Goal: Information Seeking & Learning: Learn about a topic

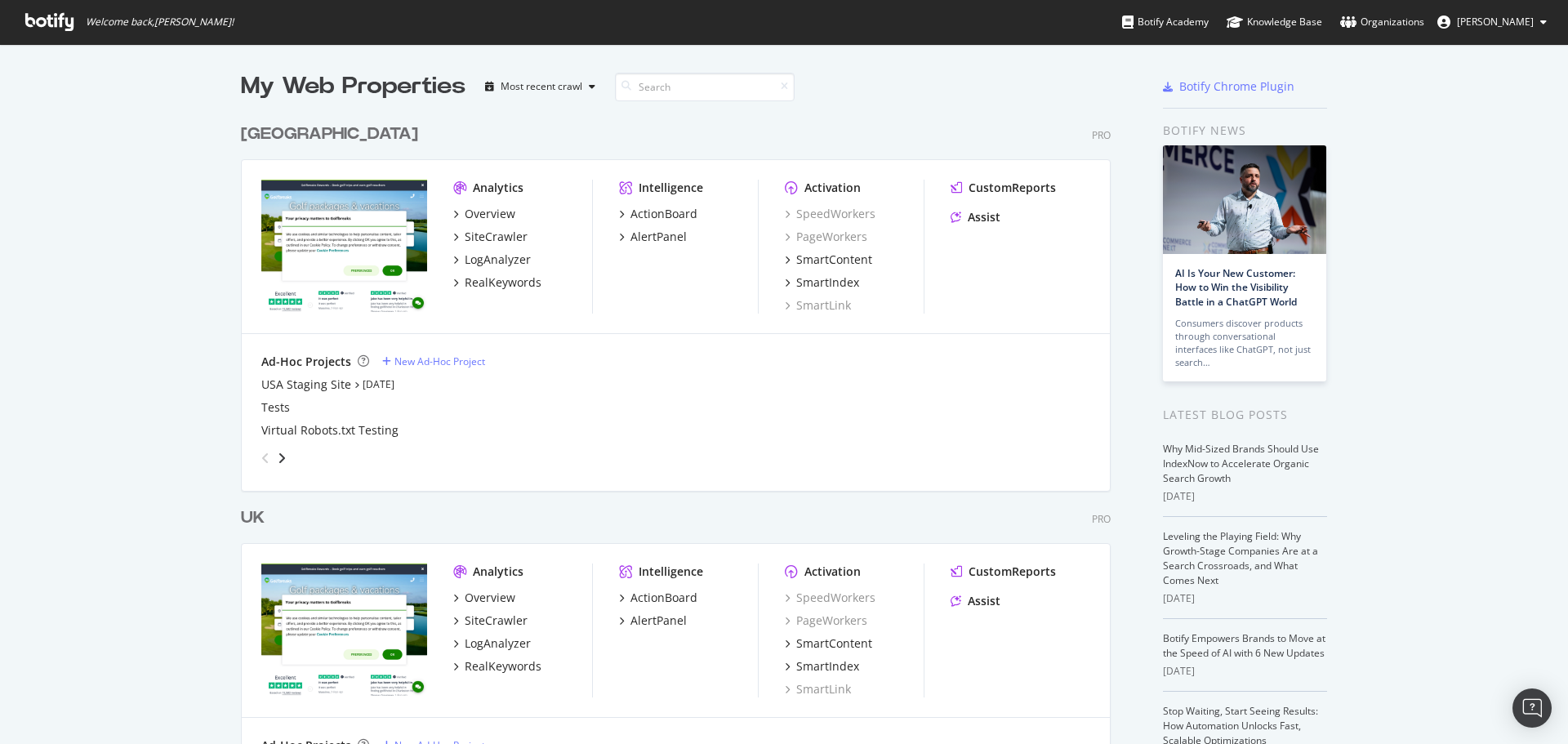
scroll to position [82, 0]
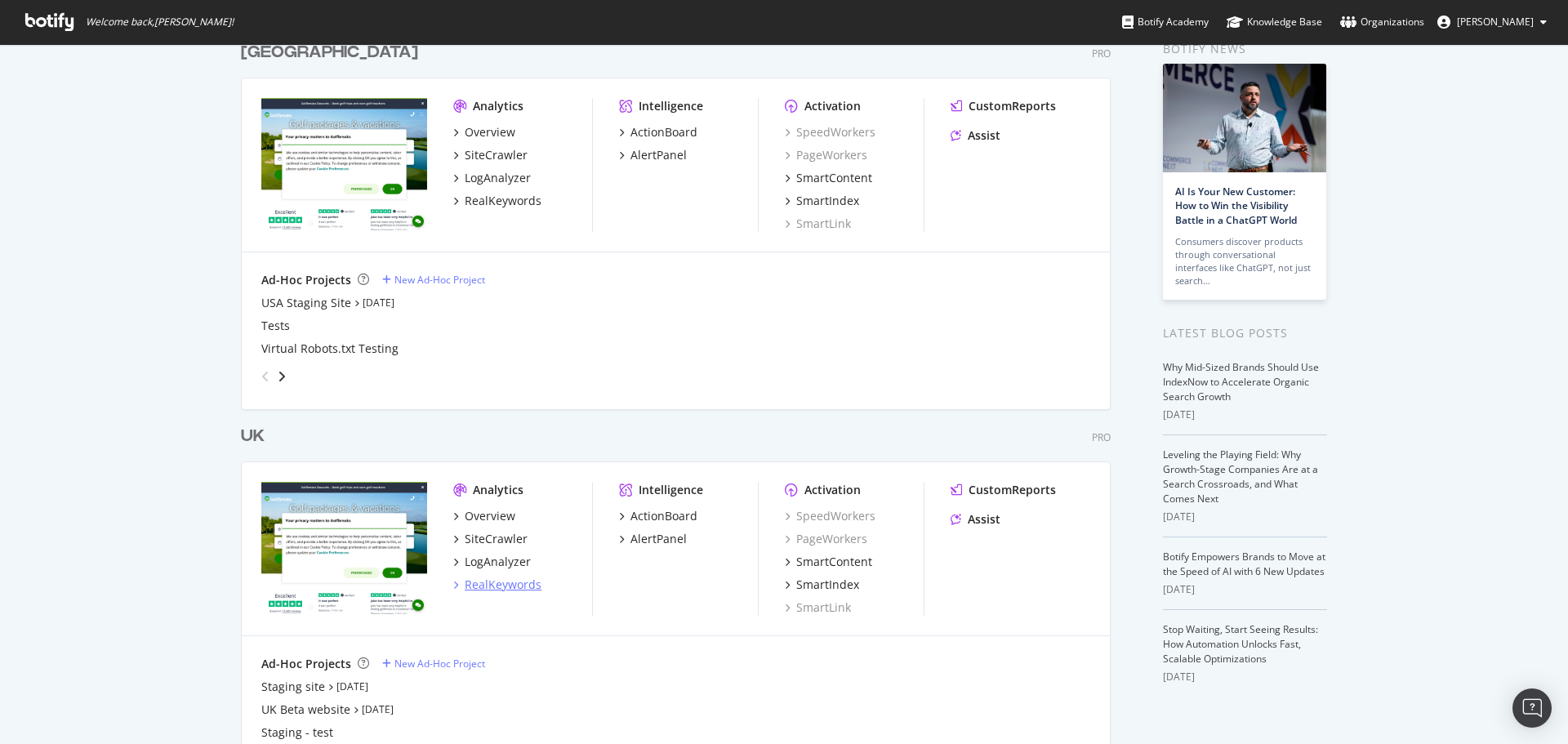
click at [504, 587] on div "RealKeywords" at bounding box center [503, 585] width 76 height 16
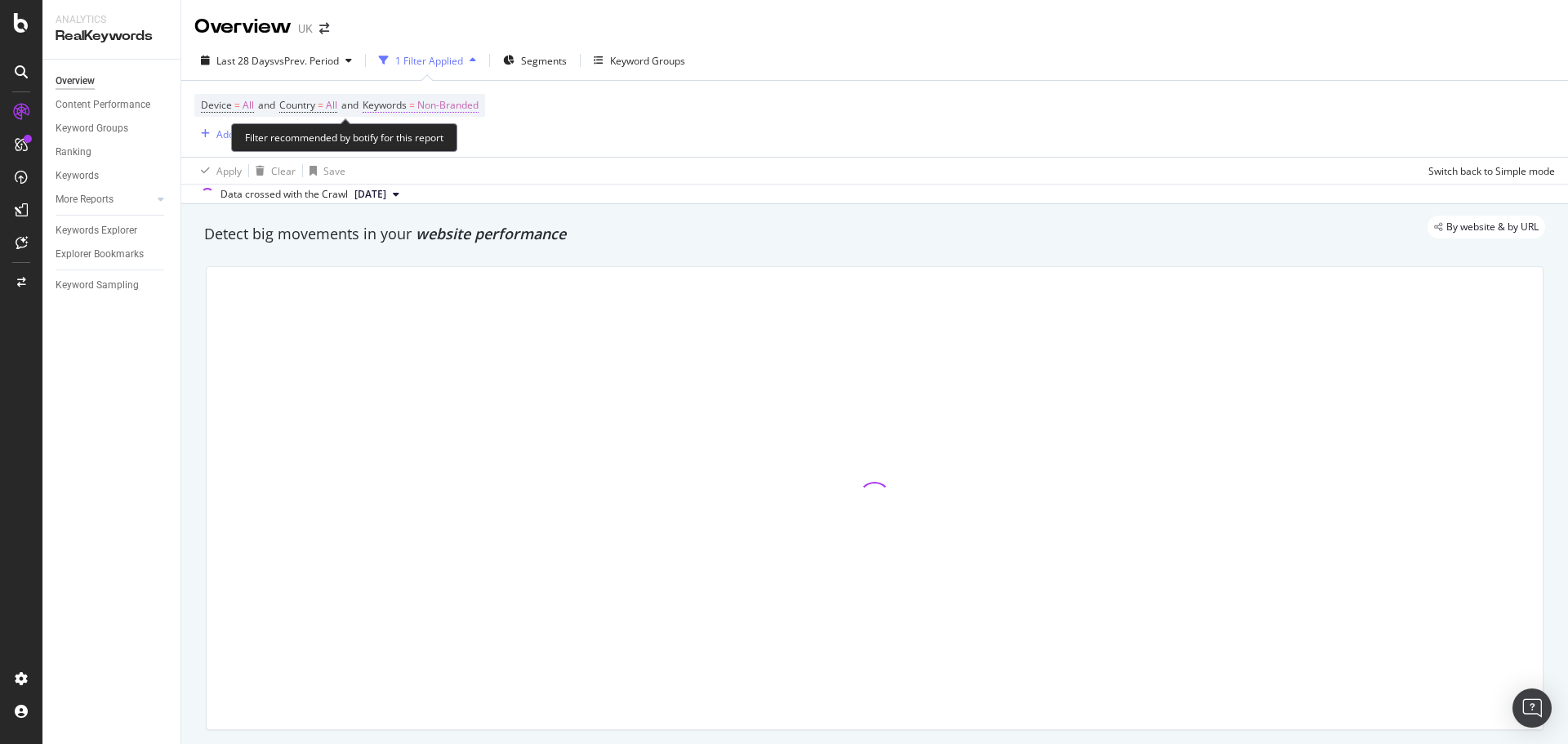
click at [426, 98] on span "Keywords = Non-Branded" at bounding box center [420, 105] width 116 height 14
click at [456, 135] on div "Non-Branded" at bounding box center [429, 144] width 87 height 25
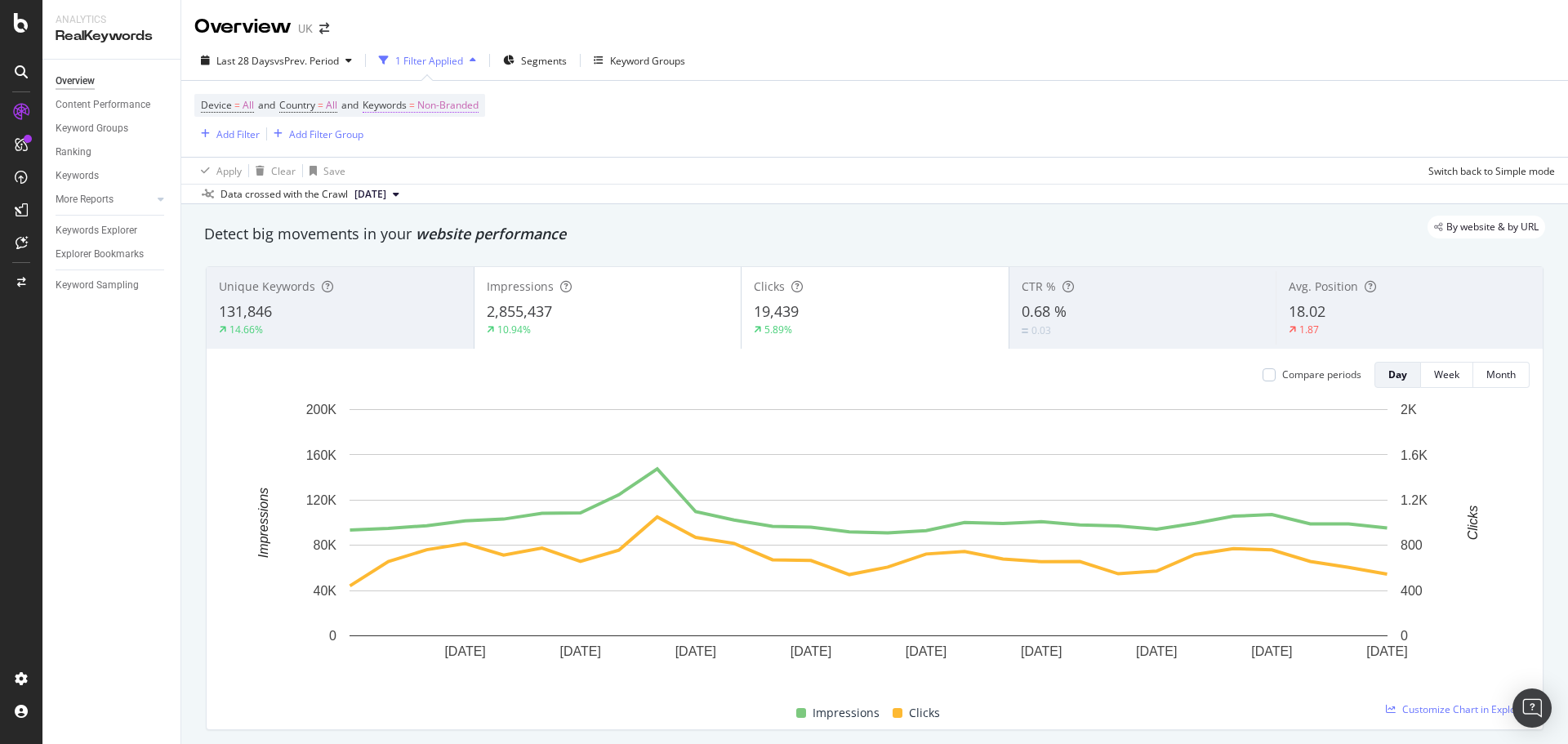
click at [472, 106] on span "Non-Branded" at bounding box center [448, 105] width 61 height 23
click at [420, 144] on span "Non-Branded" at bounding box center [419, 143] width 68 height 14
click at [412, 269] on span "All" at bounding box center [483, 270] width 166 height 14
click at [540, 182] on div "Apply" at bounding box center [553, 179] width 26 height 14
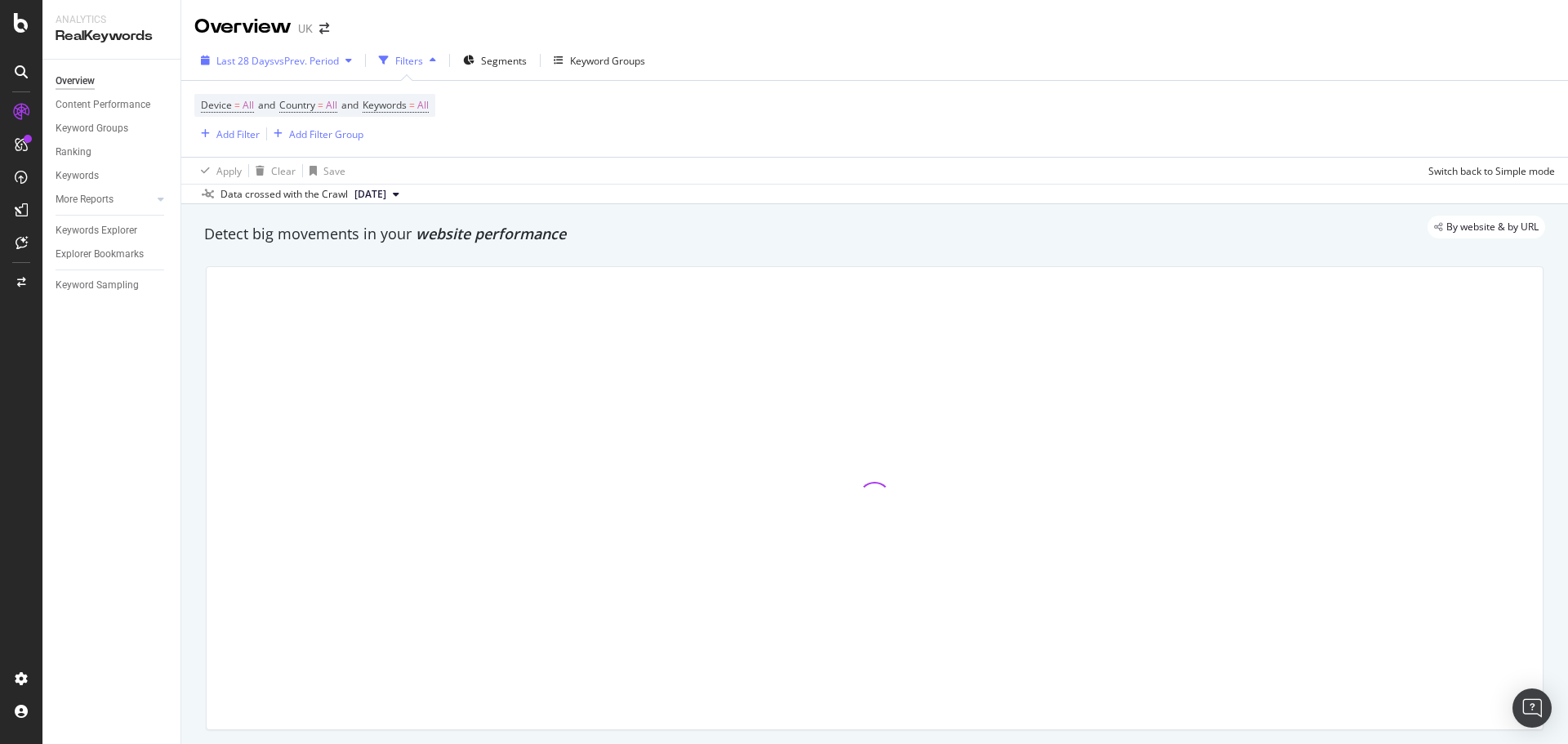
click at [245, 49] on div "Last 28 Days vs Prev. Period" at bounding box center [277, 60] width 164 height 25
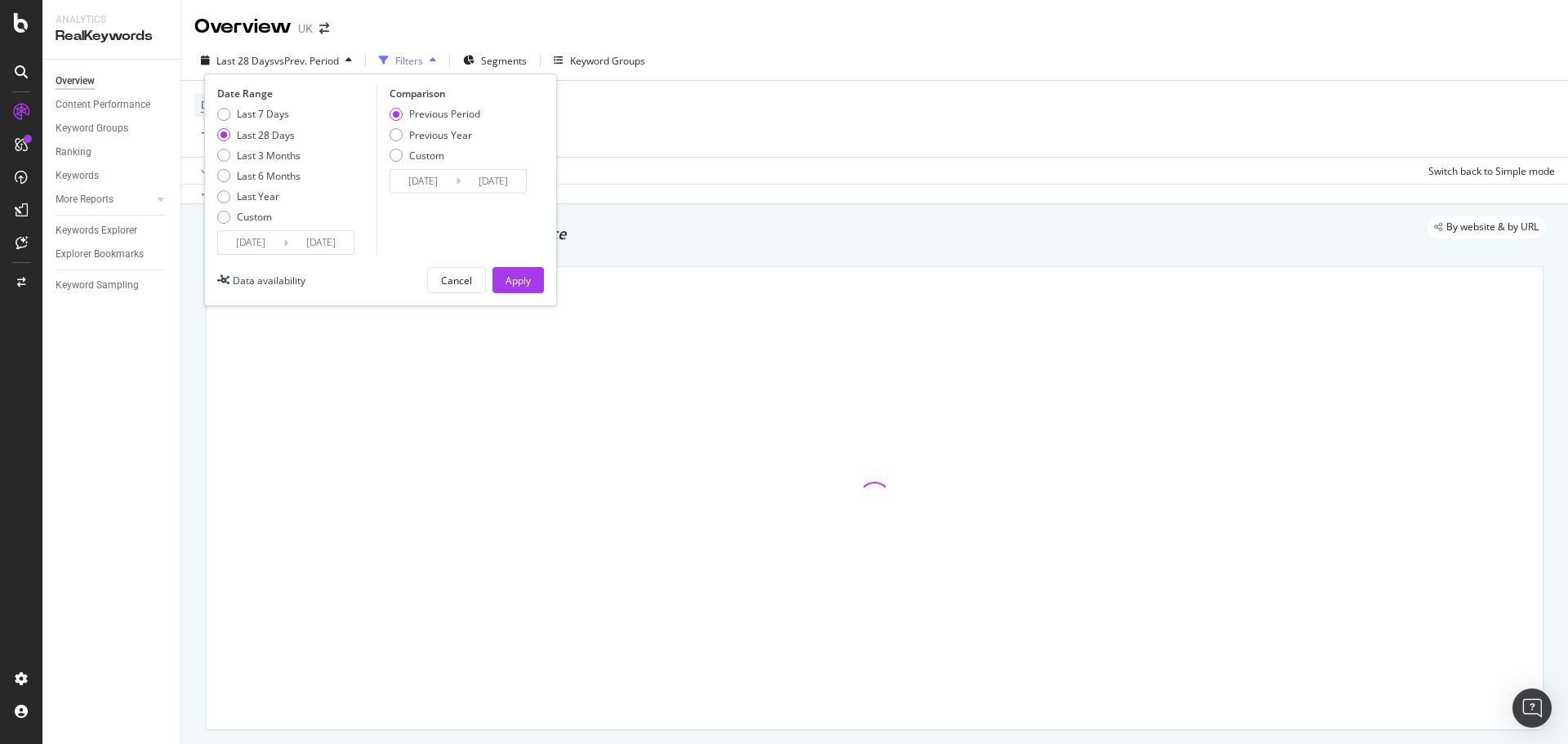
click at [245, 240] on input "[DATE]" at bounding box center [250, 243] width 65 height 23
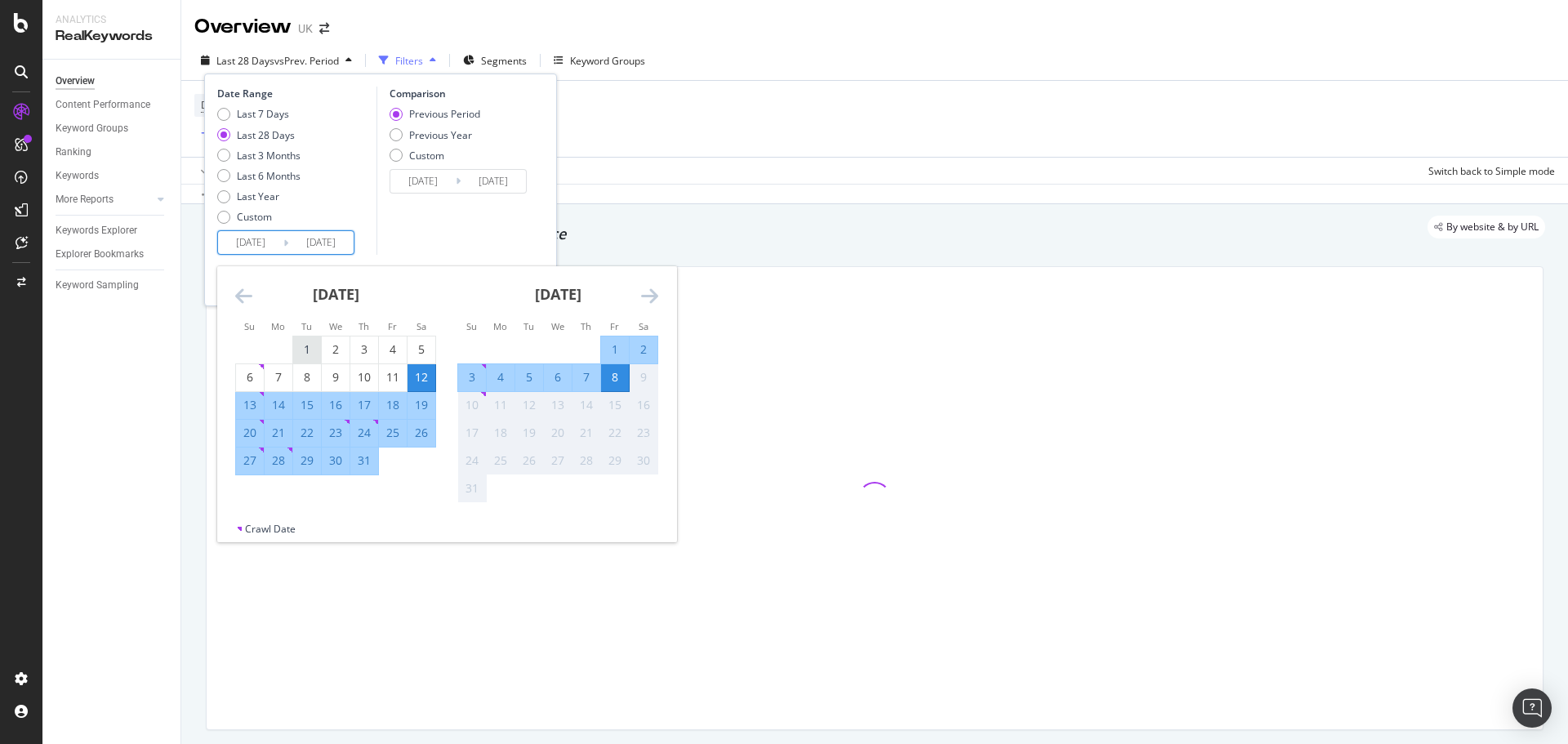
click at [298, 341] on div "1" at bounding box center [307, 349] width 28 height 16
type input "[DATE]"
click at [364, 459] on div "31" at bounding box center [364, 460] width 28 height 16
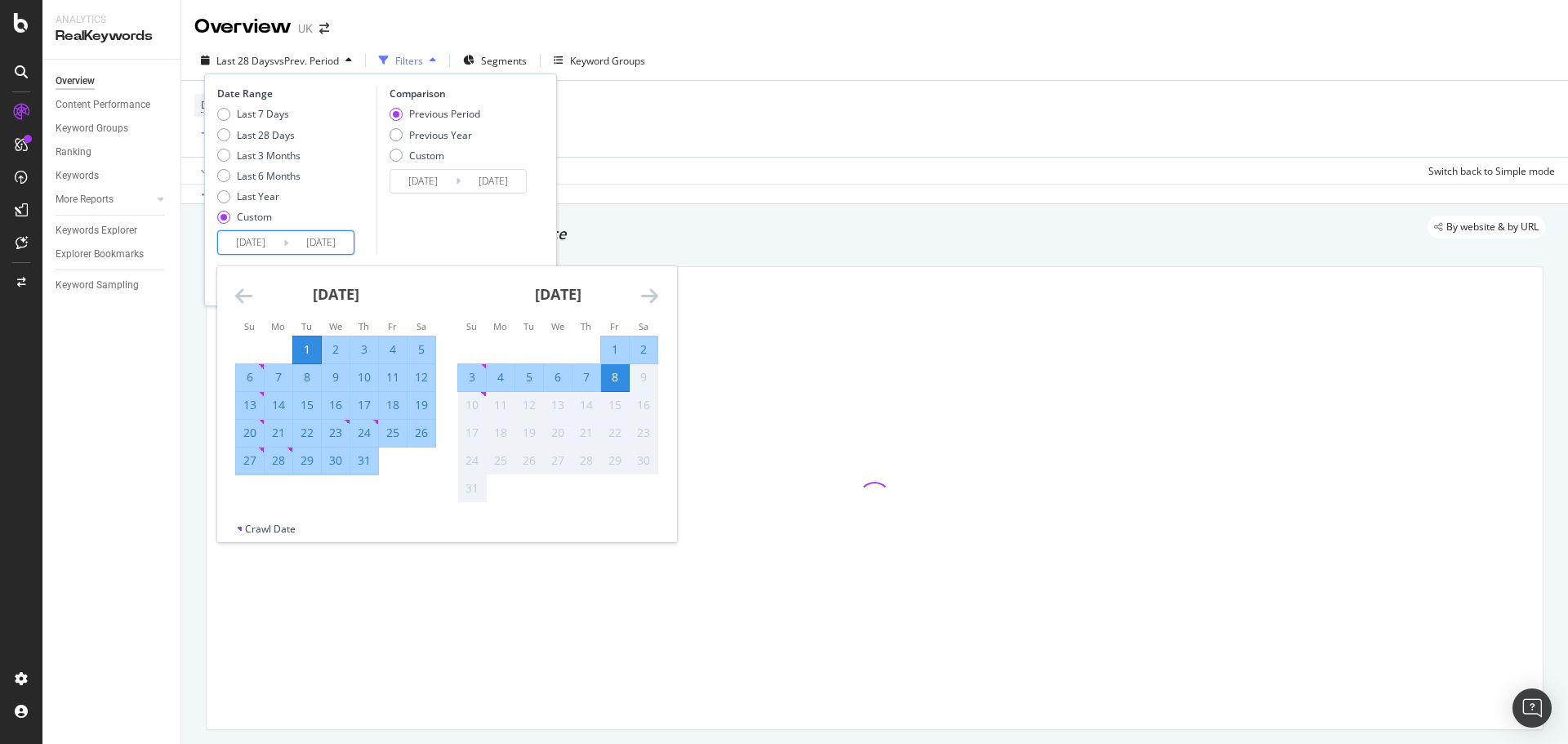
type input "[DATE]"
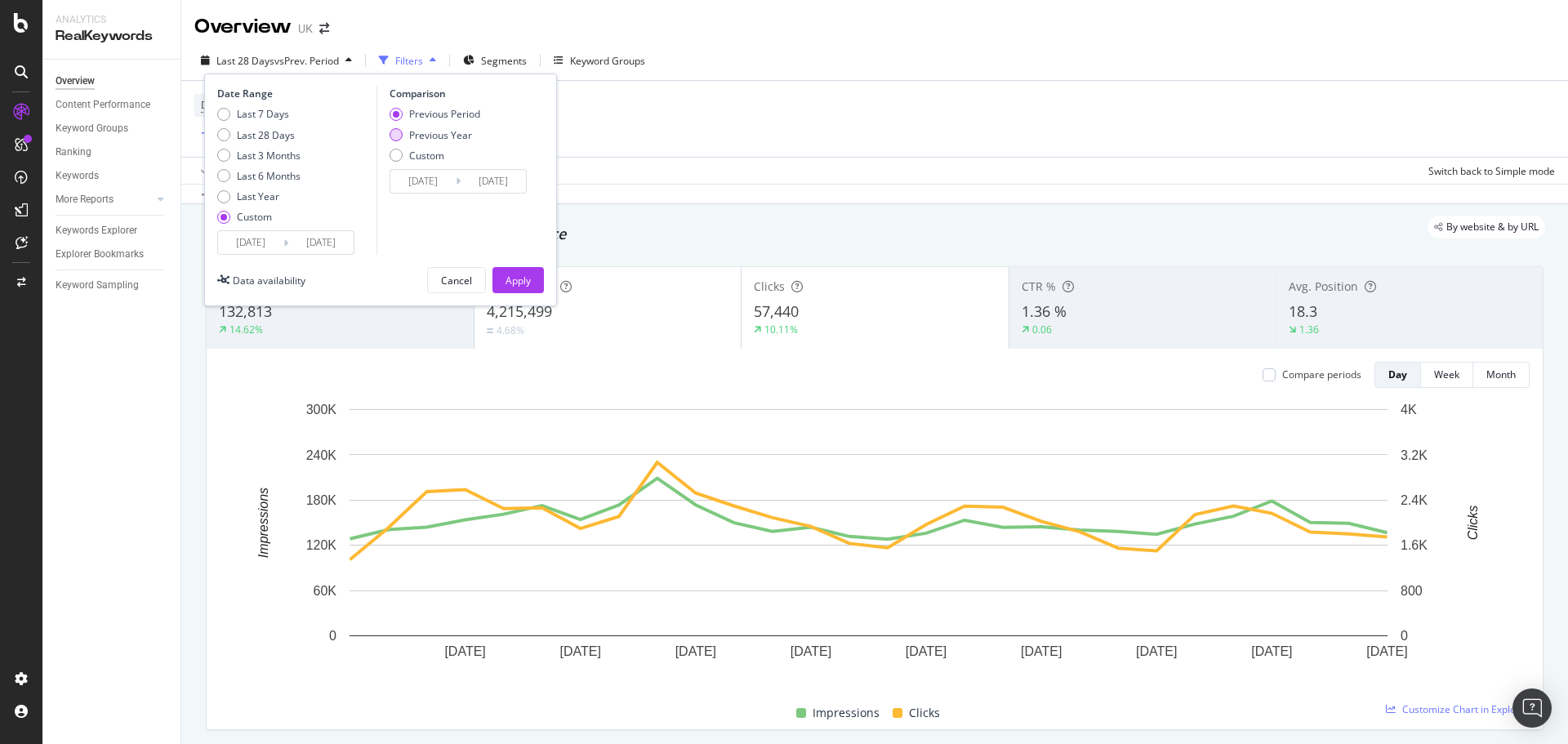
click at [440, 140] on div "Previous Year" at bounding box center [440, 135] width 63 height 14
type input "[DATE]"
click at [422, 181] on input "[DATE]" at bounding box center [423, 181] width 65 height 23
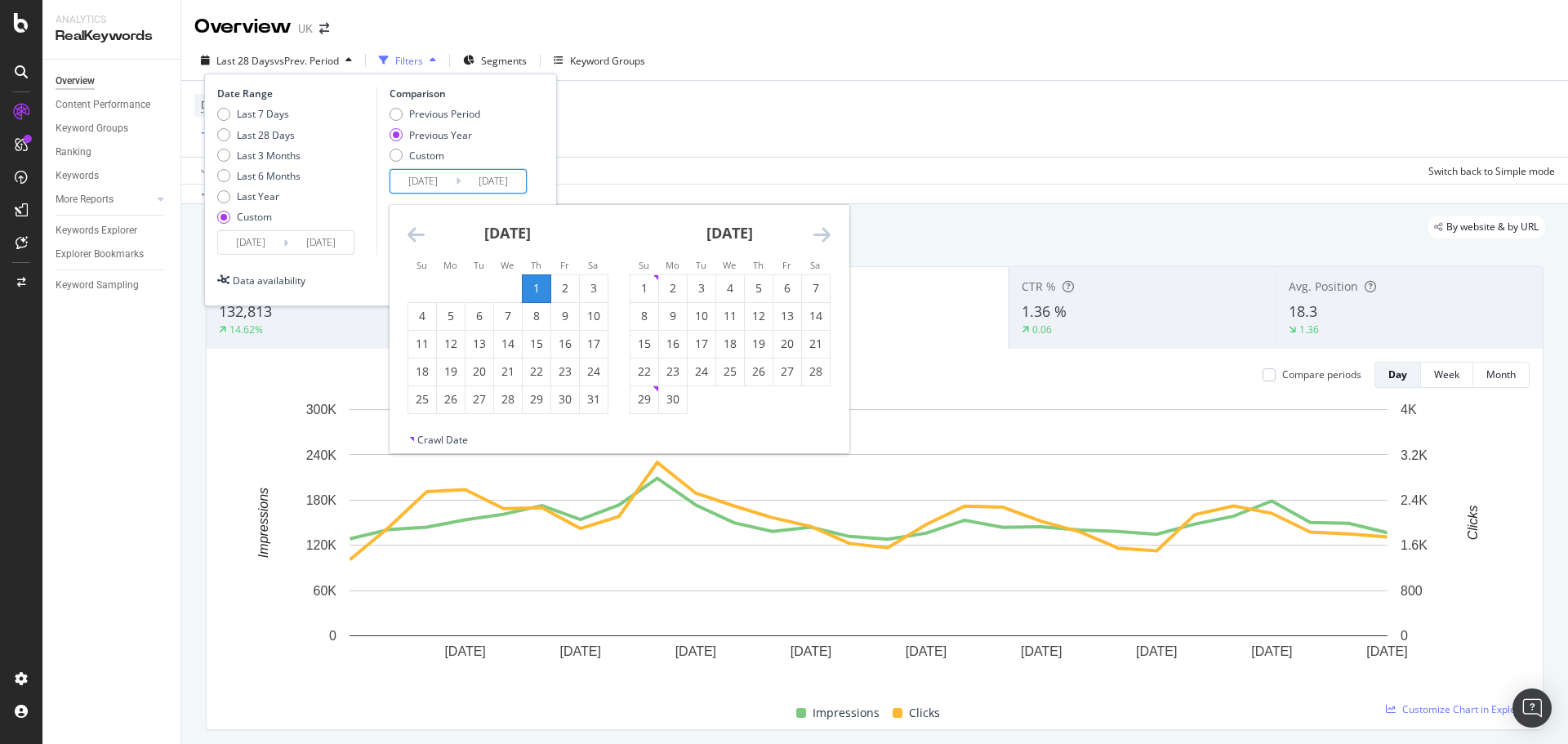
click at [422, 232] on icon "Move backward to switch to the previous month." at bounding box center [416, 234] width 17 height 20
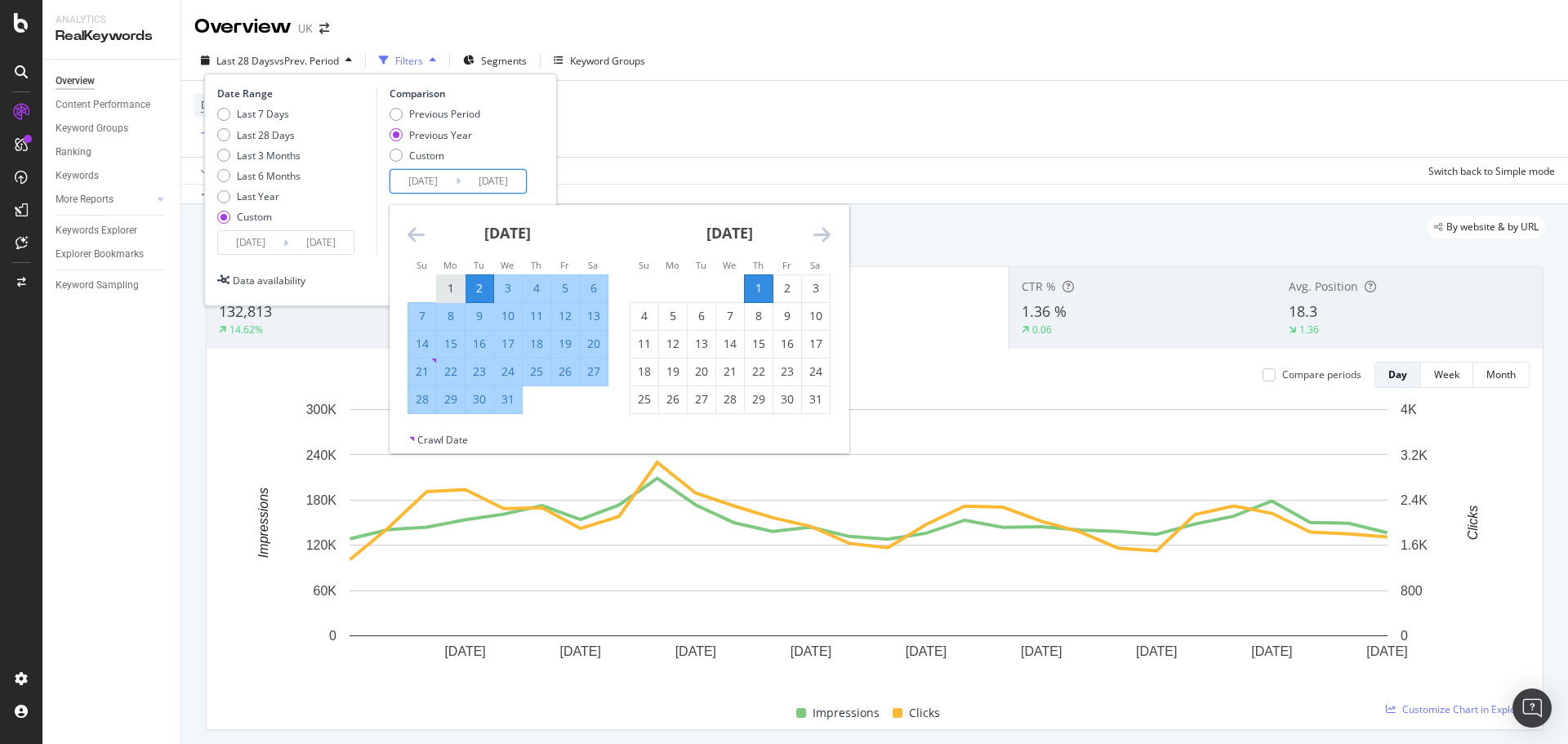
click at [441, 281] on div "1" at bounding box center [450, 287] width 28 height 16
type input "[DATE]"
click at [516, 403] on div "31" at bounding box center [507, 399] width 28 height 16
type input "[DATE]"
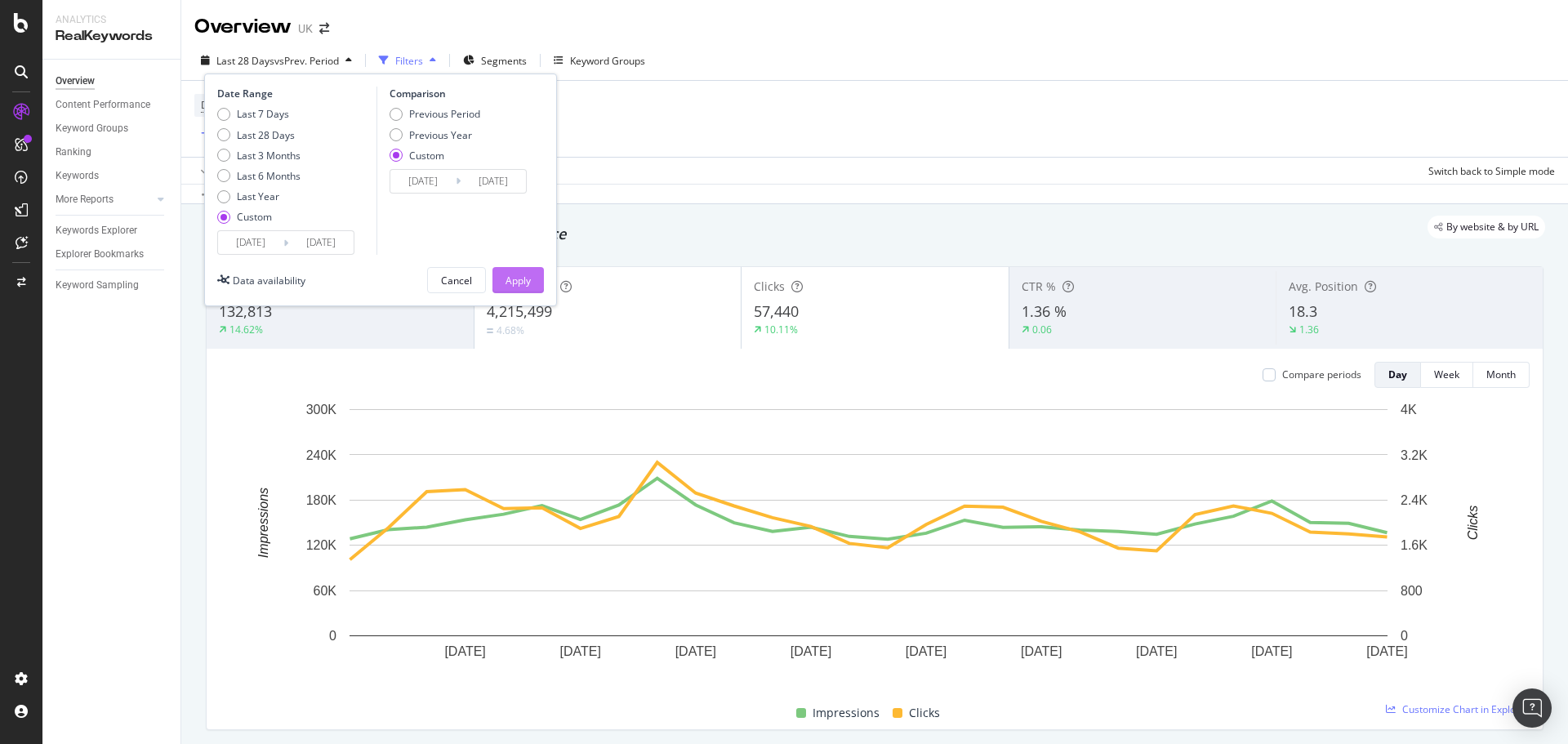
click at [536, 281] on button "Apply" at bounding box center [519, 280] width 52 height 26
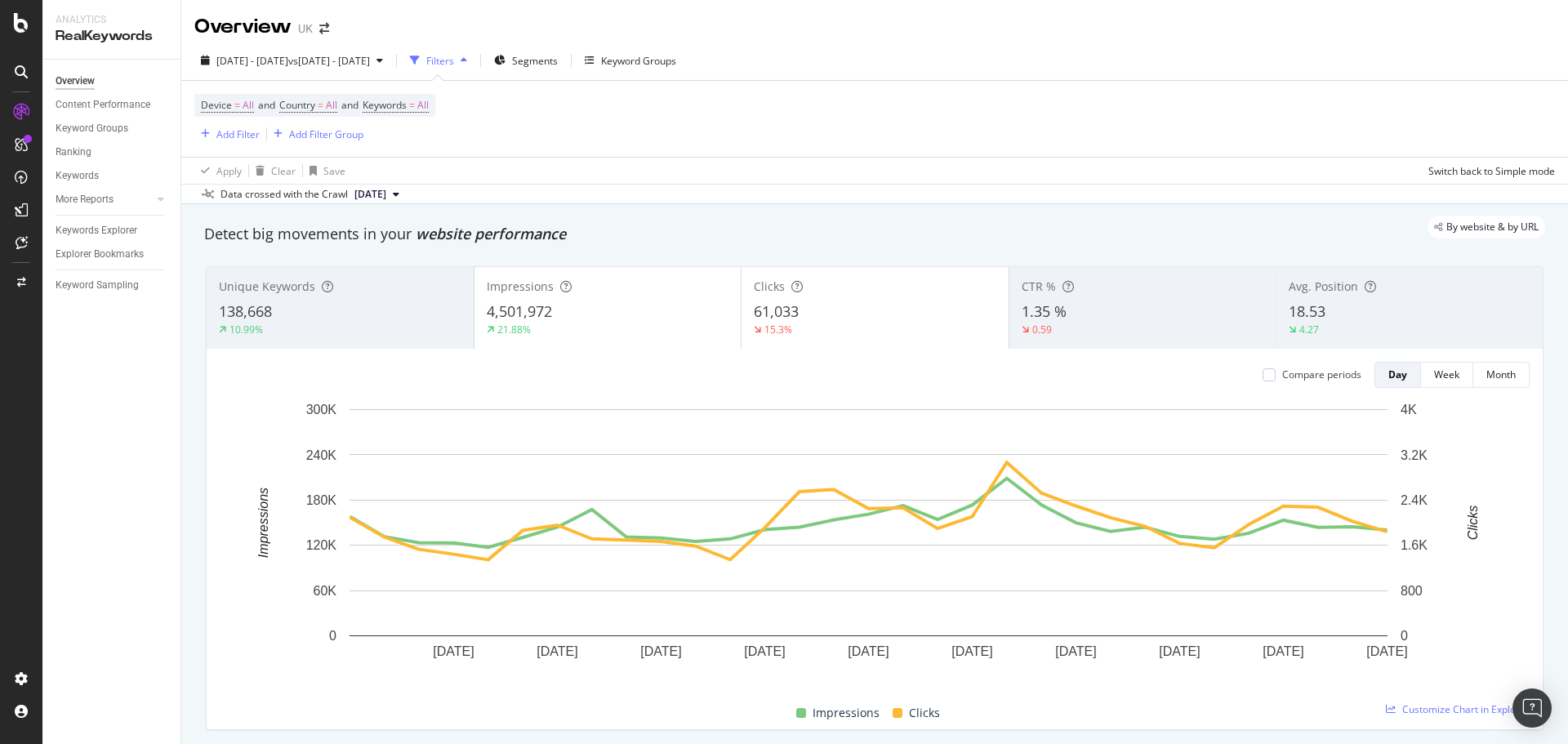
click at [599, 330] on div "21.88%" at bounding box center [608, 329] width 243 height 14
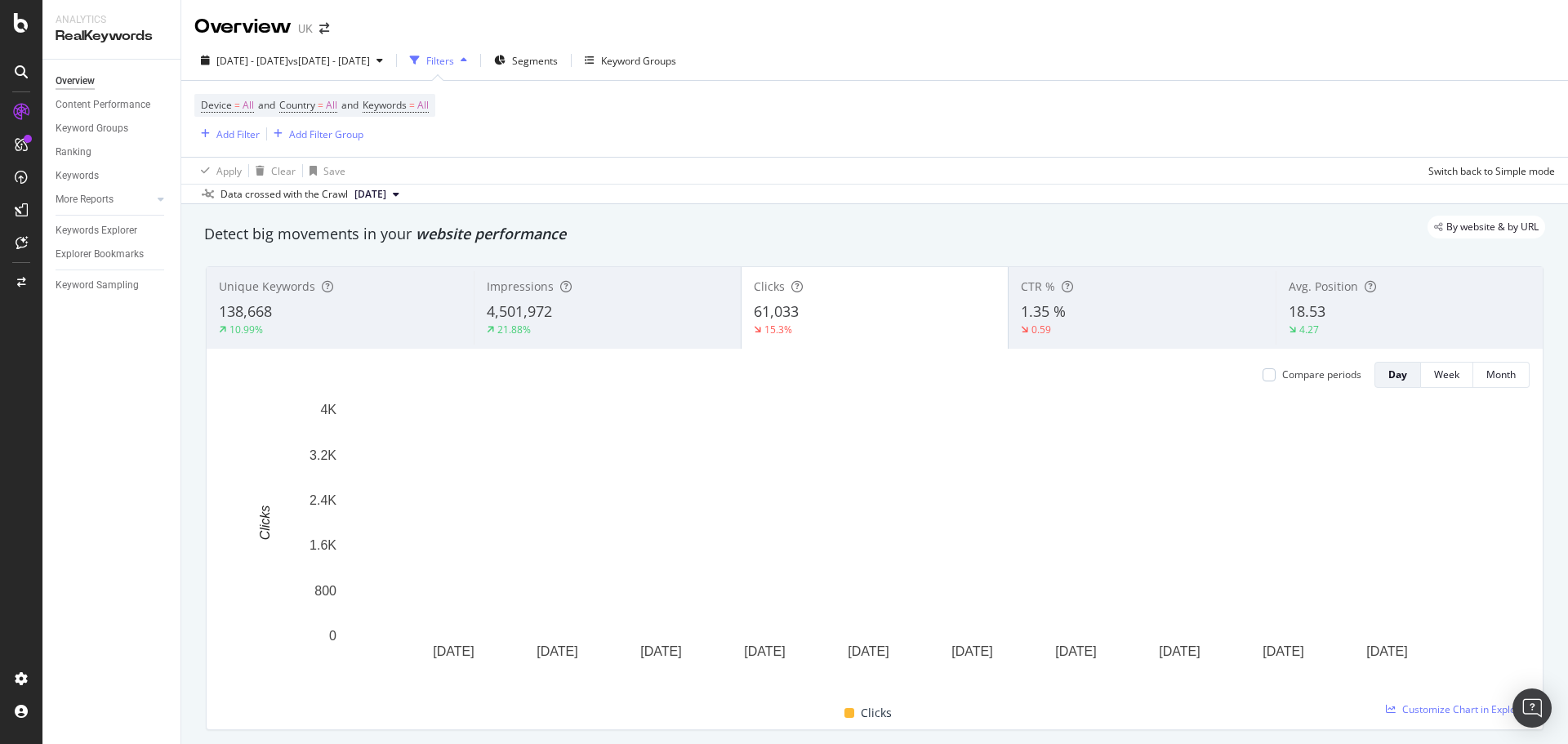
click at [601, 329] on div "21.88%" at bounding box center [607, 329] width 242 height 14
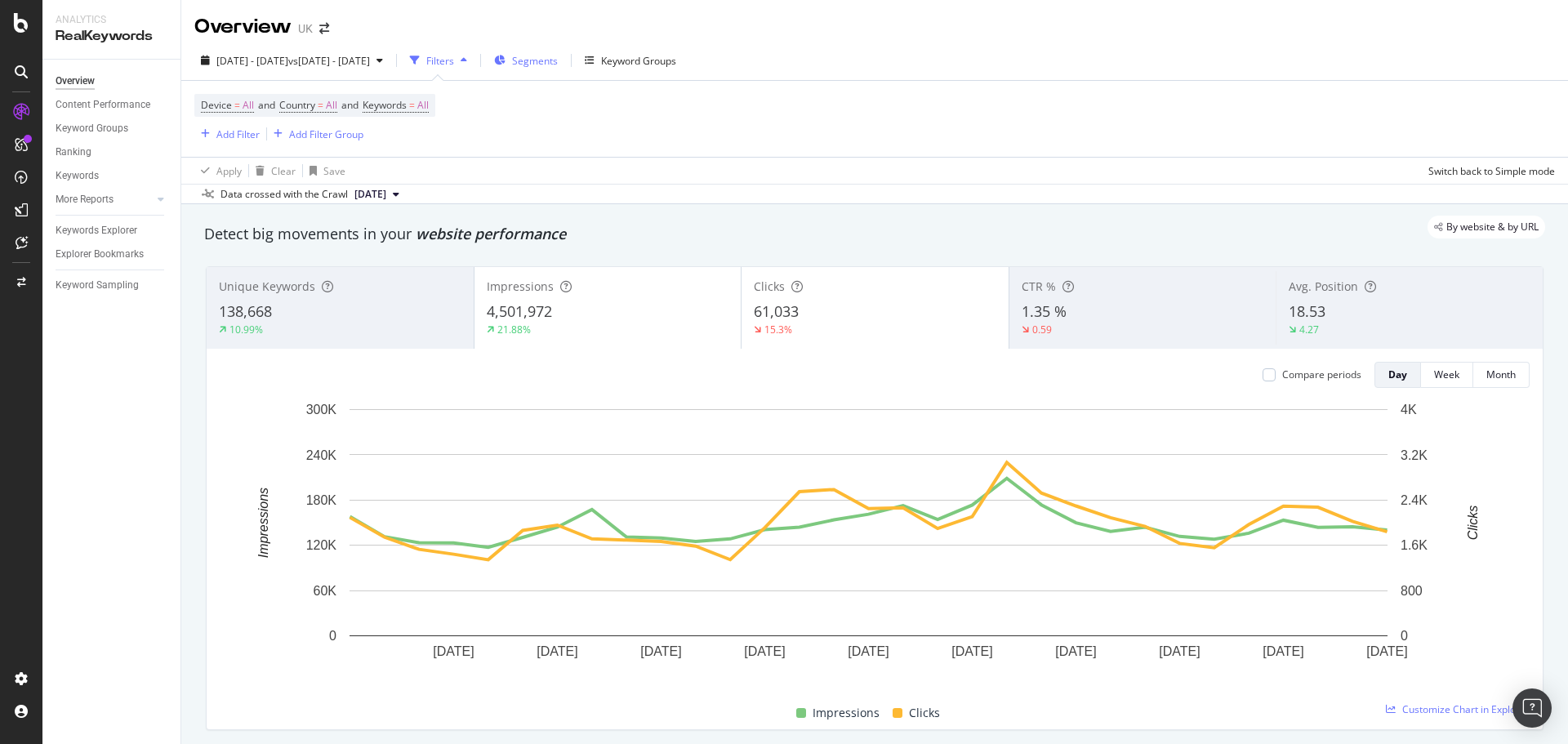
click at [558, 70] on div "Segments" at bounding box center [525, 60] width 64 height 25
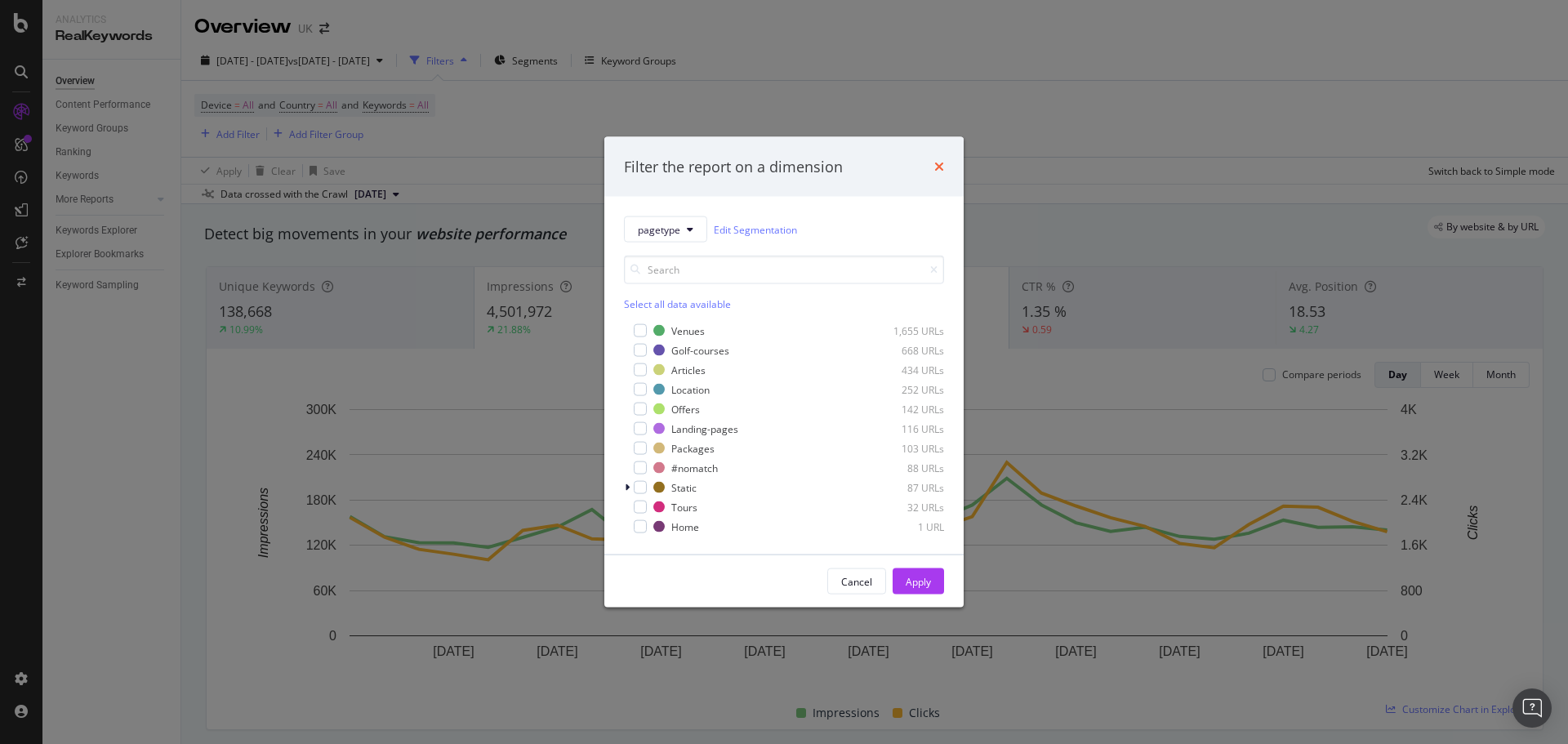
click at [935, 163] on icon "times" at bounding box center [939, 167] width 10 height 13
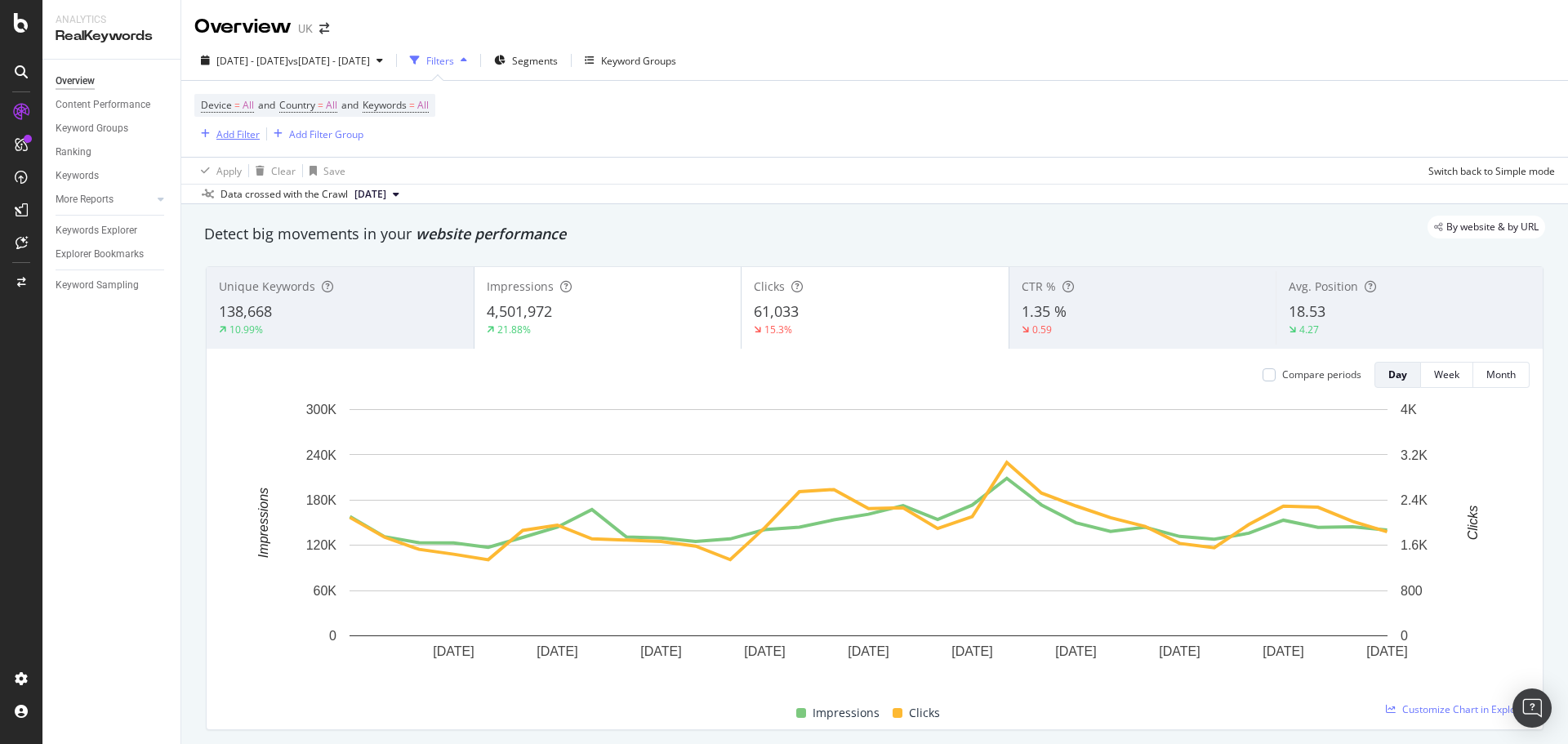
click at [242, 135] on div "Add Filter" at bounding box center [238, 134] width 43 height 14
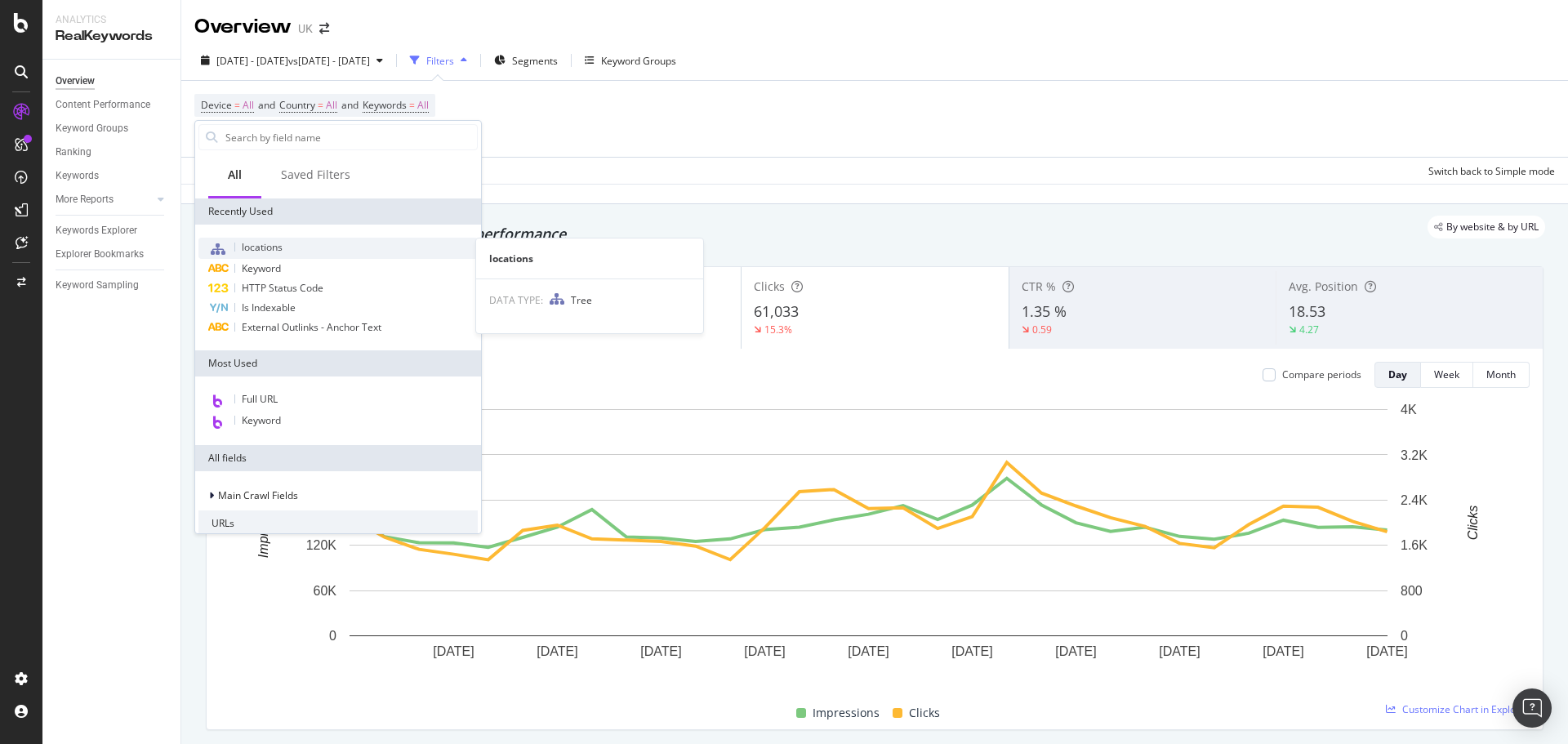
click at [269, 251] on span "locations" at bounding box center [262, 246] width 41 height 14
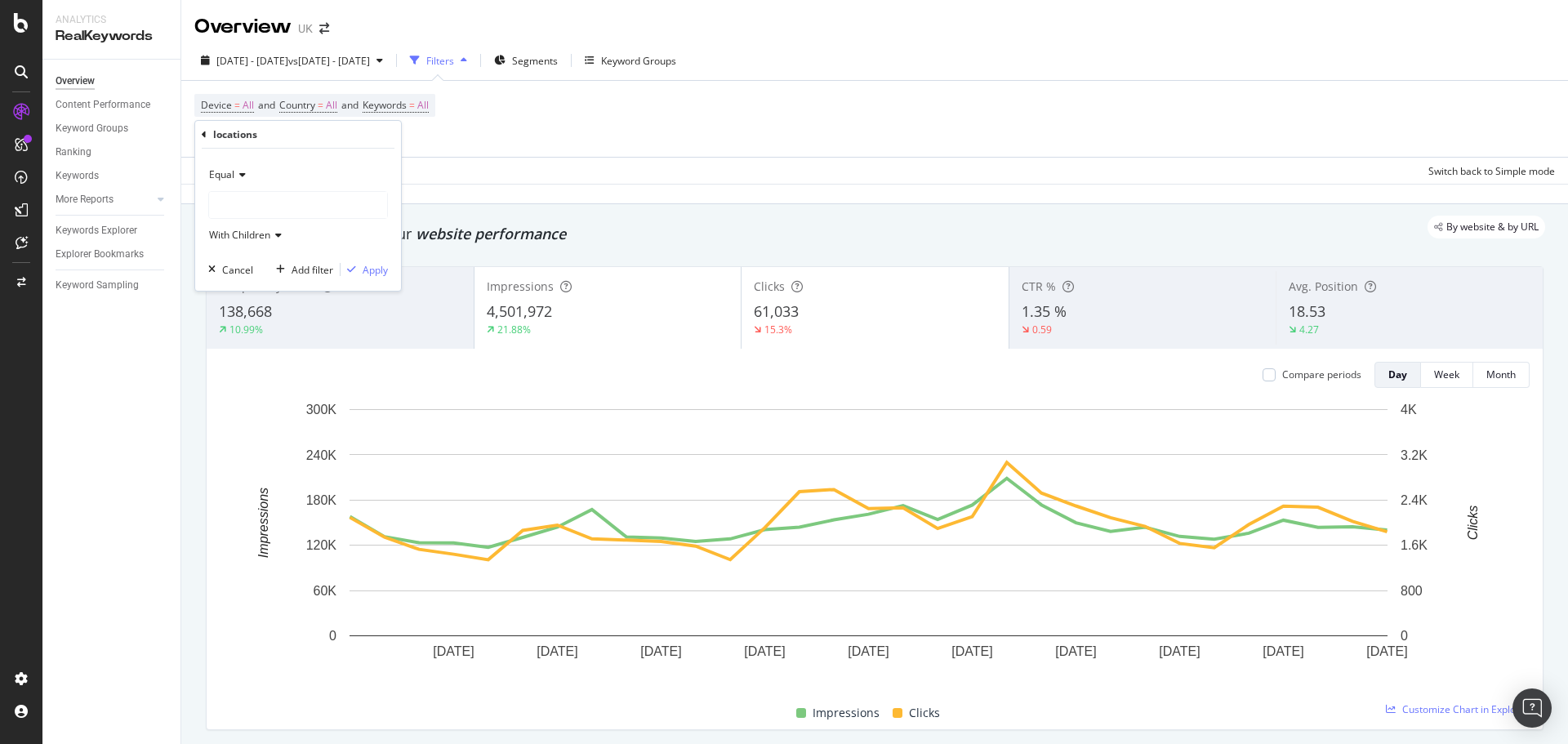
click at [256, 211] on div at bounding box center [298, 204] width 178 height 26
click at [334, 269] on span "Select" at bounding box center [342, 270] width 29 height 14
click at [245, 210] on span "long-haul" at bounding box center [231, 204] width 42 height 14
click at [217, 267] on div "long-haul 663 URLS Select" at bounding box center [303, 270] width 180 height 17
click at [217, 268] on icon at bounding box center [220, 271] width 6 height 10
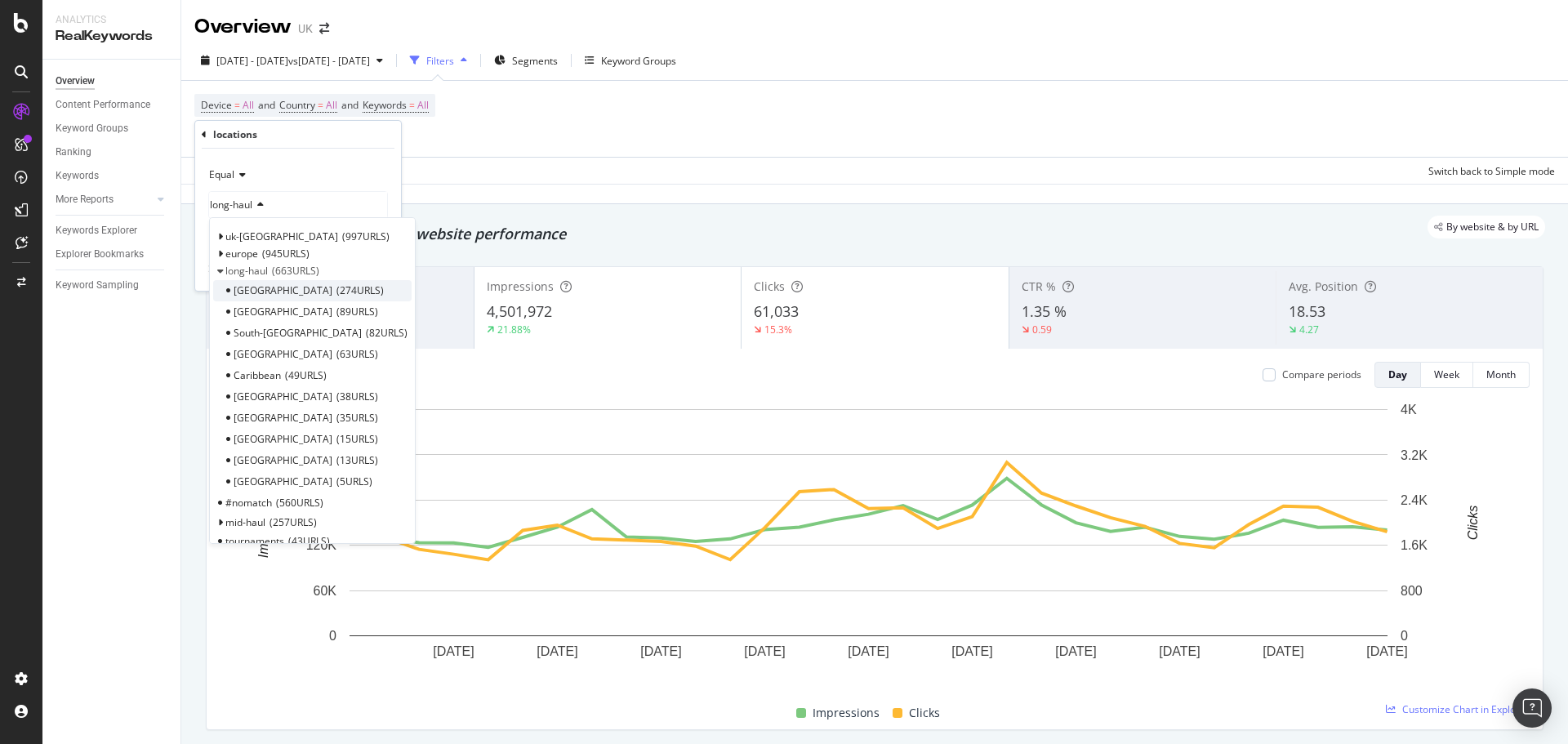
click at [336, 289] on span "274 URLS" at bounding box center [360, 290] width 48 height 14
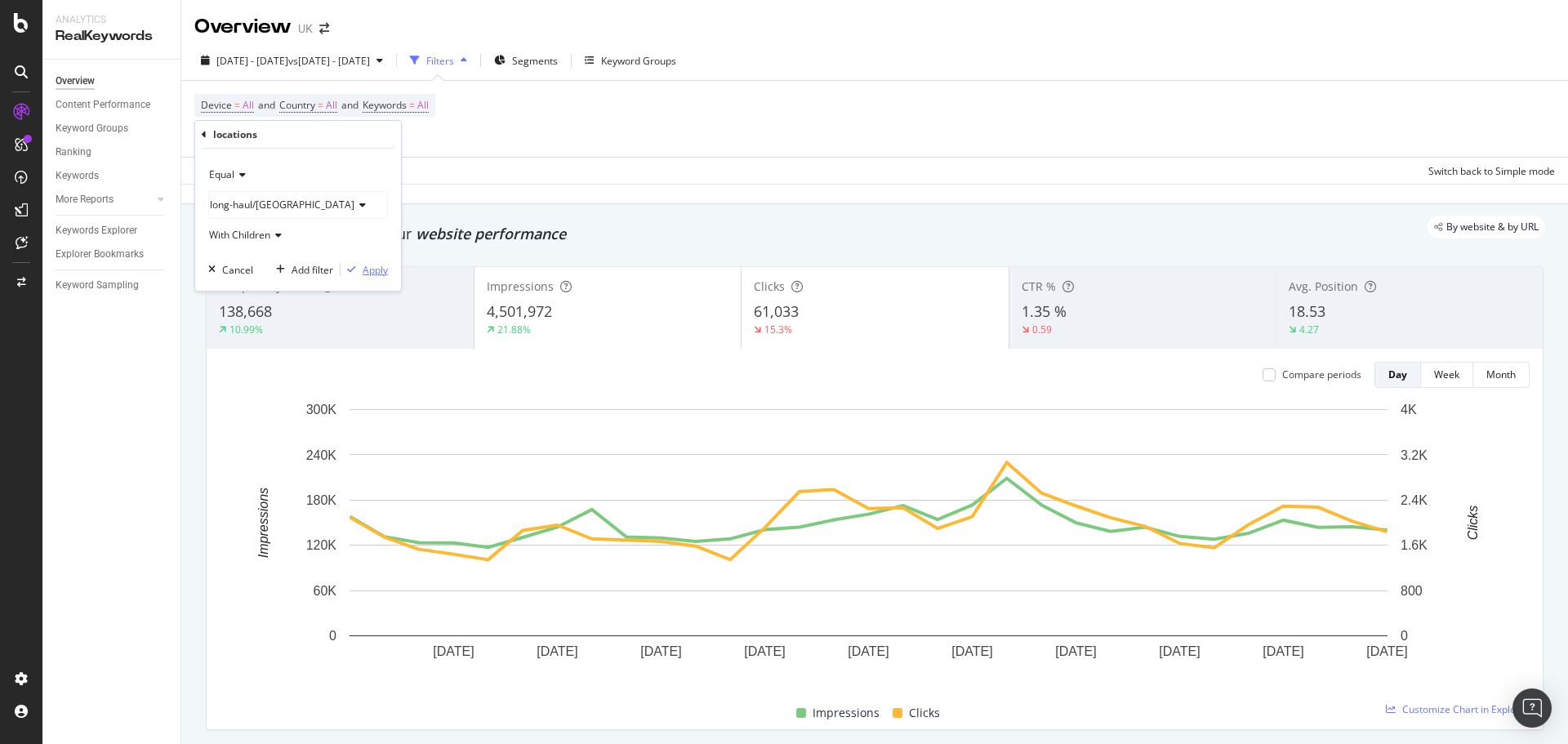
click at [367, 272] on div "Apply" at bounding box center [375, 269] width 26 height 14
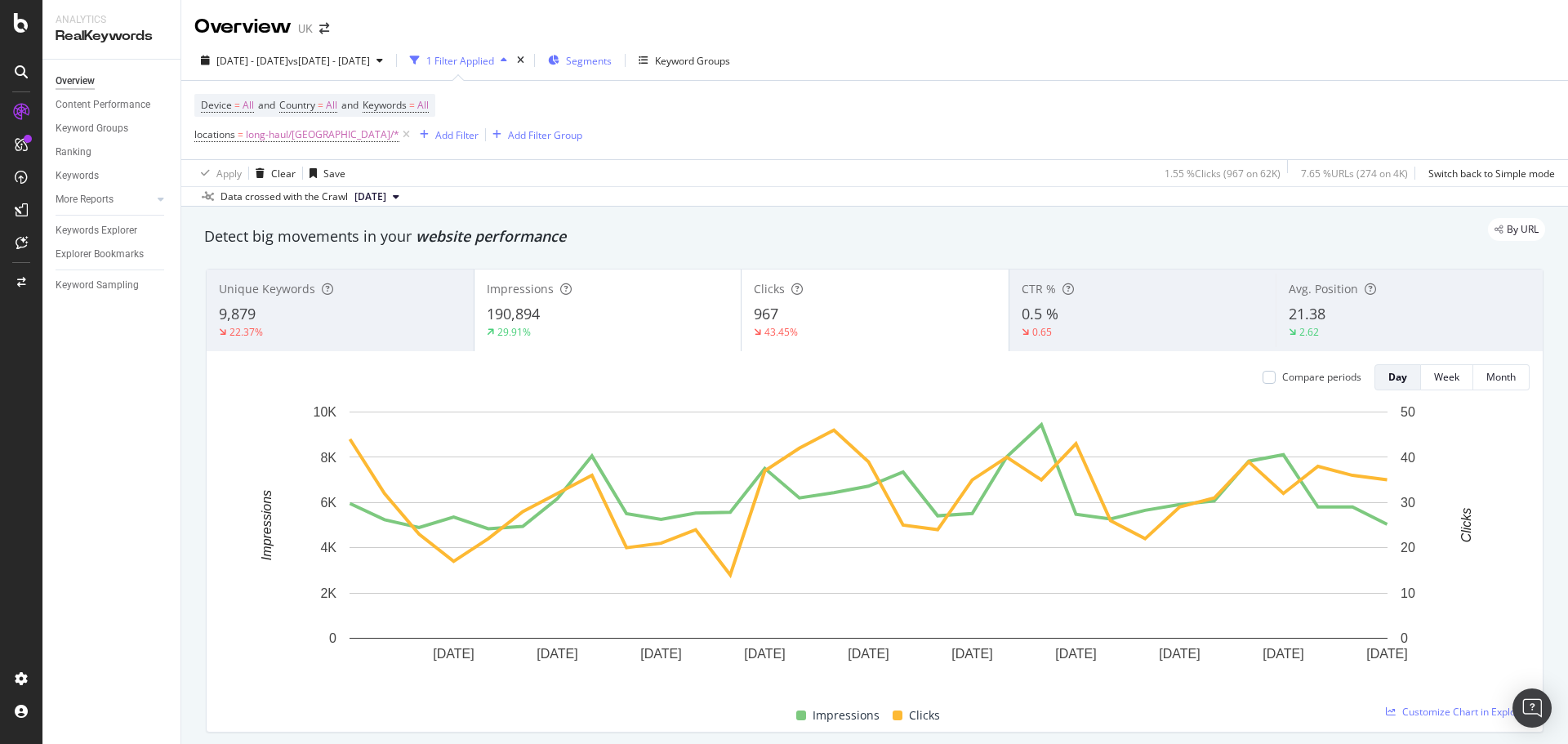
click at [611, 61] on span "Segments" at bounding box center [589, 60] width 46 height 14
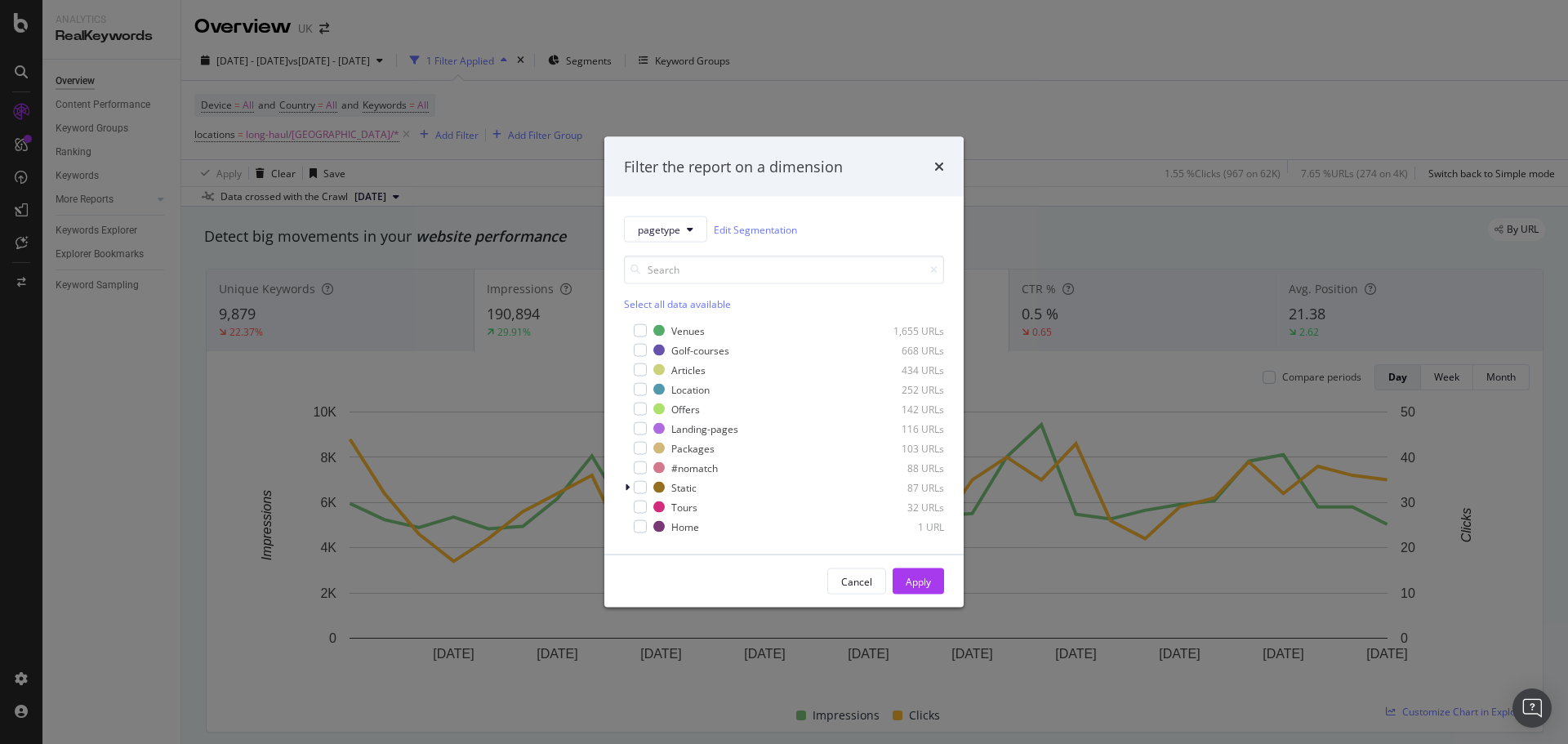
click at [686, 65] on div "Filter the report on a dimension pagetype Edit Segmentation Select all data ava…" at bounding box center [784, 372] width 1568 height 744
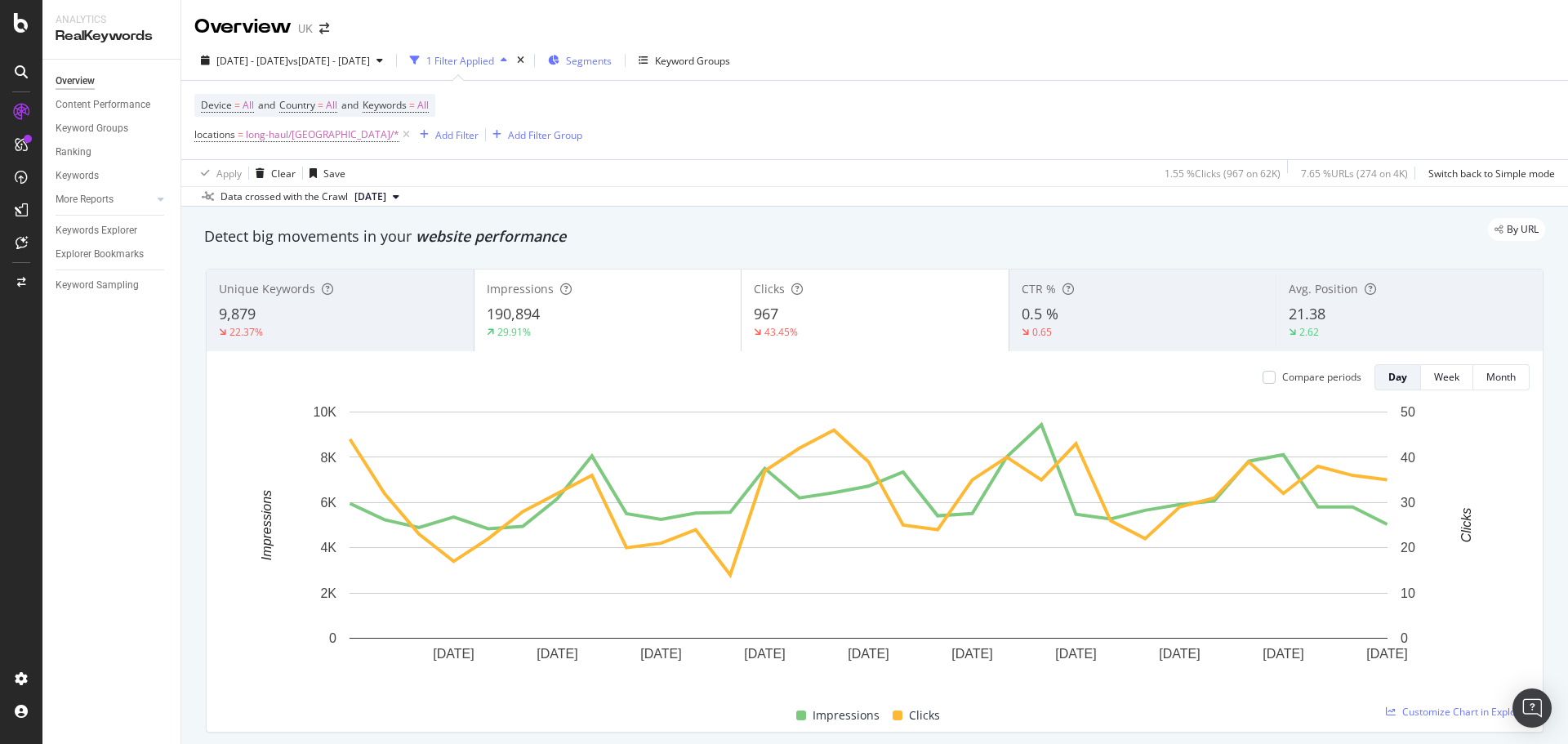
click at [611, 55] on span "Segments" at bounding box center [589, 60] width 46 height 14
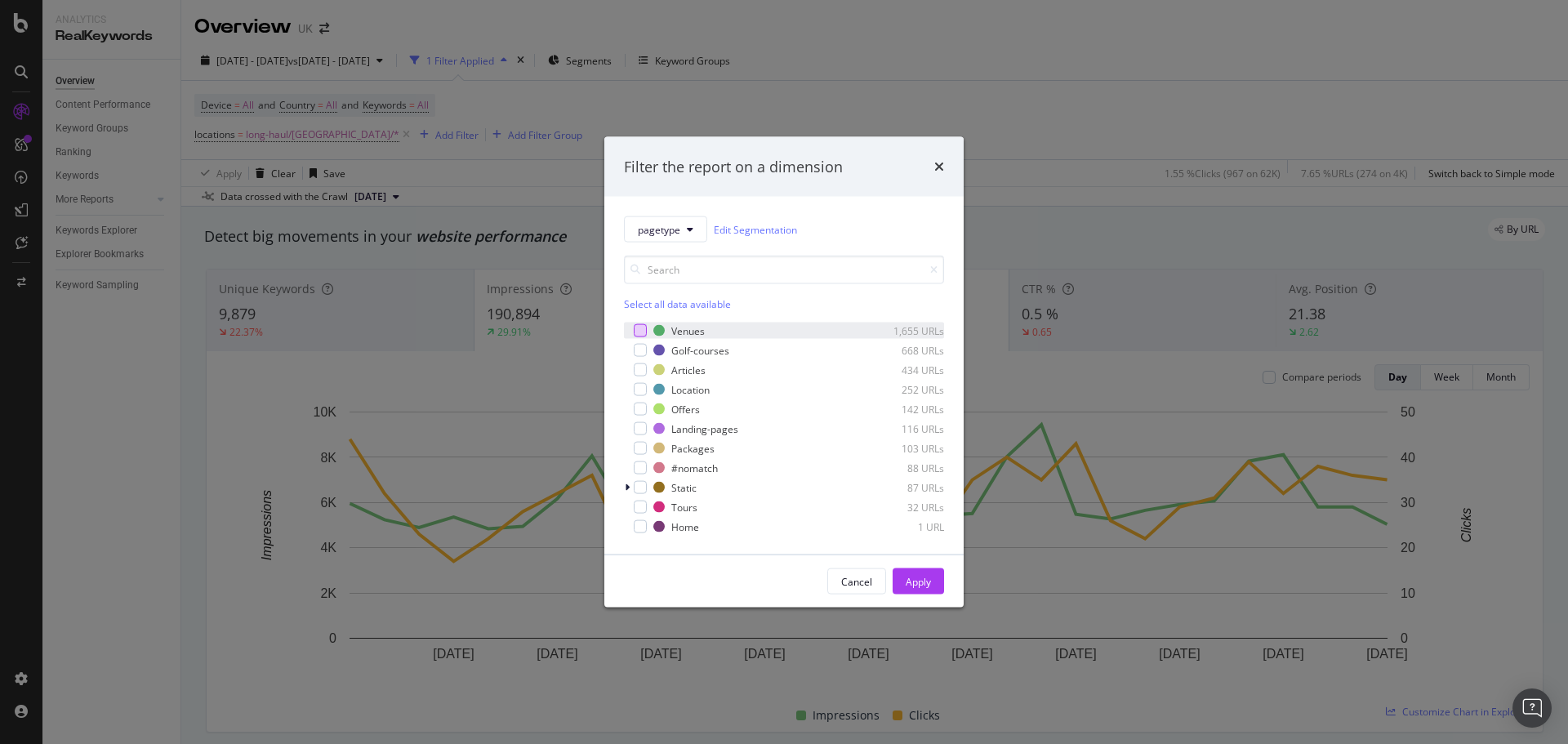
click at [643, 329] on div "modal" at bounding box center [641, 330] width 13 height 13
click at [638, 351] on div "modal" at bounding box center [641, 351] width 13 height 13
click at [643, 391] on div "modal" at bounding box center [641, 390] width 13 height 13
click at [641, 432] on div "modal" at bounding box center [641, 429] width 13 height 13
click at [941, 581] on button "Apply" at bounding box center [919, 581] width 52 height 26
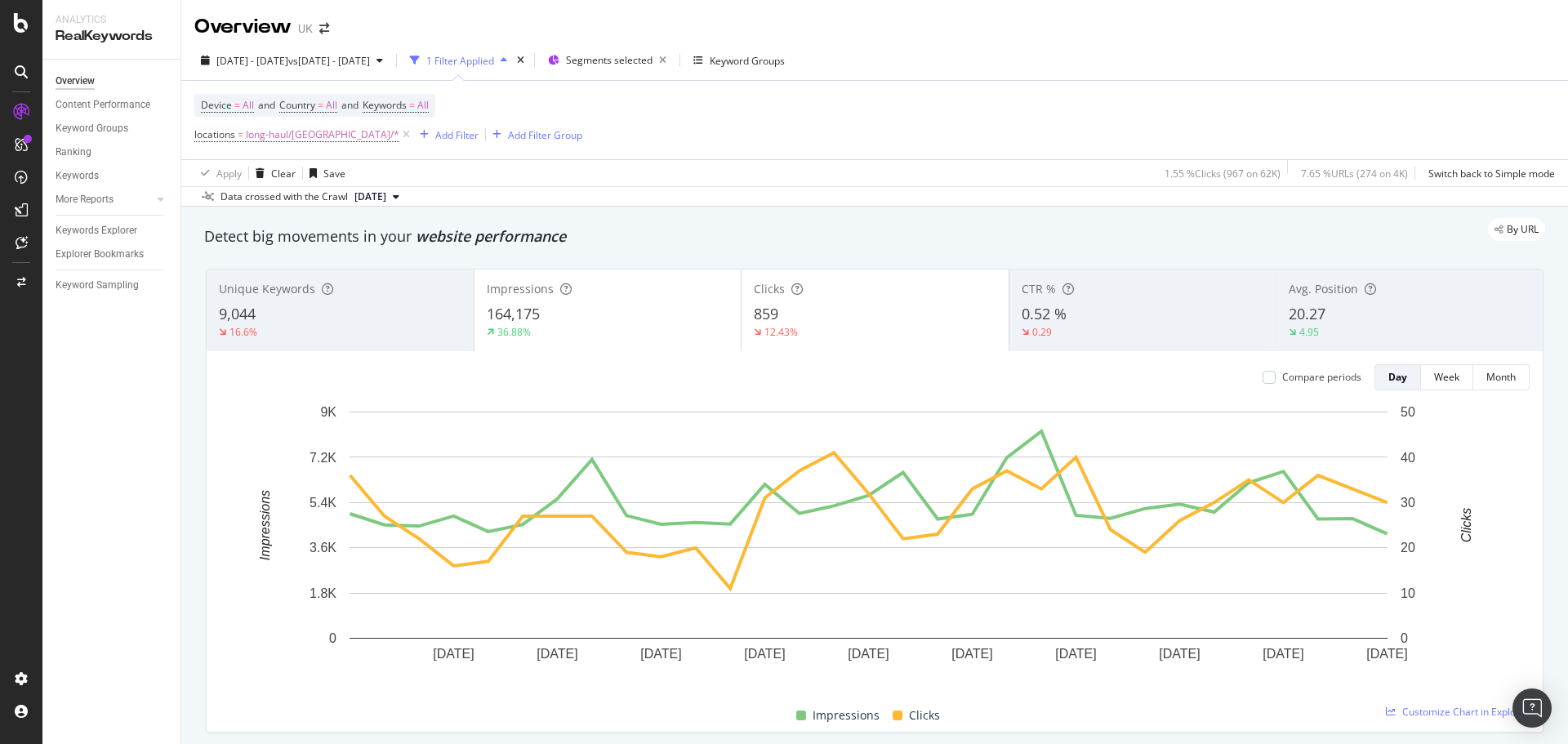
click at [725, 224] on div "By URL" at bounding box center [866, 229] width 1357 height 23
click at [685, 45] on div "[DATE] - [DATE] vs [DATE] - [DATE] 1 Filter Applied Segments selected Keyword G…" at bounding box center [875, 124] width 1387 height 166
click at [673, 57] on icon "button" at bounding box center [662, 60] width 20 height 23
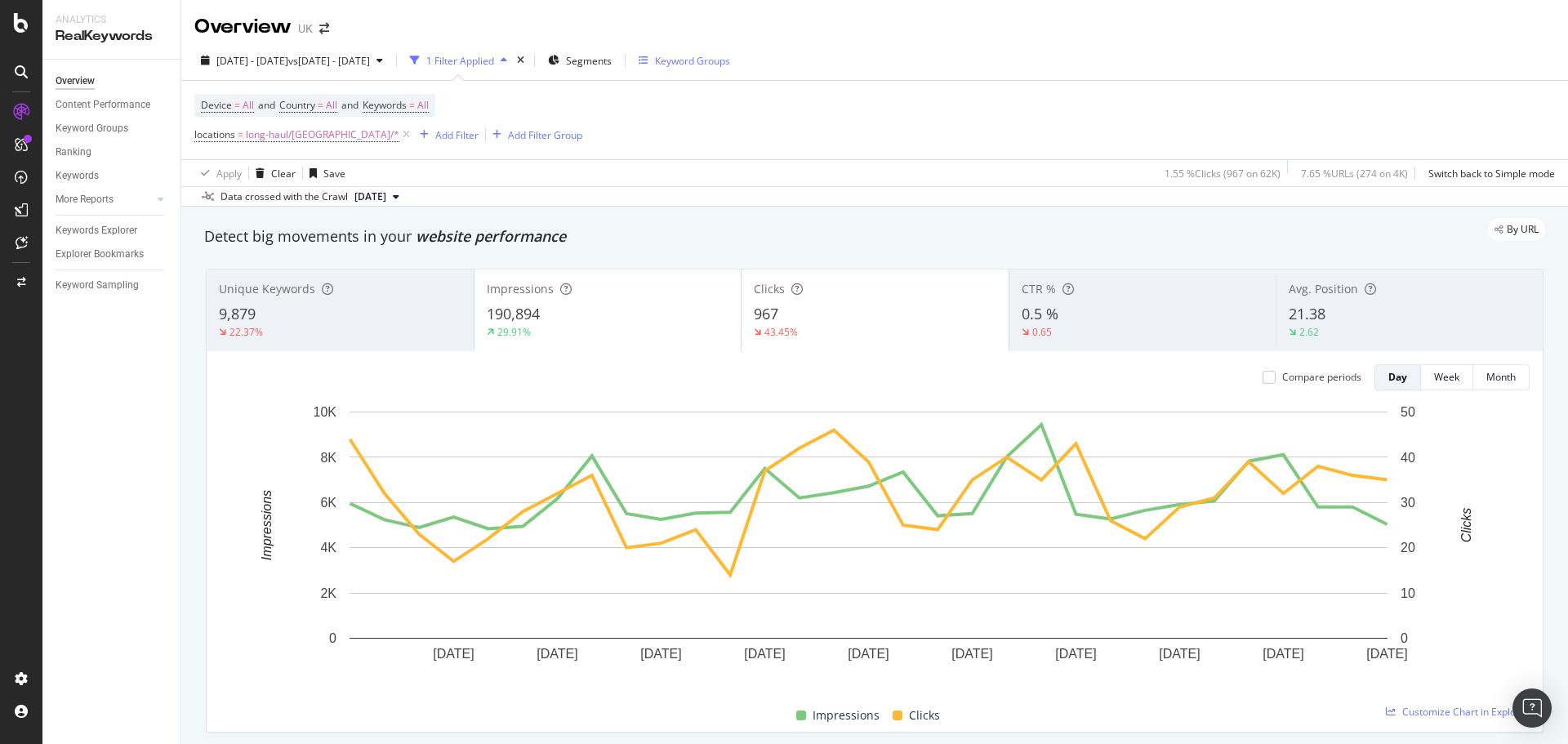
click at [716, 59] on button "Keyword Groups" at bounding box center [684, 60] width 104 height 26
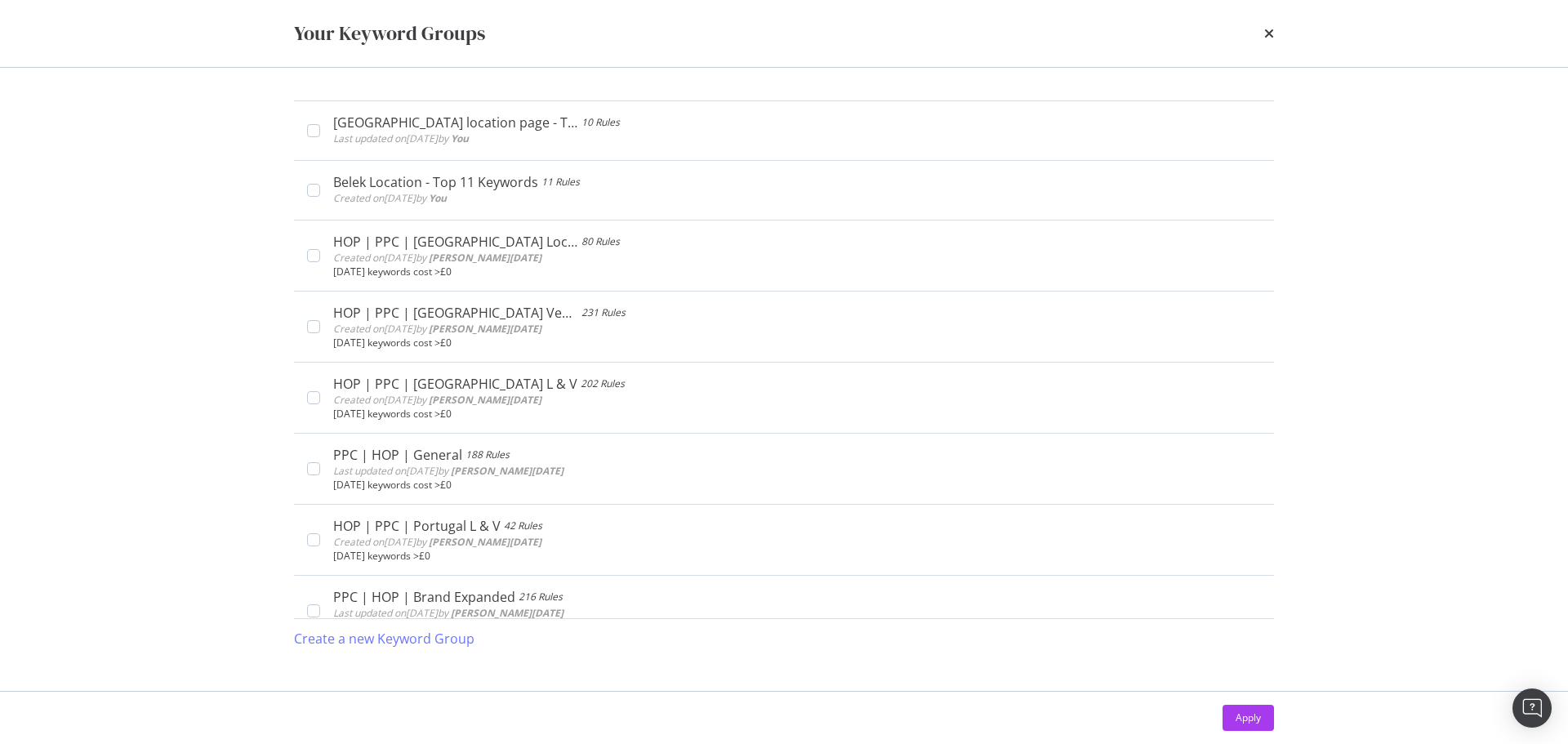
click at [688, 59] on div "Your Keyword Groups" at bounding box center [784, 33] width 1046 height 67
click at [1265, 34] on icon "times" at bounding box center [1269, 33] width 10 height 13
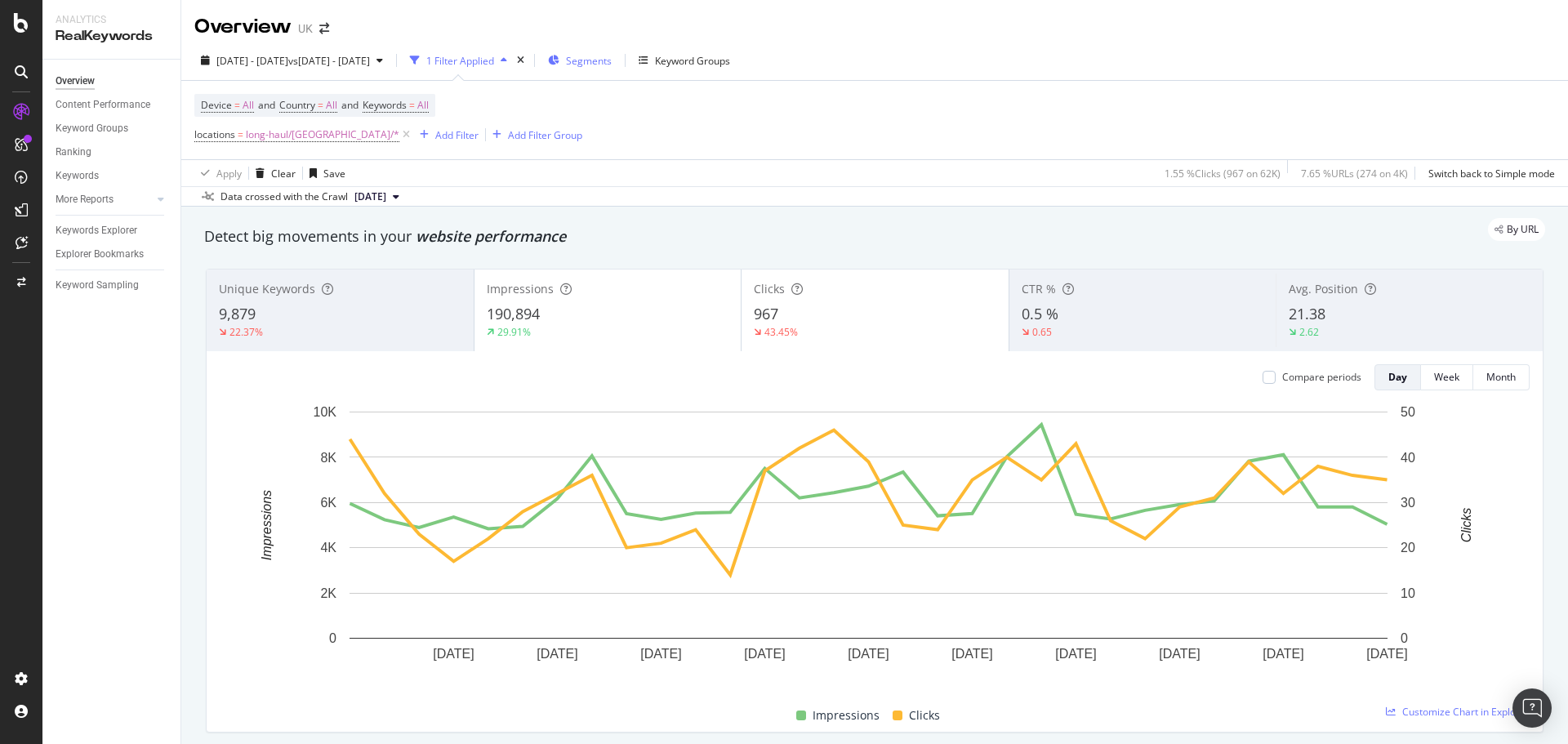
click at [611, 62] on span "Segments" at bounding box center [589, 60] width 46 height 14
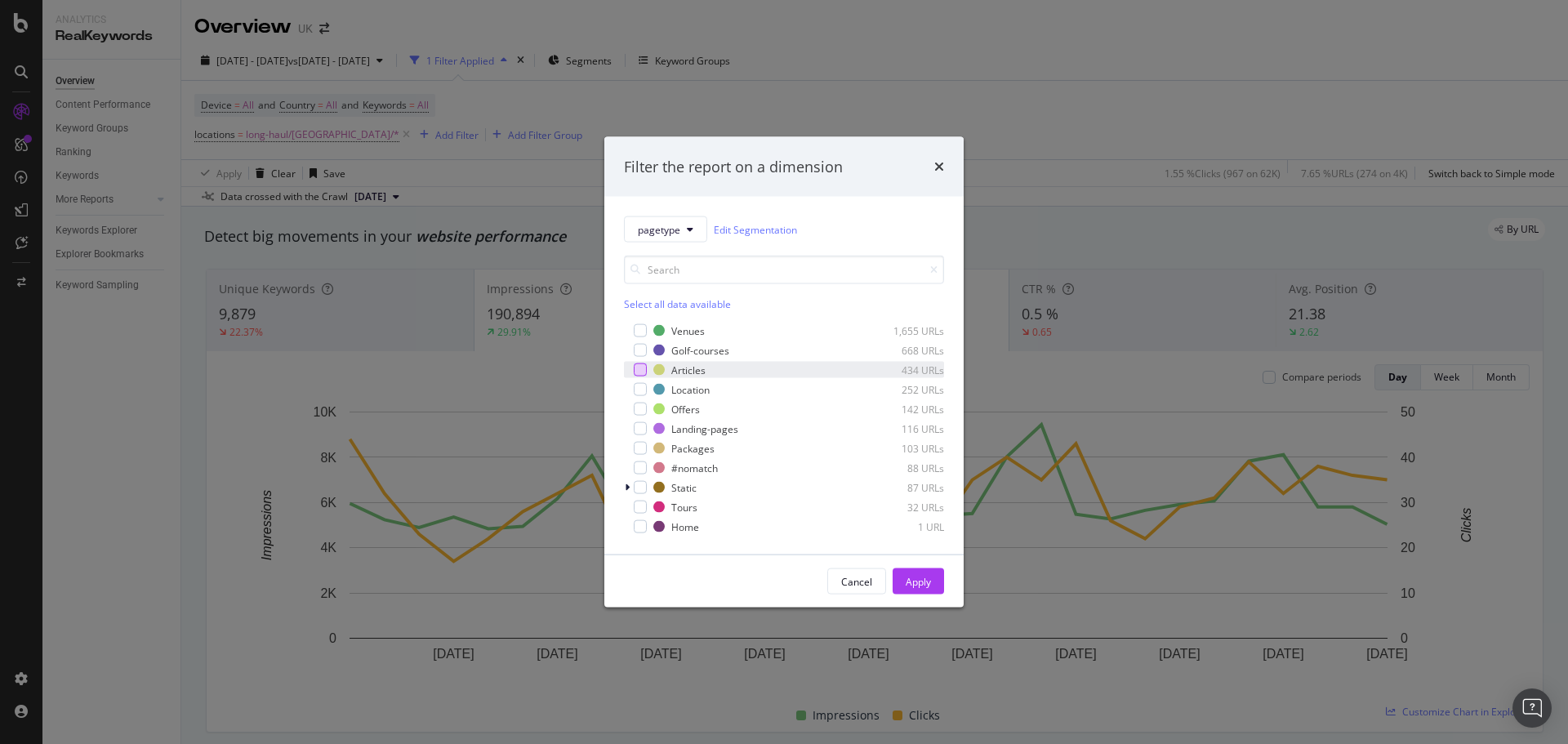
click at [642, 371] on div "modal" at bounding box center [641, 371] width 13 height 13
click at [922, 596] on div "Cancel Apply" at bounding box center [784, 581] width 359 height 53
click at [923, 587] on div "Apply" at bounding box center [918, 581] width 26 height 14
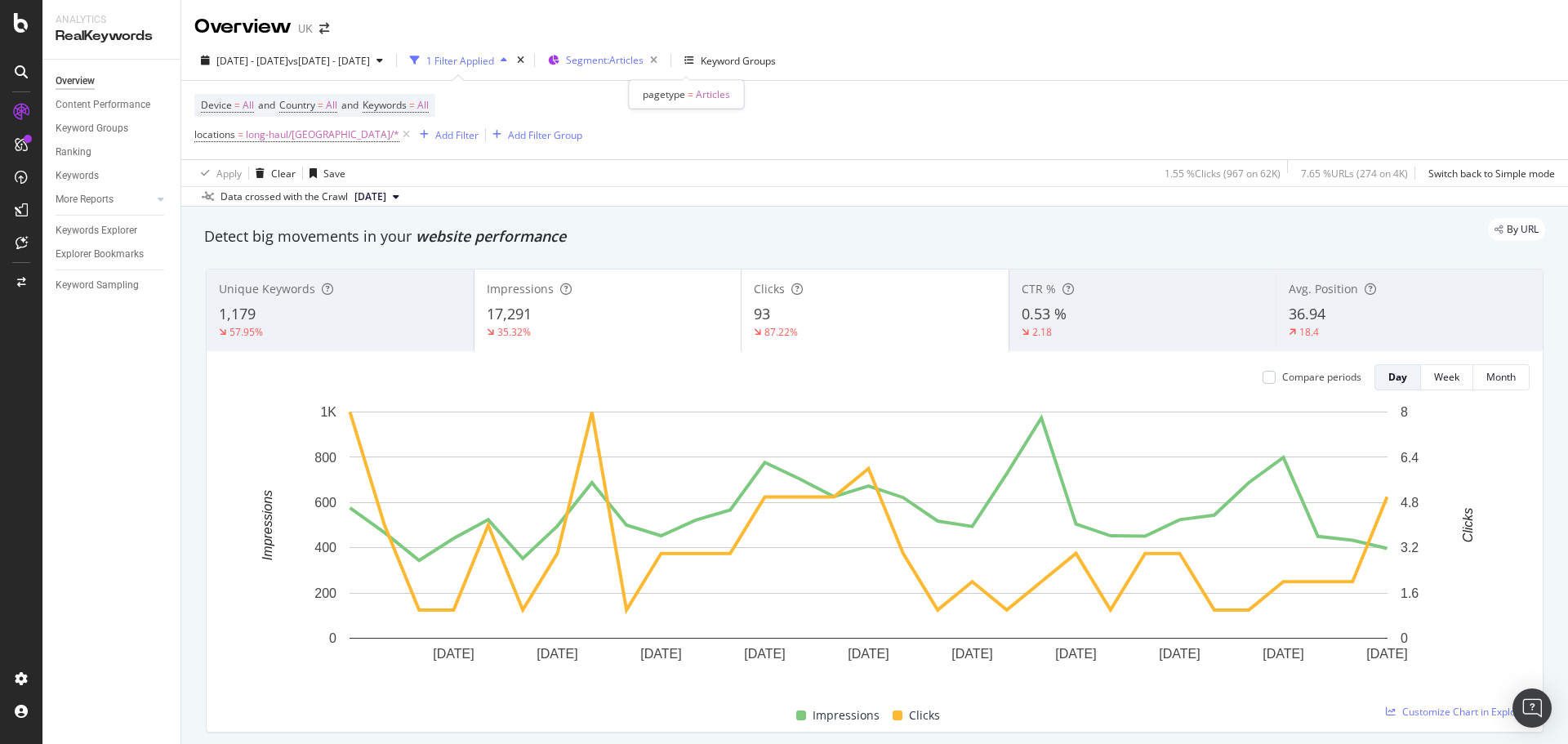
click at [644, 65] on span "Segment: Articles" at bounding box center [604, 60] width 77 height 14
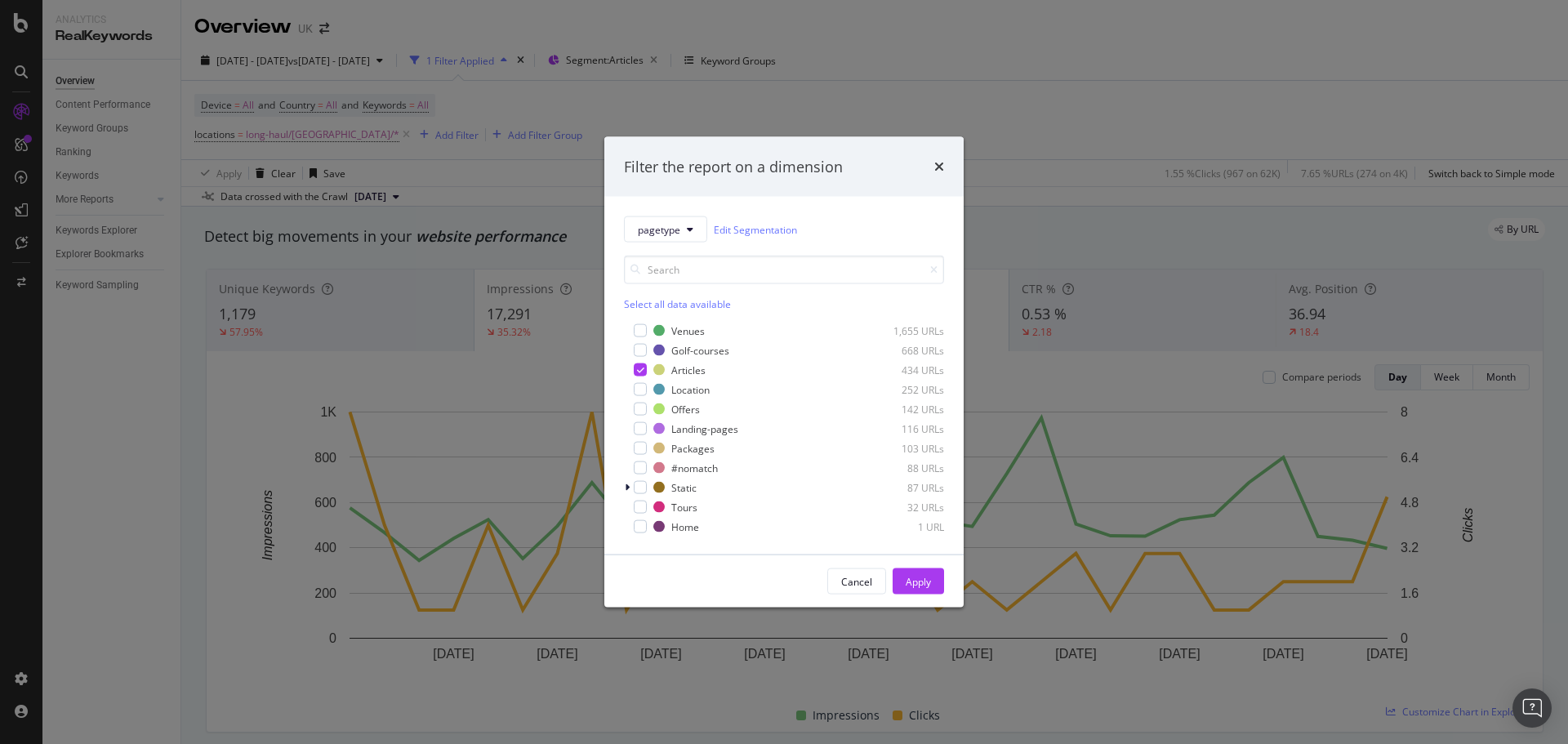
click at [933, 168] on div "Filter the report on a dimension" at bounding box center [783, 166] width 320 height 21
click at [936, 164] on icon "times" at bounding box center [939, 167] width 10 height 13
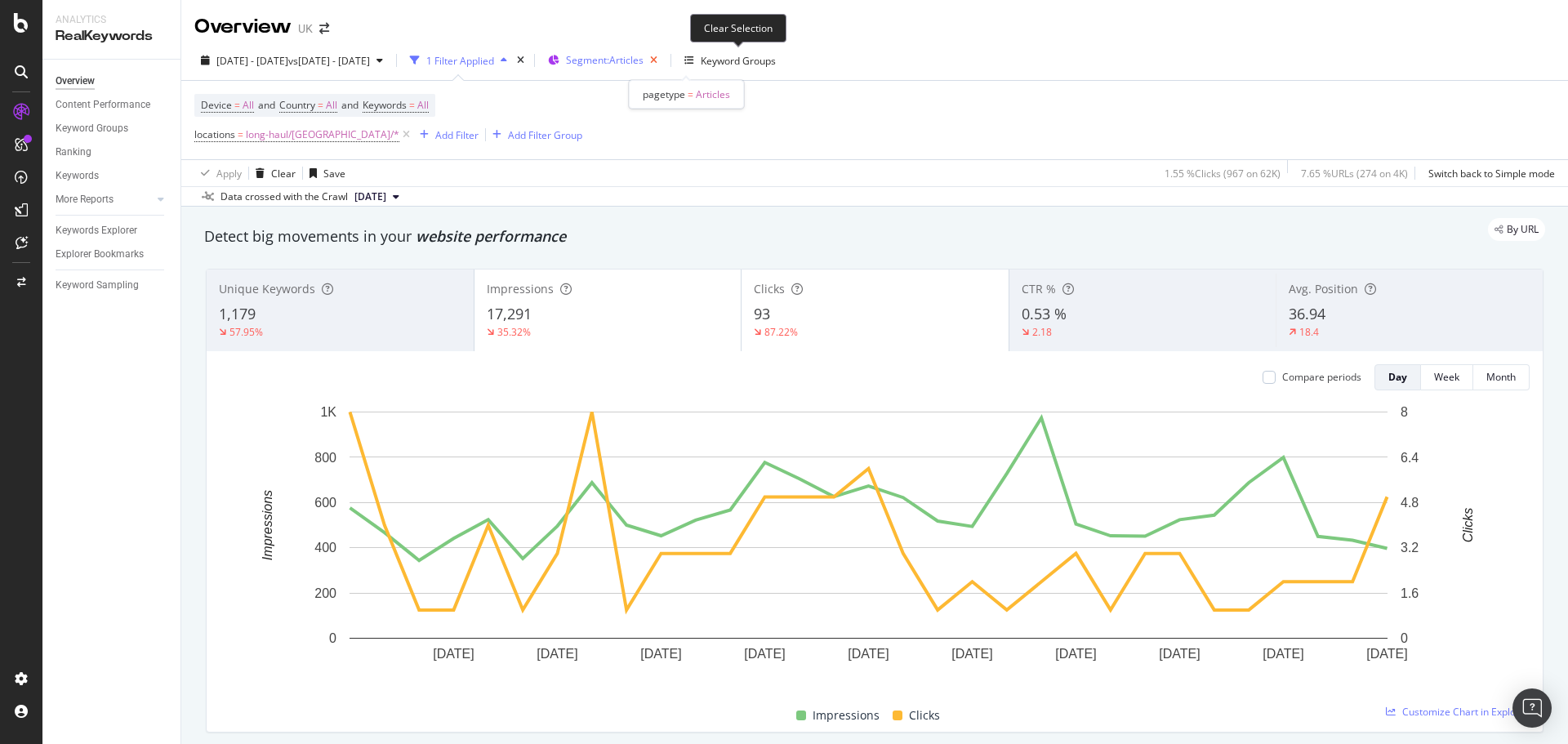
click at [664, 59] on icon "button" at bounding box center [653, 60] width 20 height 23
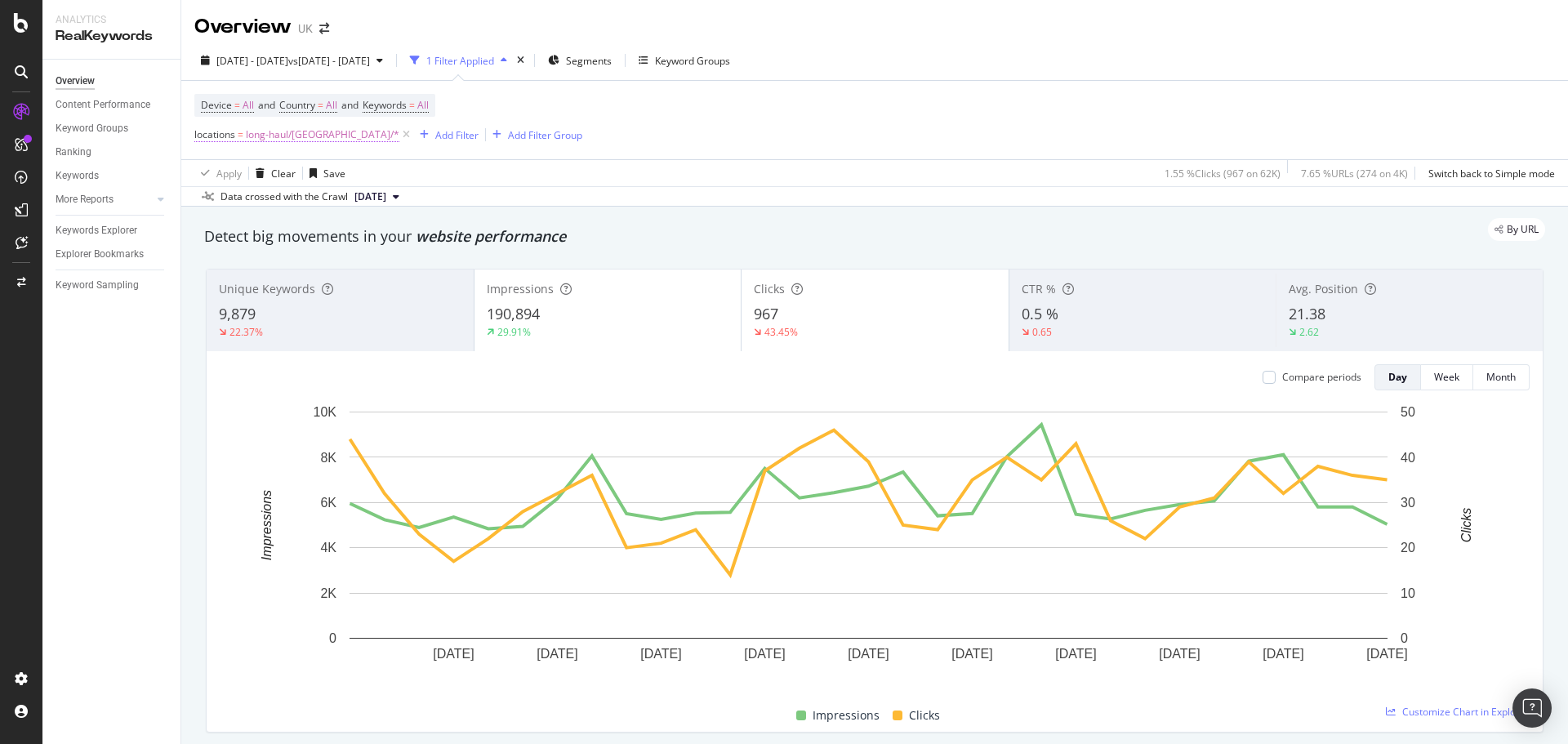
click at [258, 131] on span "long-haul/[GEOGRAPHIC_DATA]/*" at bounding box center [322, 135] width 154 height 23
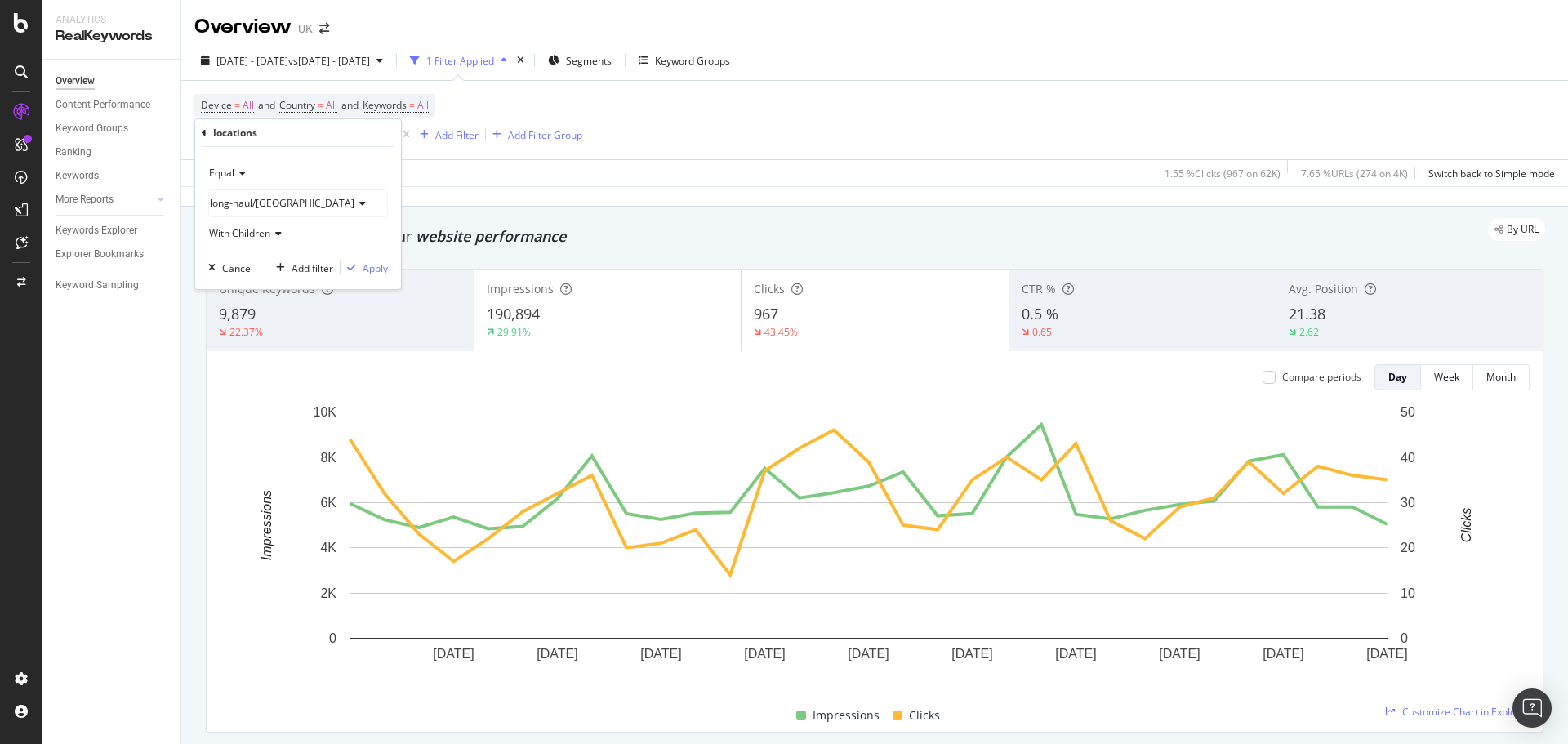
click at [262, 205] on span "long-haul/[GEOGRAPHIC_DATA]" at bounding box center [282, 202] width 144 height 14
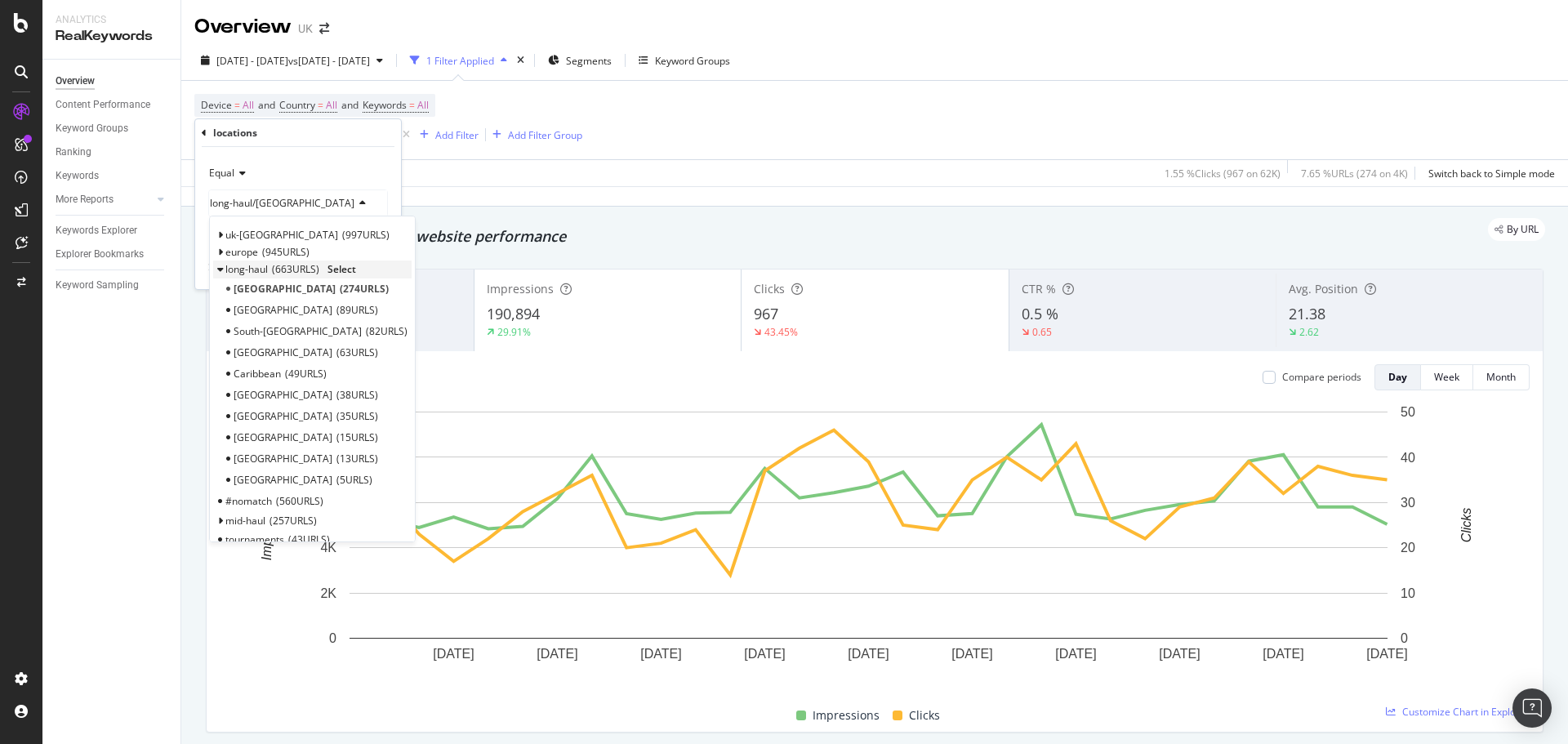
click at [273, 269] on span "663 URLS" at bounding box center [296, 268] width 48 height 14
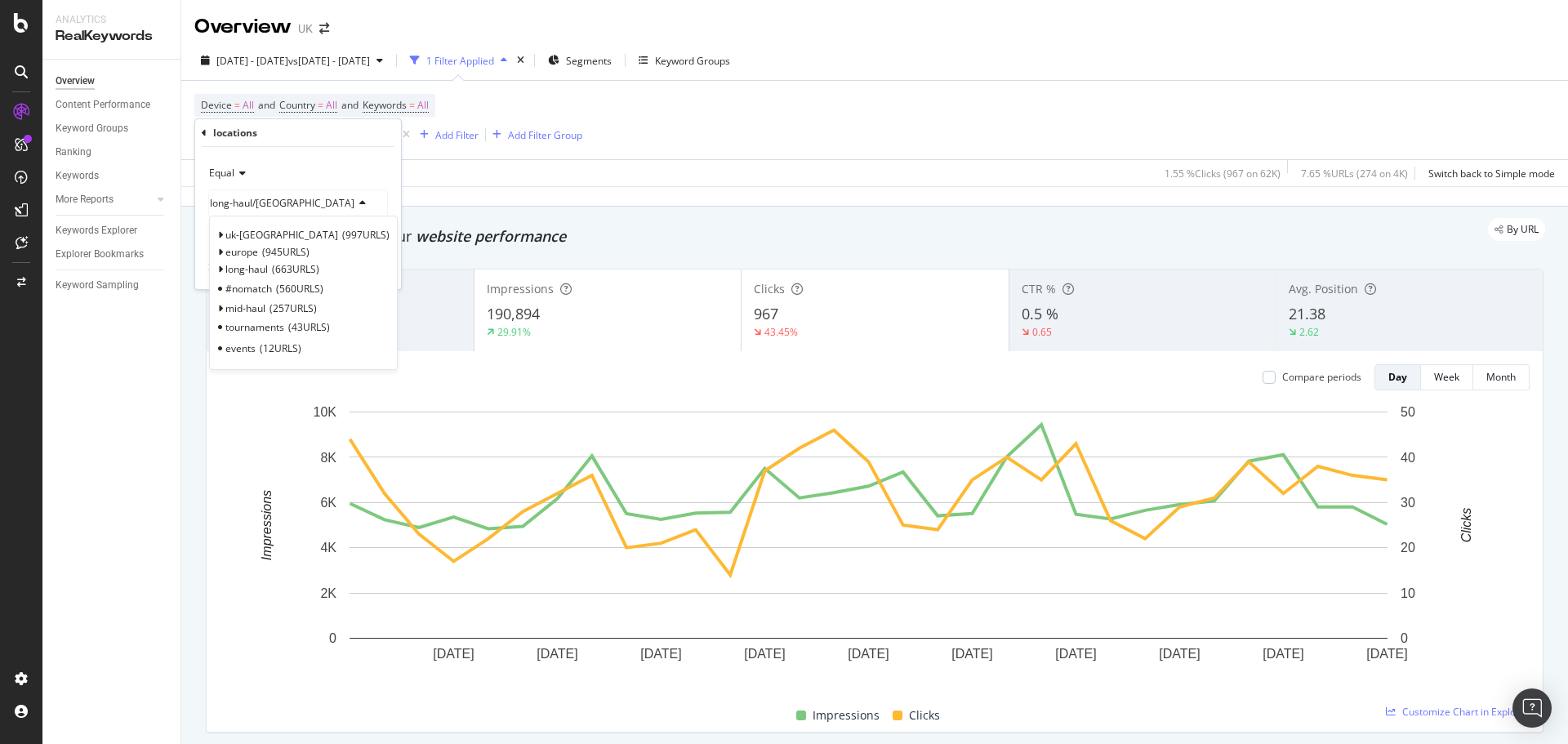
click at [0, 0] on span "Select" at bounding box center [0, 0] width 0 height 0
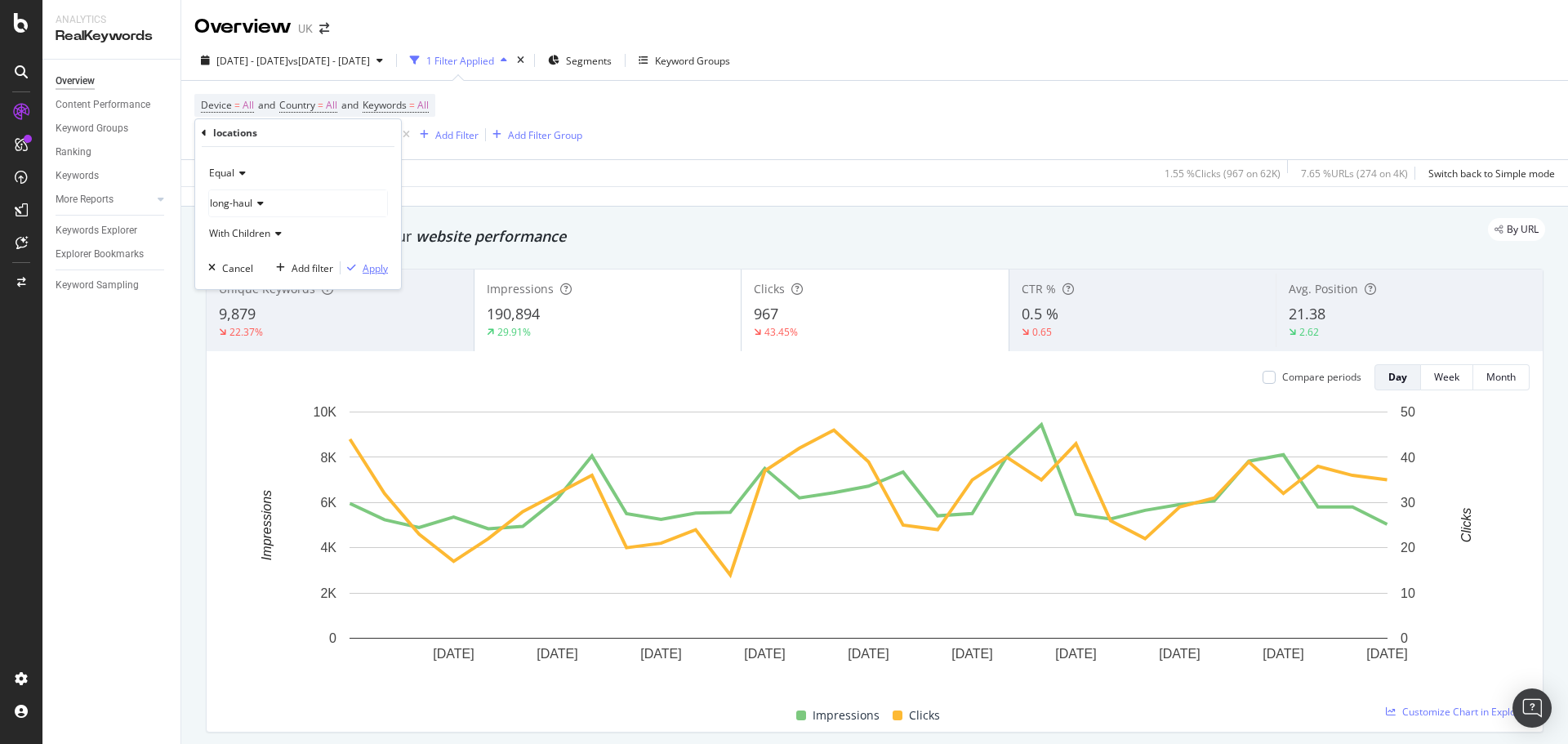
click at [363, 265] on div "Apply" at bounding box center [375, 268] width 26 height 14
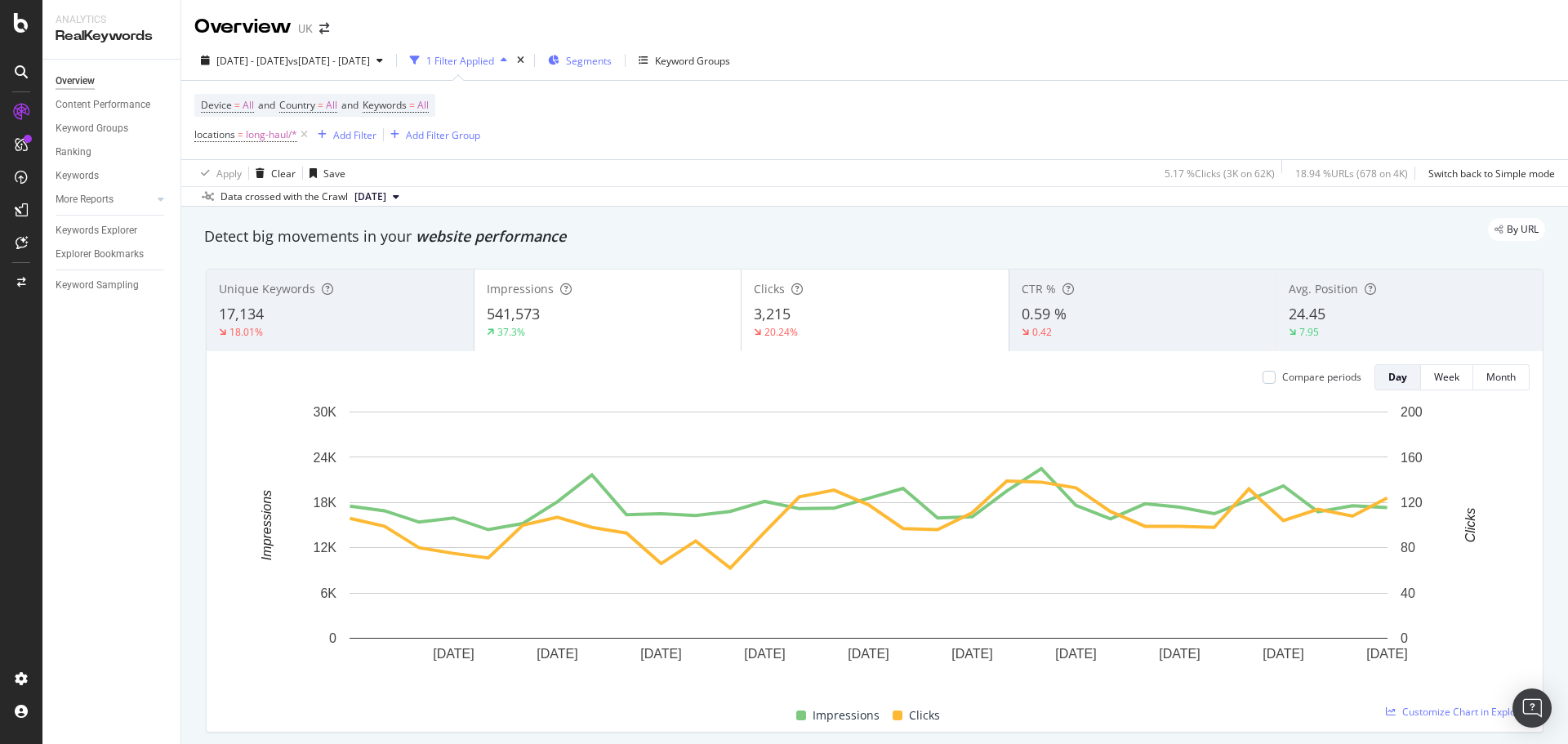
click at [611, 66] on span "Segments" at bounding box center [589, 60] width 46 height 14
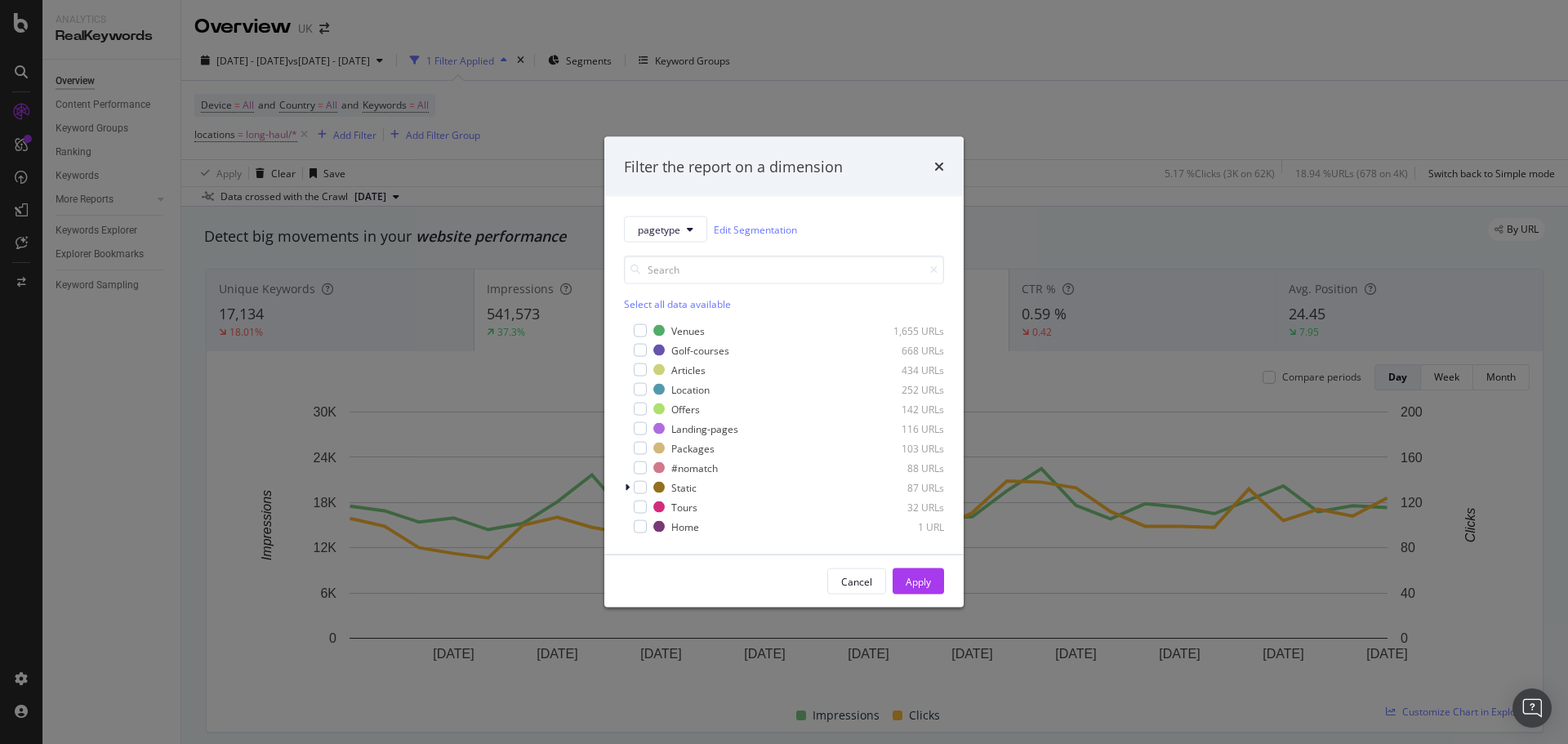
click at [637, 379] on div "Venues 1,655 URLs Golf-courses 668 URLs Articles 434 URLs Location 252 URLs Off…" at bounding box center [783, 429] width 320 height 212
click at [637, 372] on div "modal" at bounding box center [641, 371] width 13 height 13
click at [903, 571] on button "Apply" at bounding box center [919, 581] width 52 height 26
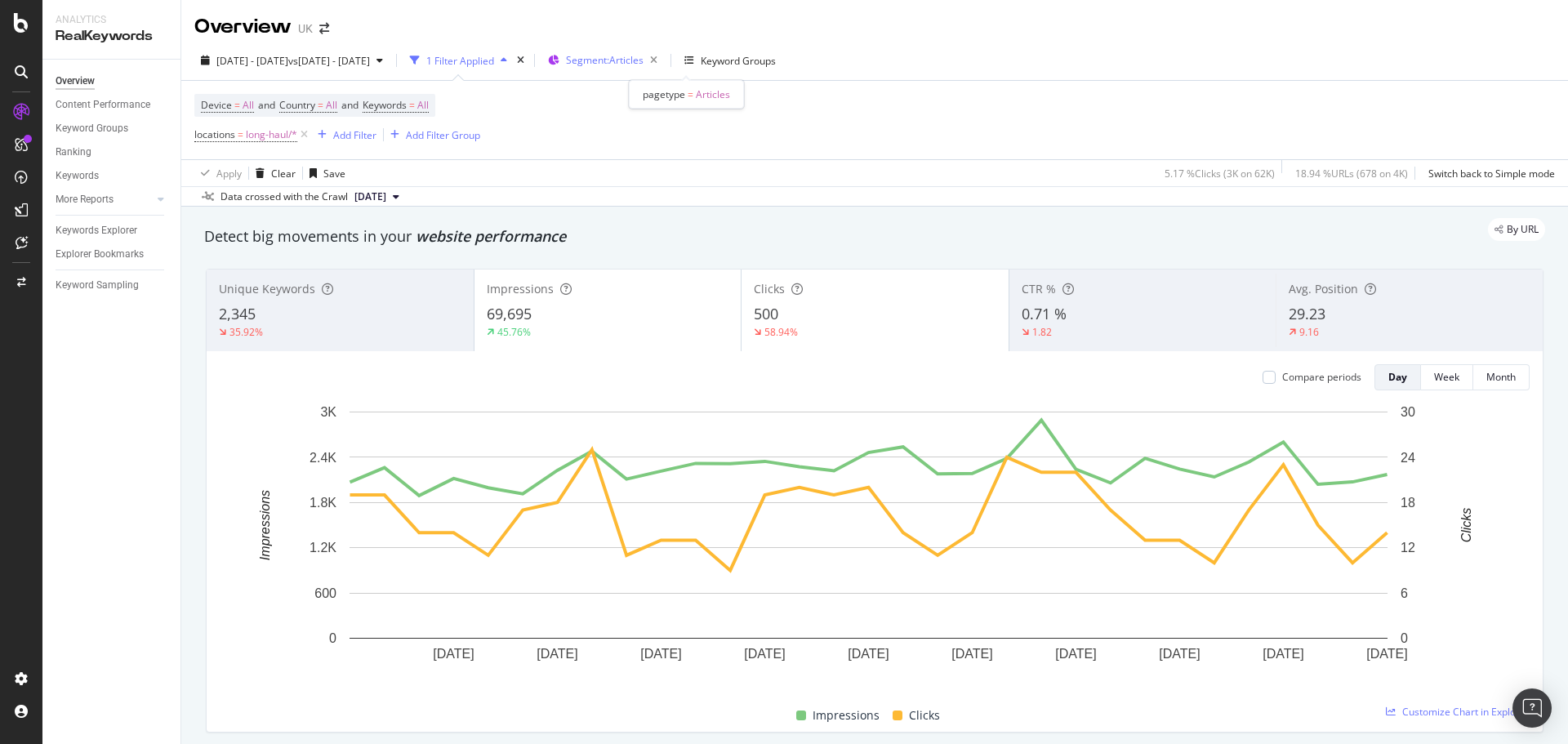
click at [644, 64] on span "Segment: Articles" at bounding box center [604, 60] width 77 height 14
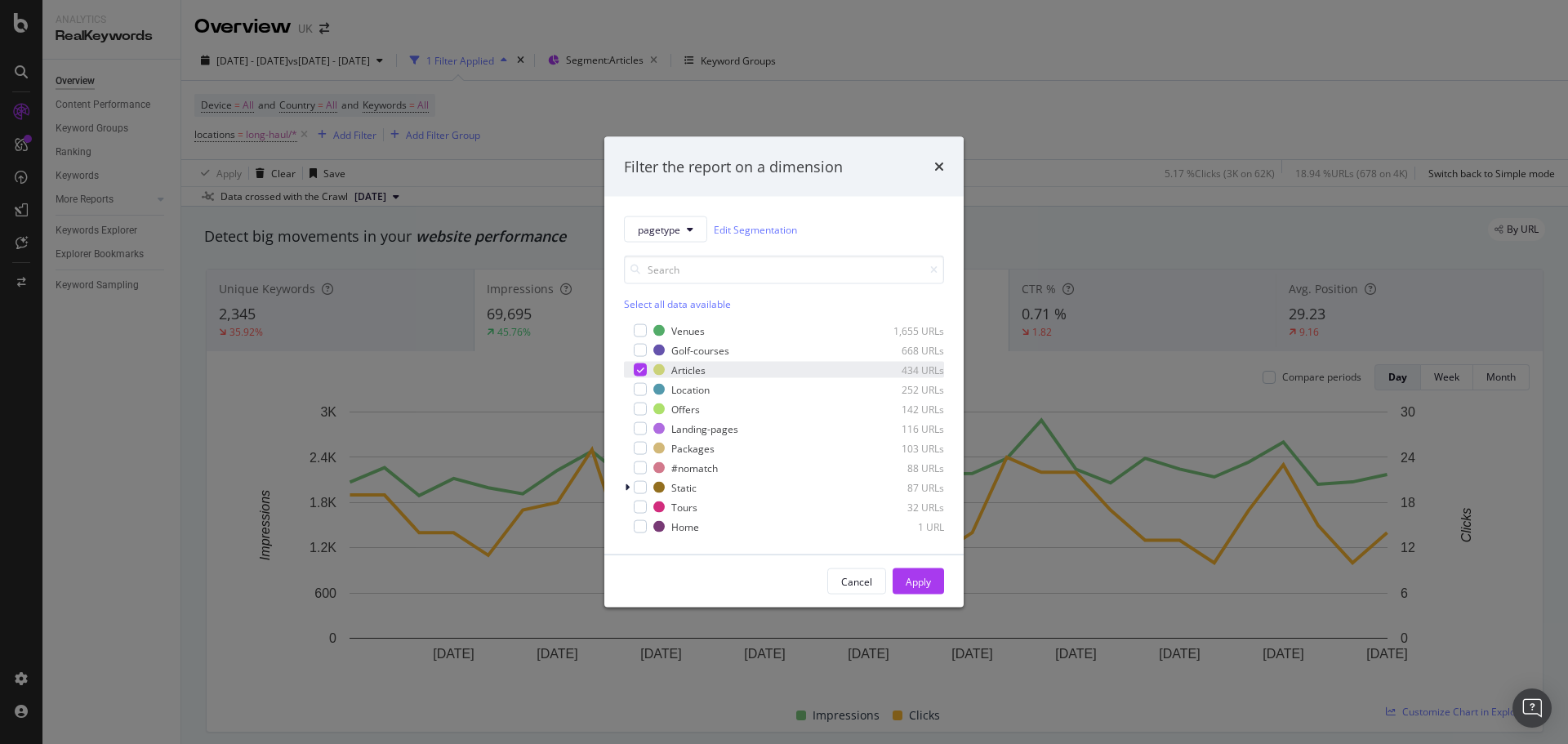
click at [639, 372] on icon "modal" at bounding box center [641, 370] width 8 height 9
click at [638, 335] on div "modal" at bounding box center [641, 330] width 13 height 13
click at [639, 352] on div "modal" at bounding box center [641, 351] width 13 height 13
click at [646, 391] on div "modal" at bounding box center [641, 390] width 13 height 13
click at [641, 436] on div "Landing-pages 116 URLs" at bounding box center [783, 428] width 320 height 16
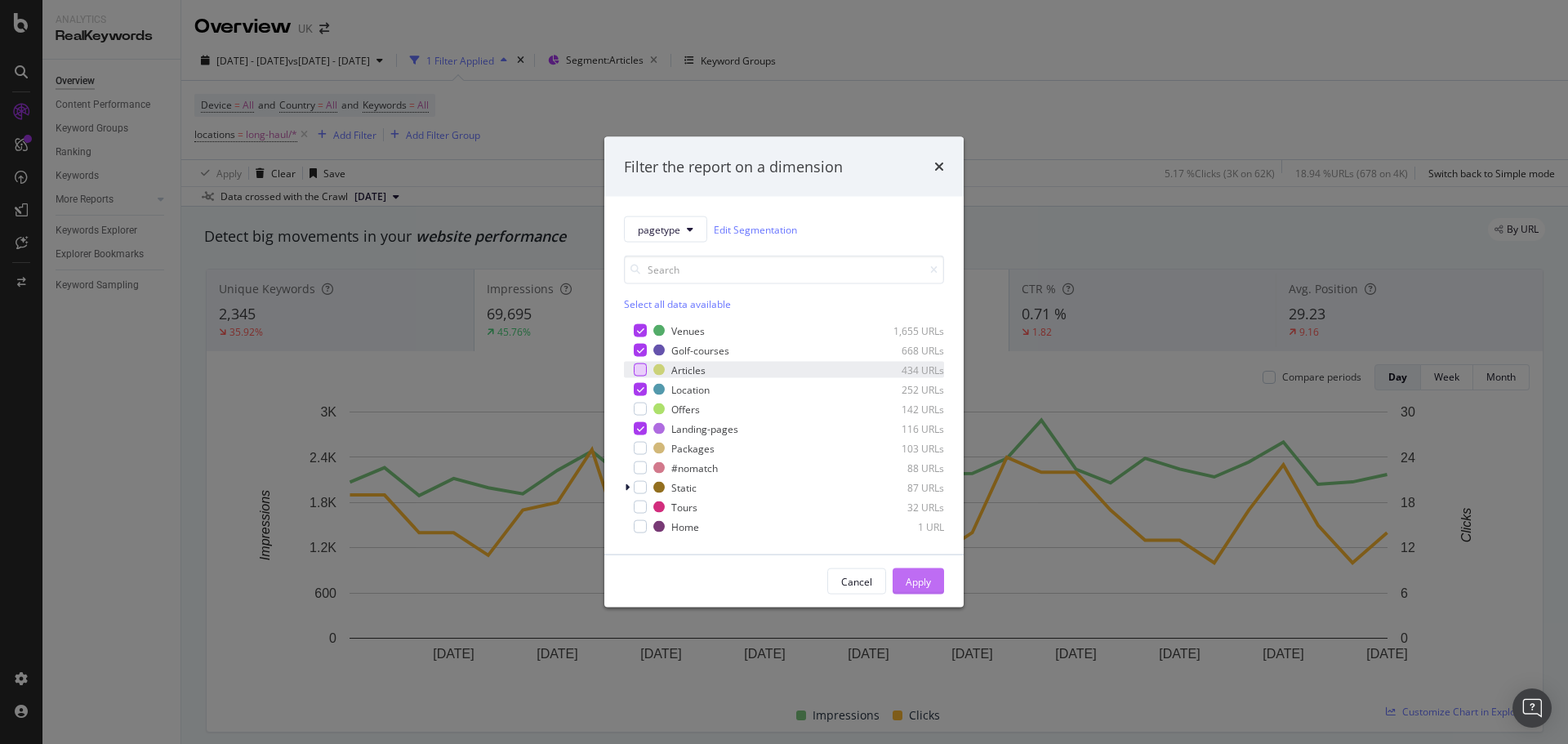
click at [910, 574] on div "Apply" at bounding box center [918, 581] width 26 height 14
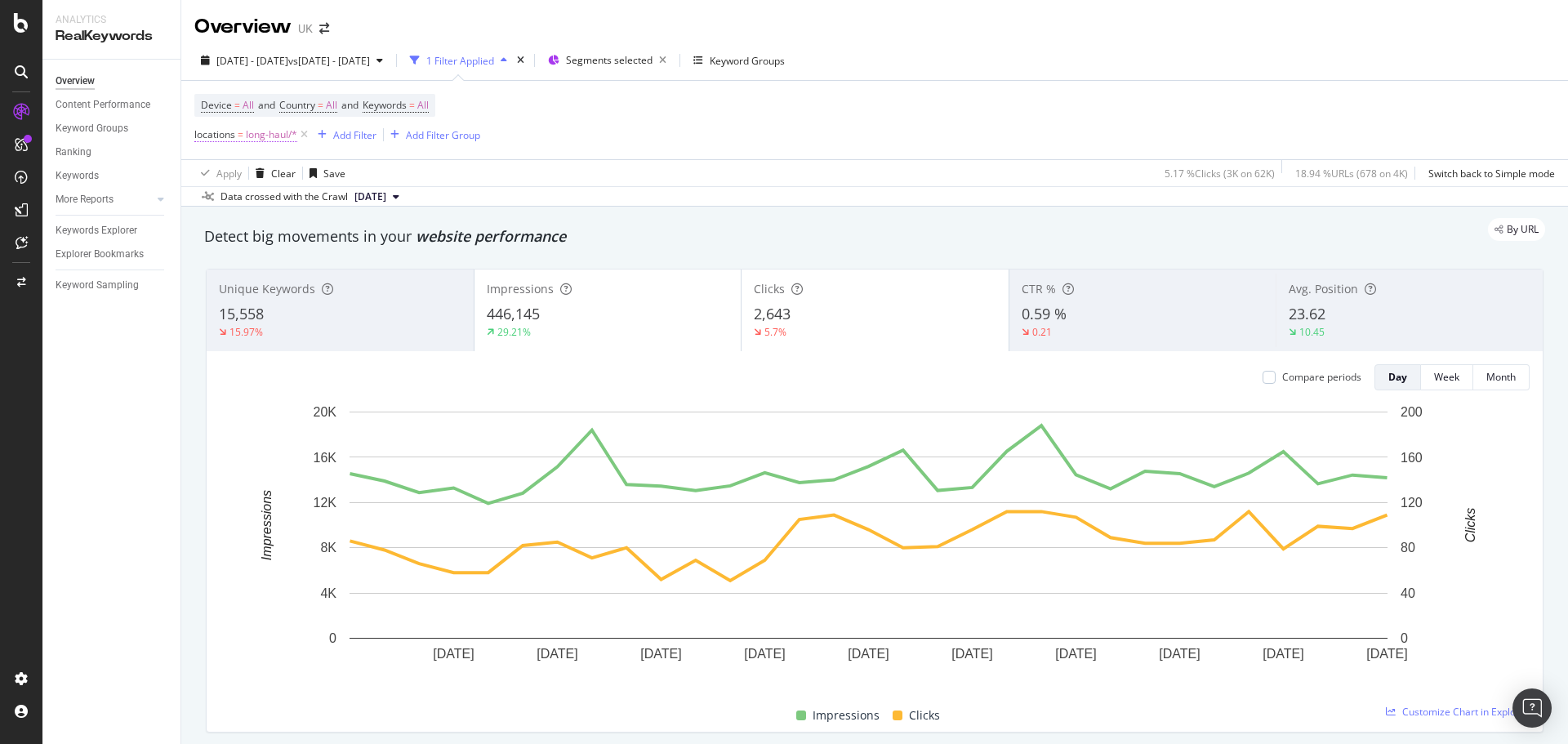
click at [263, 132] on span "long-haul/*" at bounding box center [271, 135] width 52 height 23
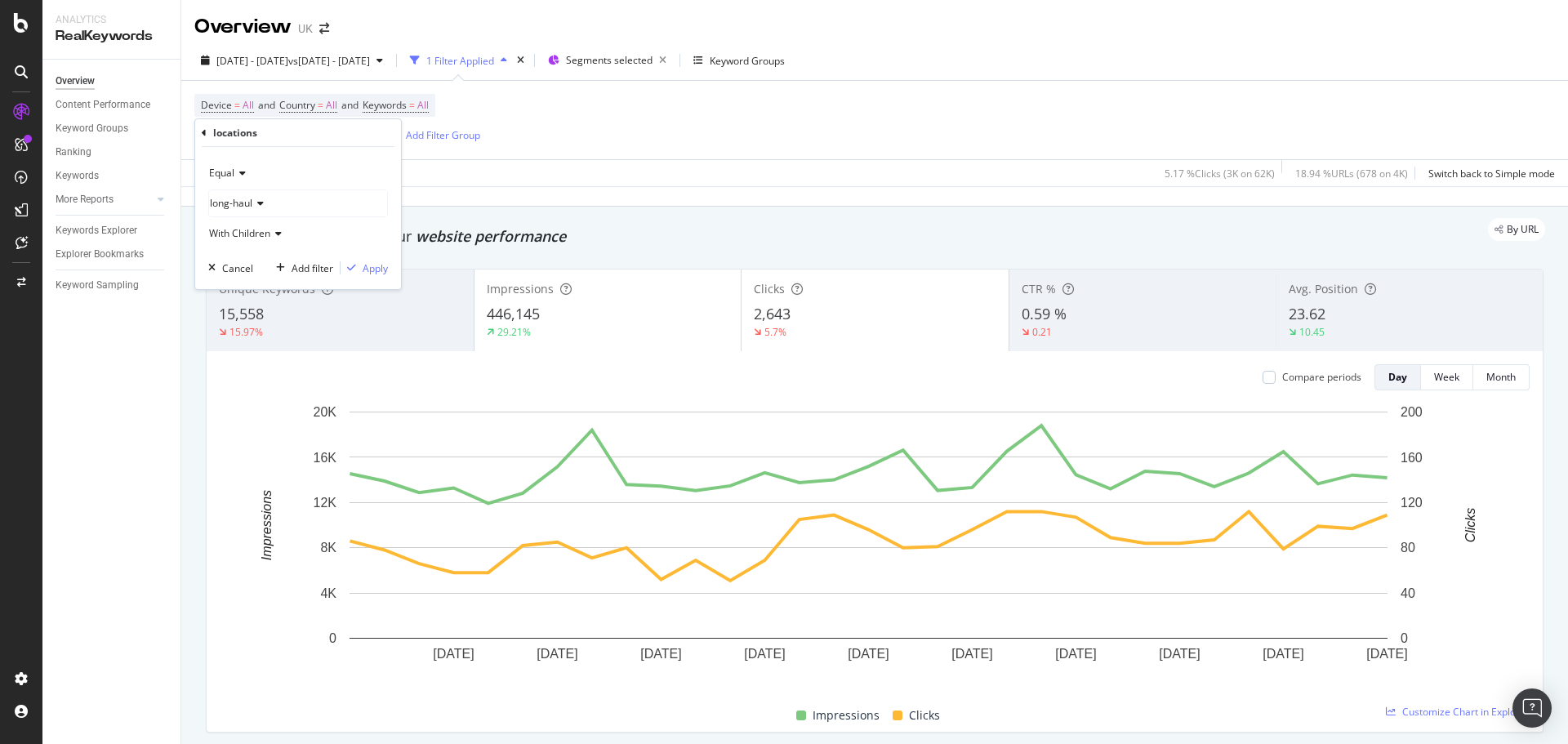
click at [241, 204] on span "long-haul" at bounding box center [231, 202] width 42 height 14
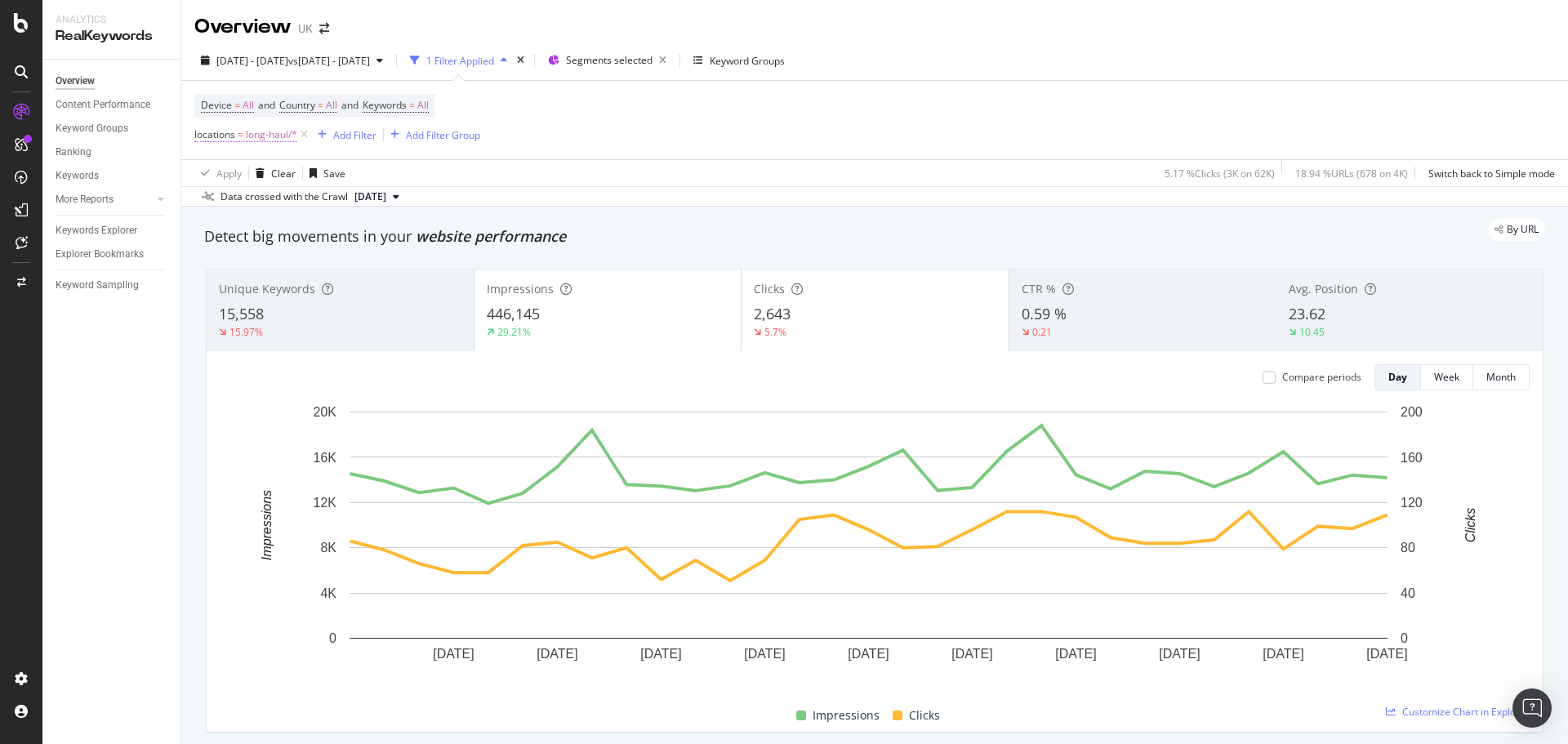
click at [242, 129] on span "=" at bounding box center [241, 134] width 6 height 14
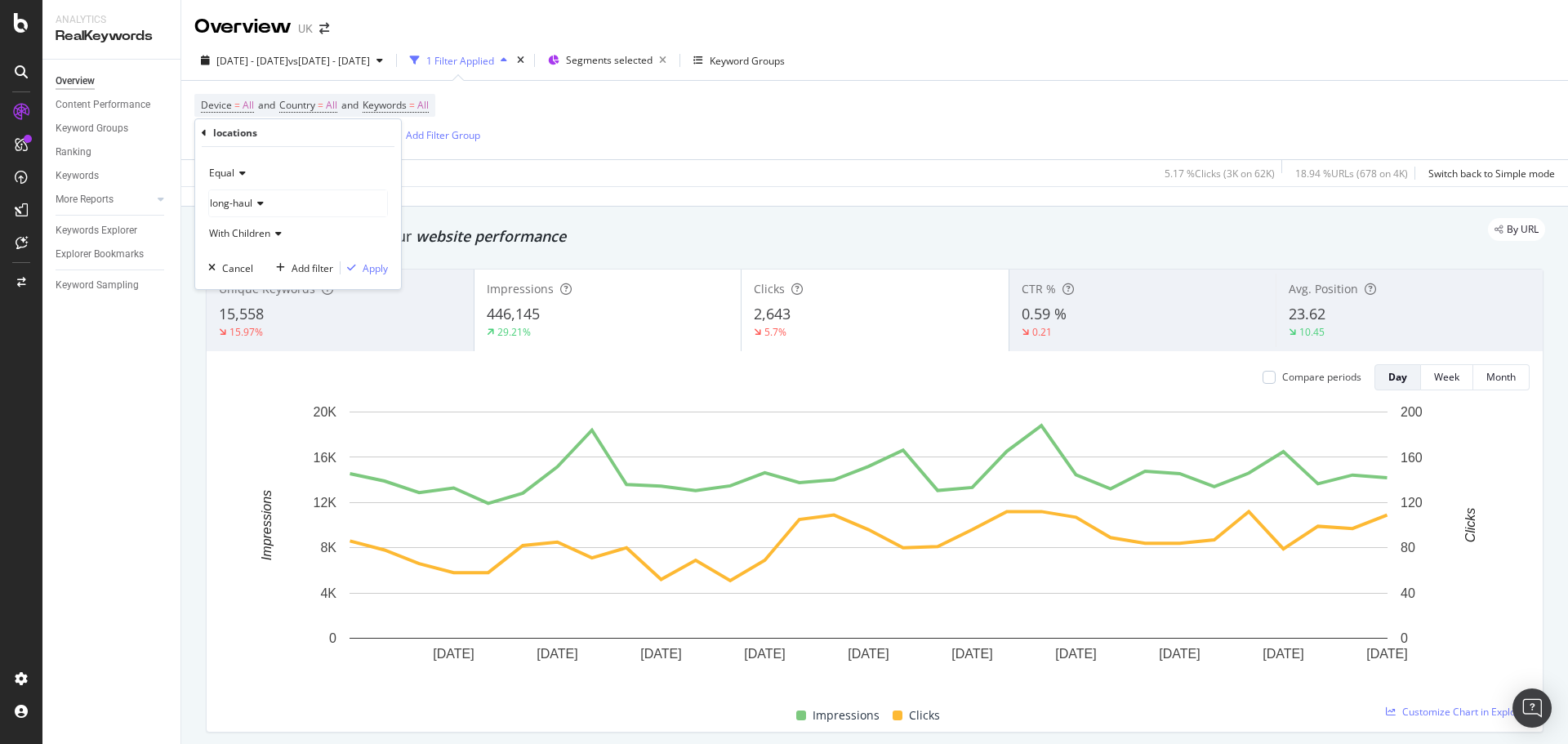
click at [248, 199] on span "long-haul" at bounding box center [231, 202] width 42 height 14
click at [218, 266] on icon at bounding box center [220, 269] width 6 height 10
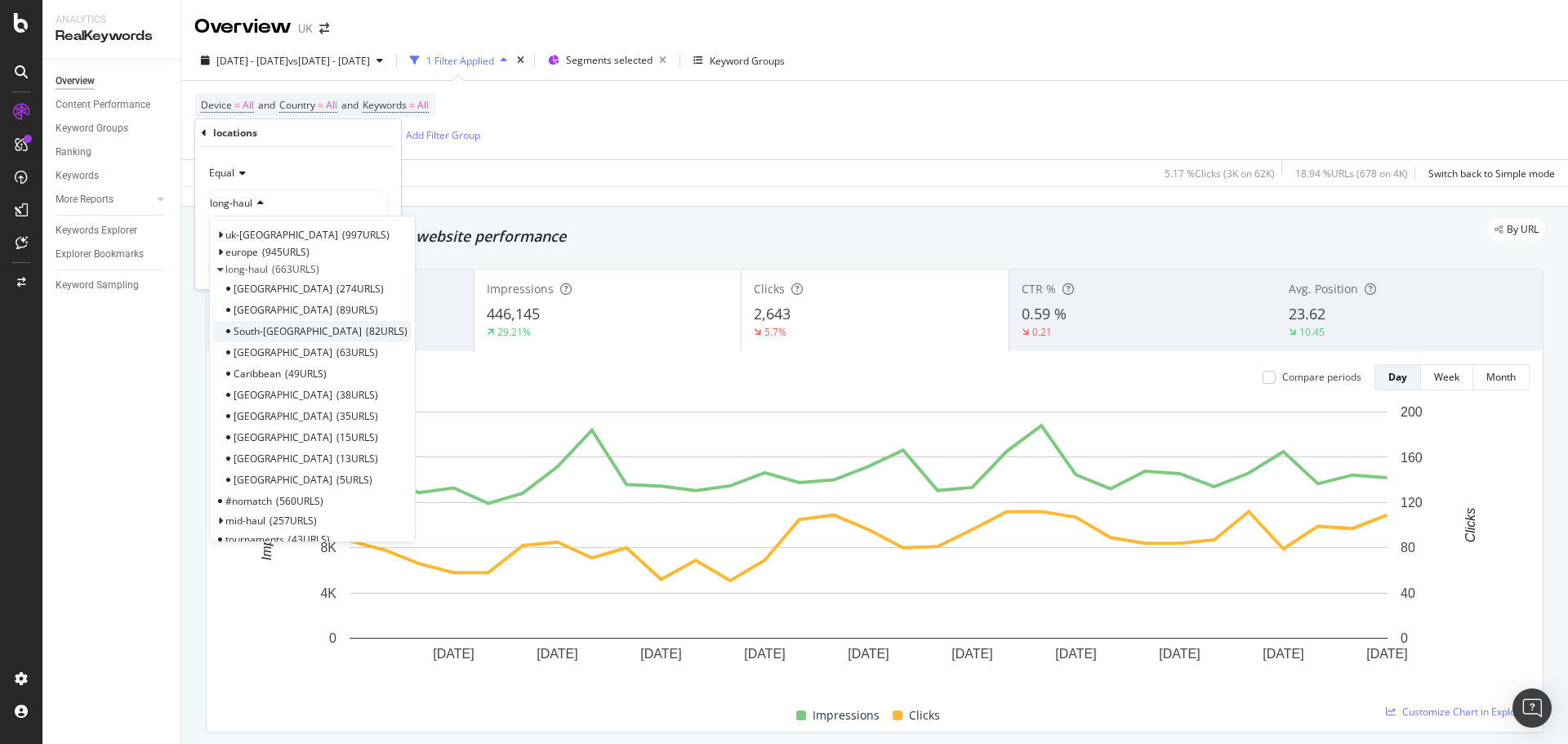
click at [366, 335] on span "82 URLS" at bounding box center [387, 330] width 42 height 14
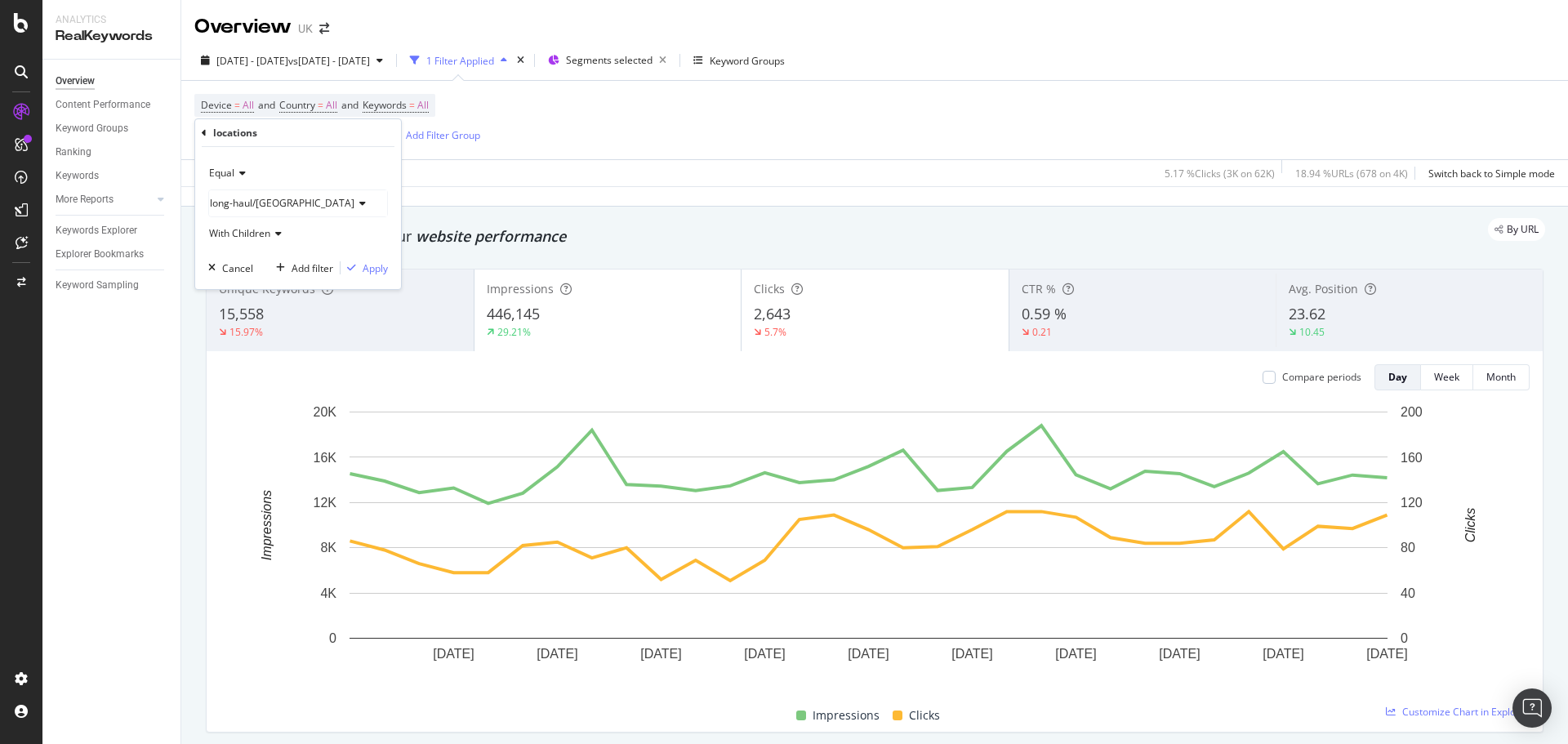
click at [361, 278] on div "Equal long-haul/[GEOGRAPHIC_DATA] With Children Cancel Add filter Apply" at bounding box center [297, 218] width 205 height 142
click at [365, 271] on div "Apply" at bounding box center [375, 268] width 26 height 14
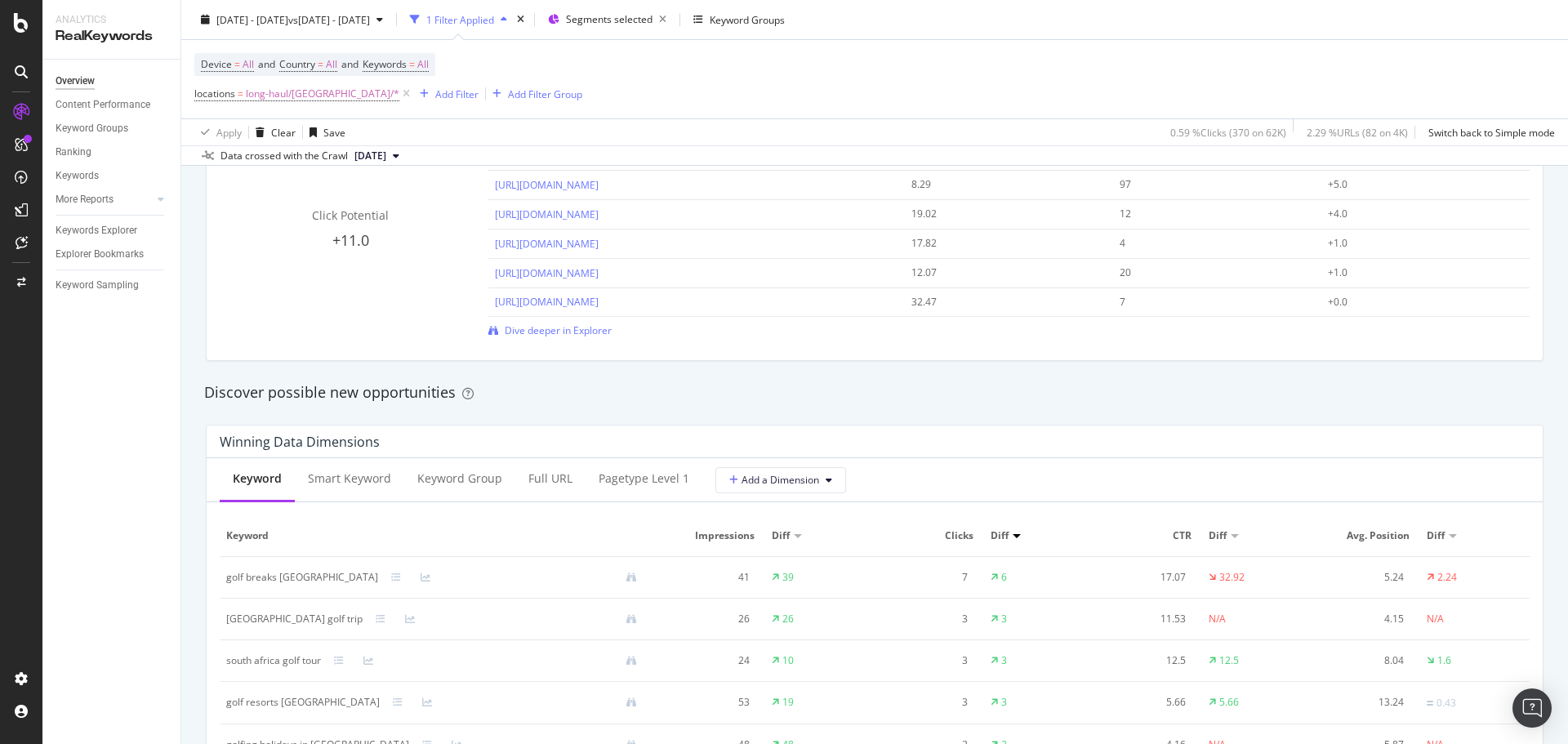
scroll to position [1470, 0]
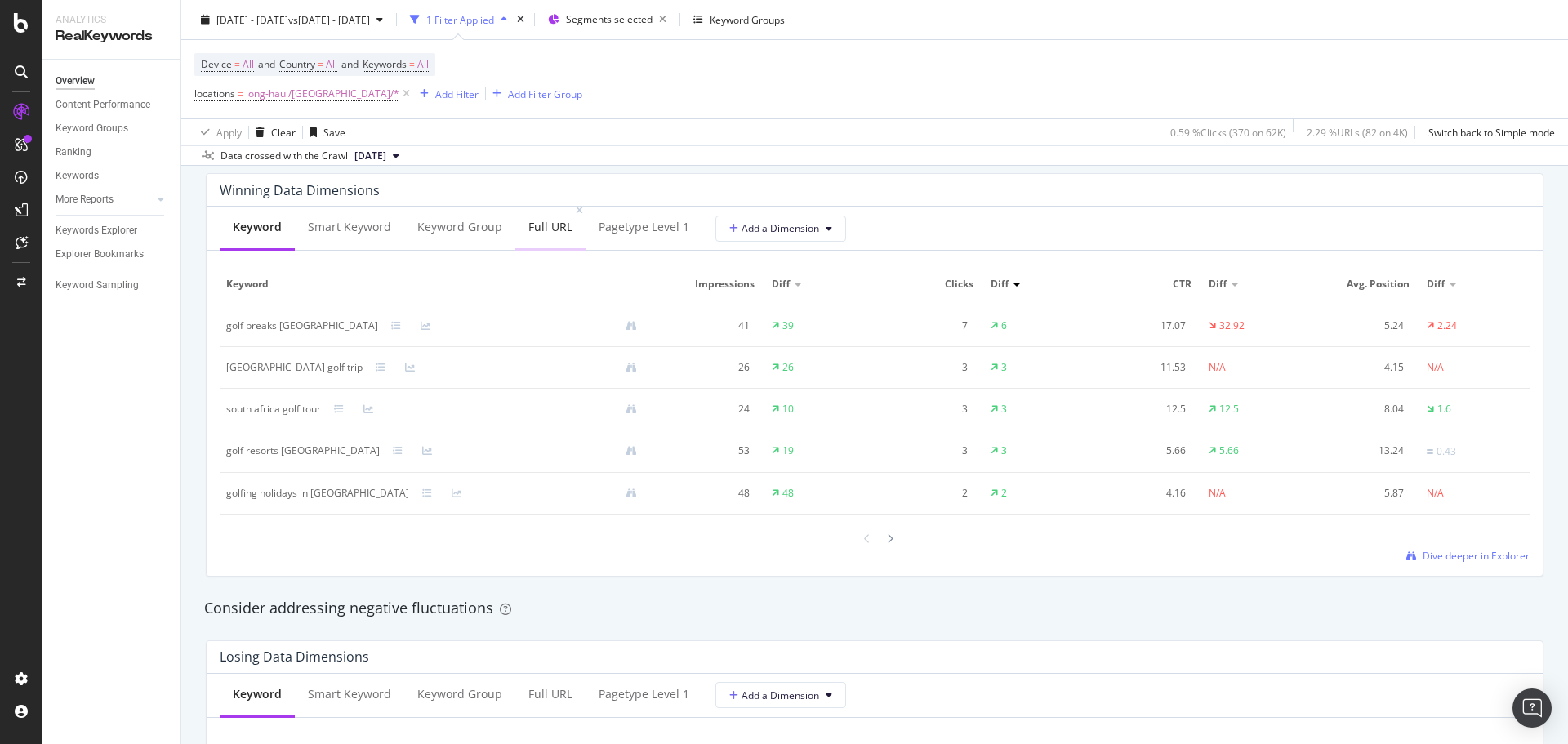
click at [530, 240] on div "Full URL" at bounding box center [551, 227] width 71 height 45
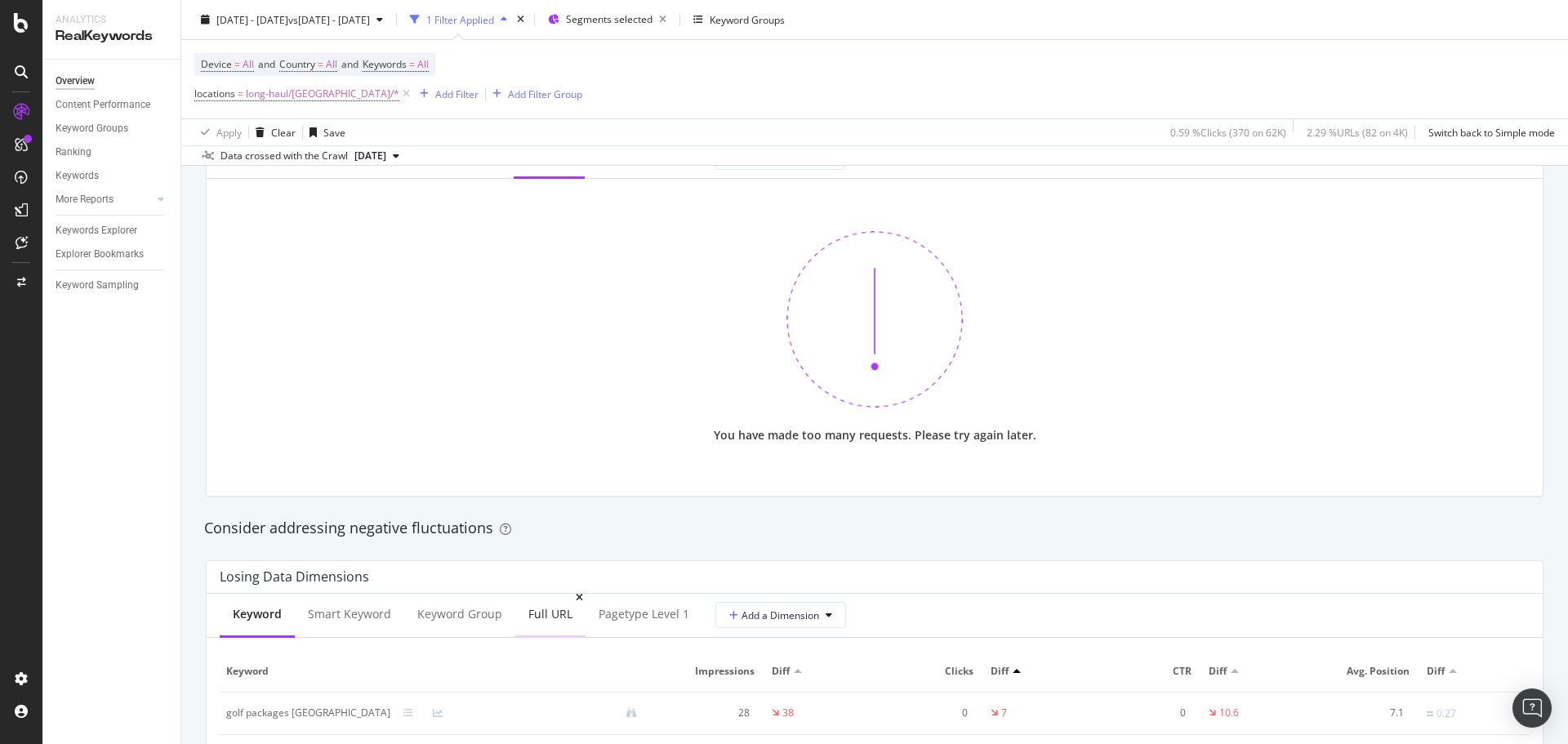
scroll to position [1633, 0]
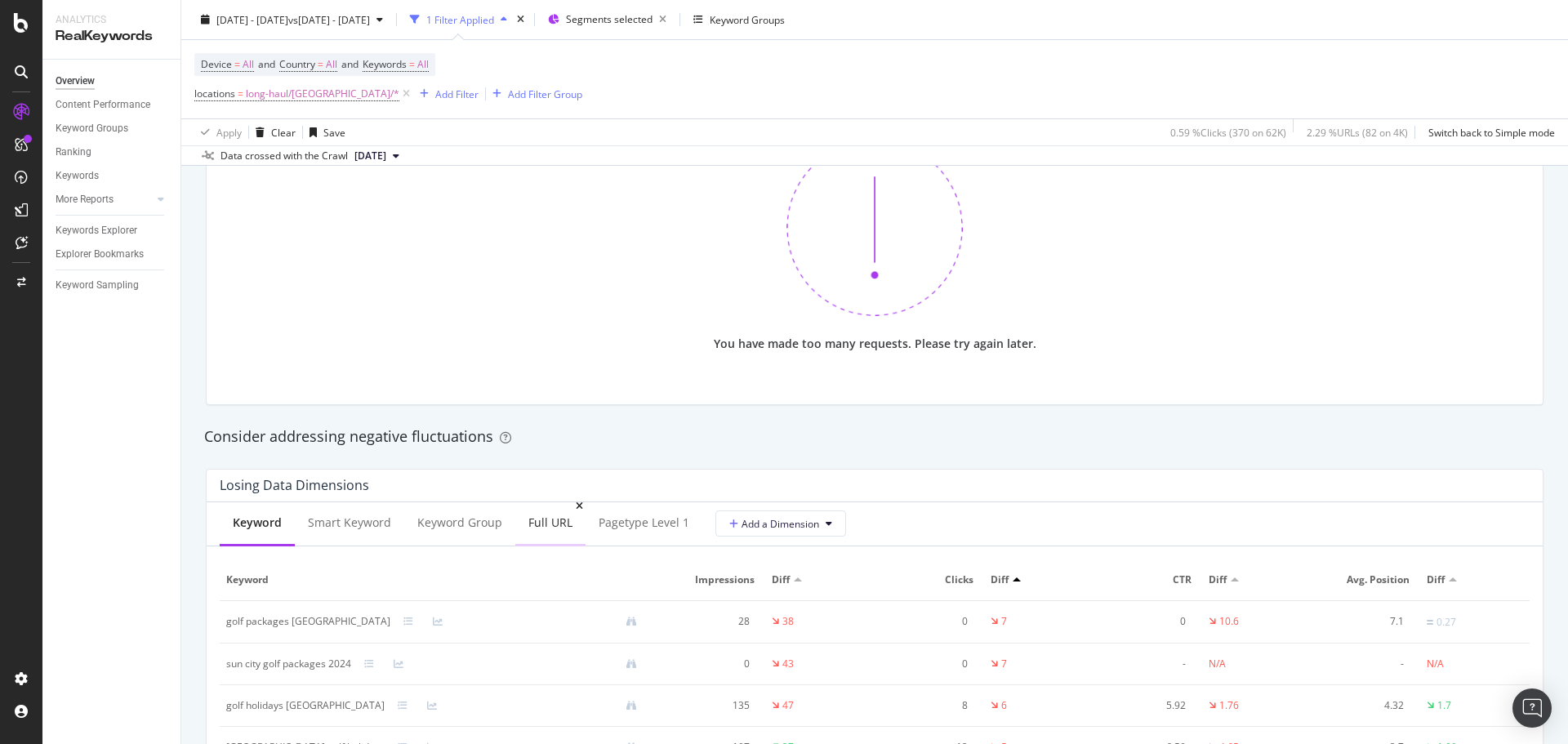
click at [552, 520] on div "Full URL" at bounding box center [550, 522] width 44 height 16
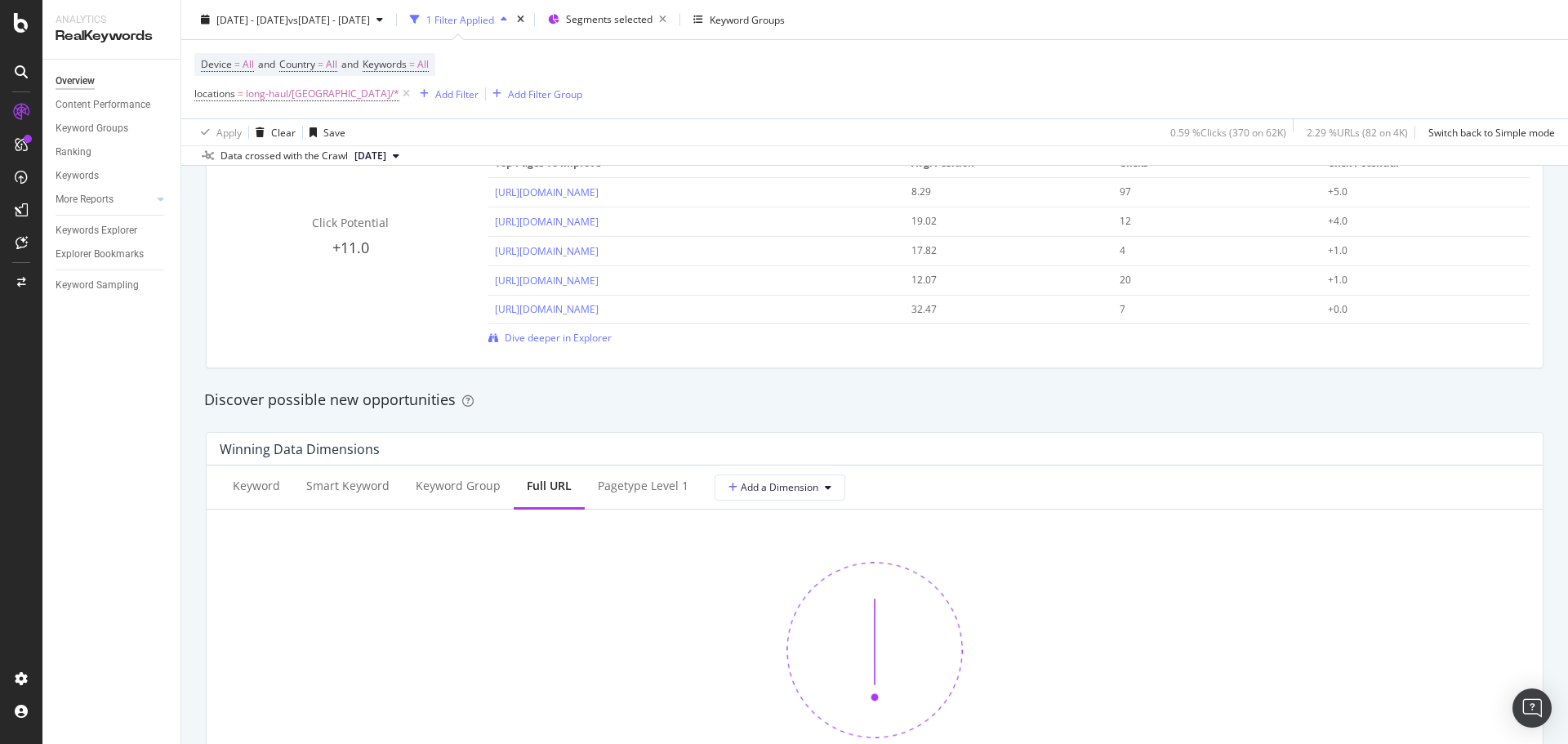
scroll to position [1307, 0]
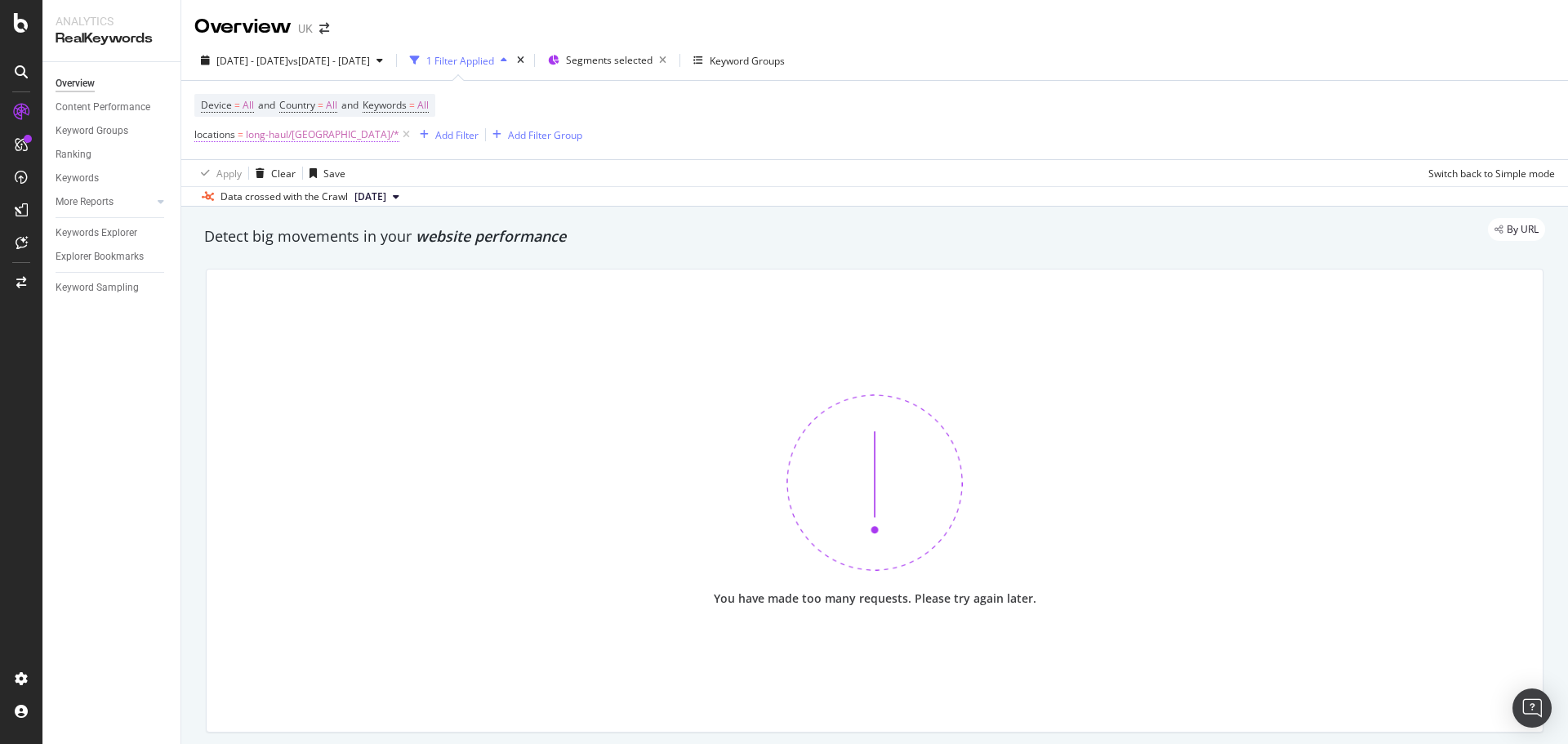
click at [335, 138] on span "long-haul/South-Africa/*" at bounding box center [322, 135] width 154 height 23
click at [282, 180] on span "long-haul/South-Africa" at bounding box center [275, 173] width 144 height 14
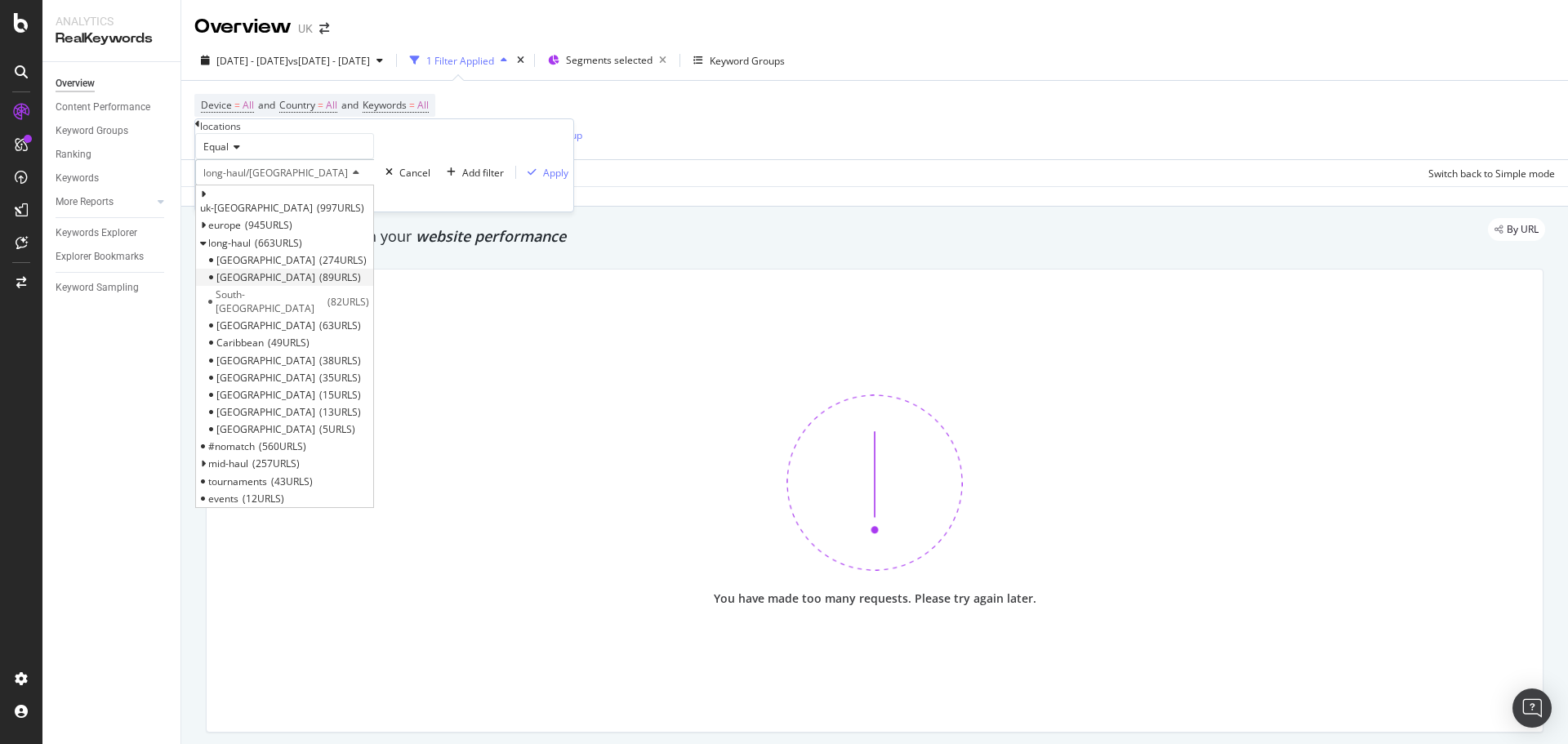
click at [275, 286] on div "Thailand 89 URLS" at bounding box center [285, 277] width 178 height 17
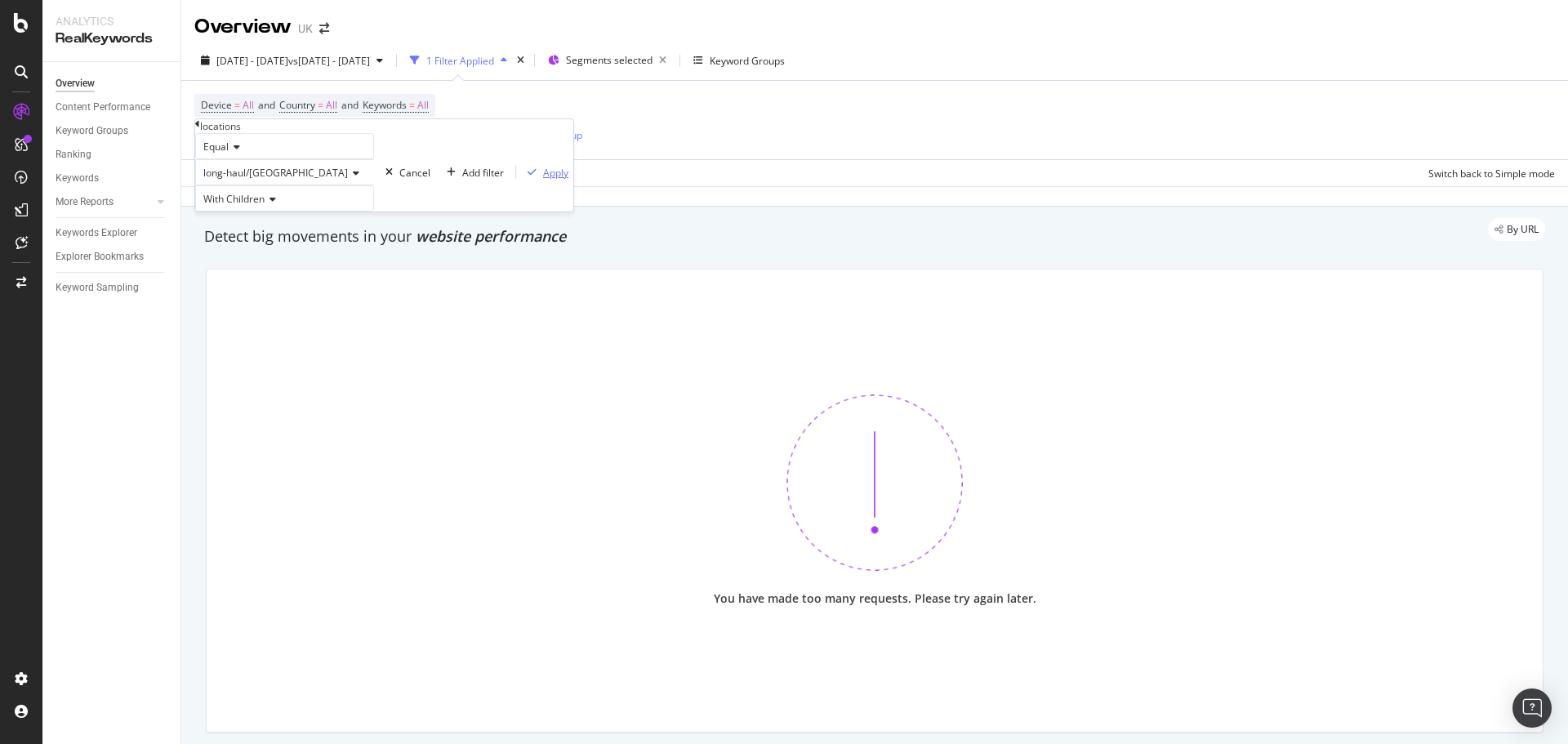
click at [521, 178] on div "button" at bounding box center [532, 172] width 22 height 10
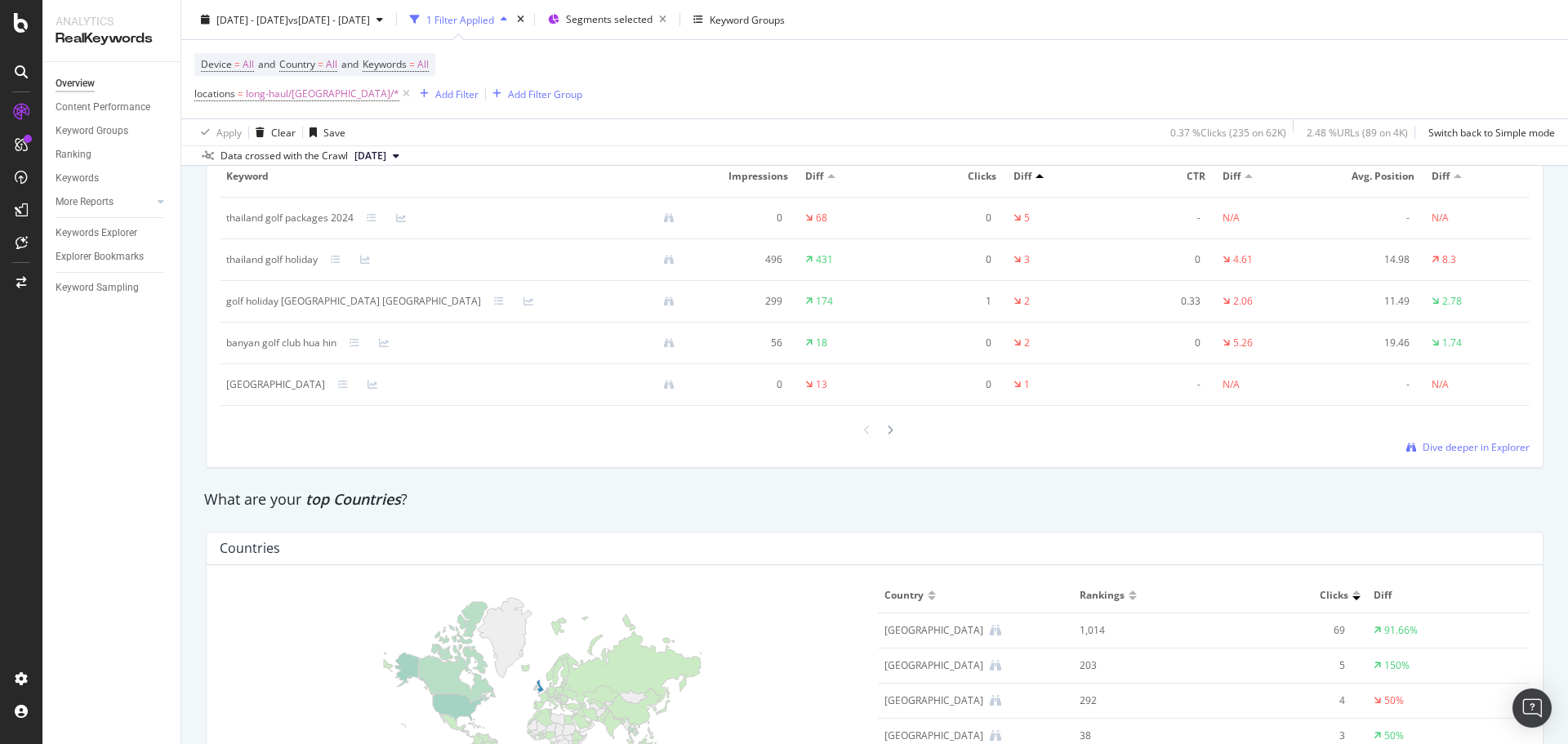
scroll to position [1715, 0]
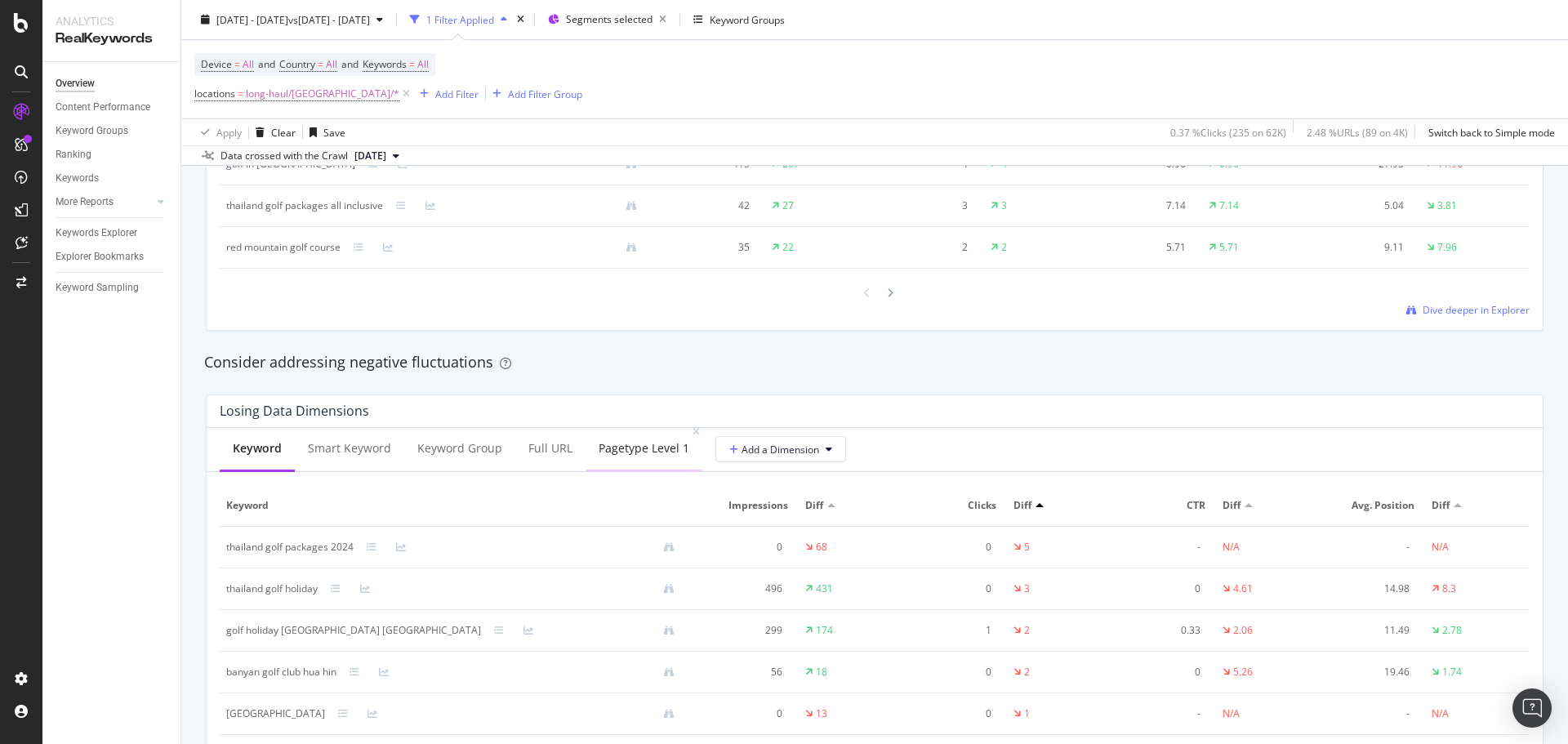
click at [585, 445] on div "pagetype Level 1" at bounding box center [644, 449] width 117 height 45
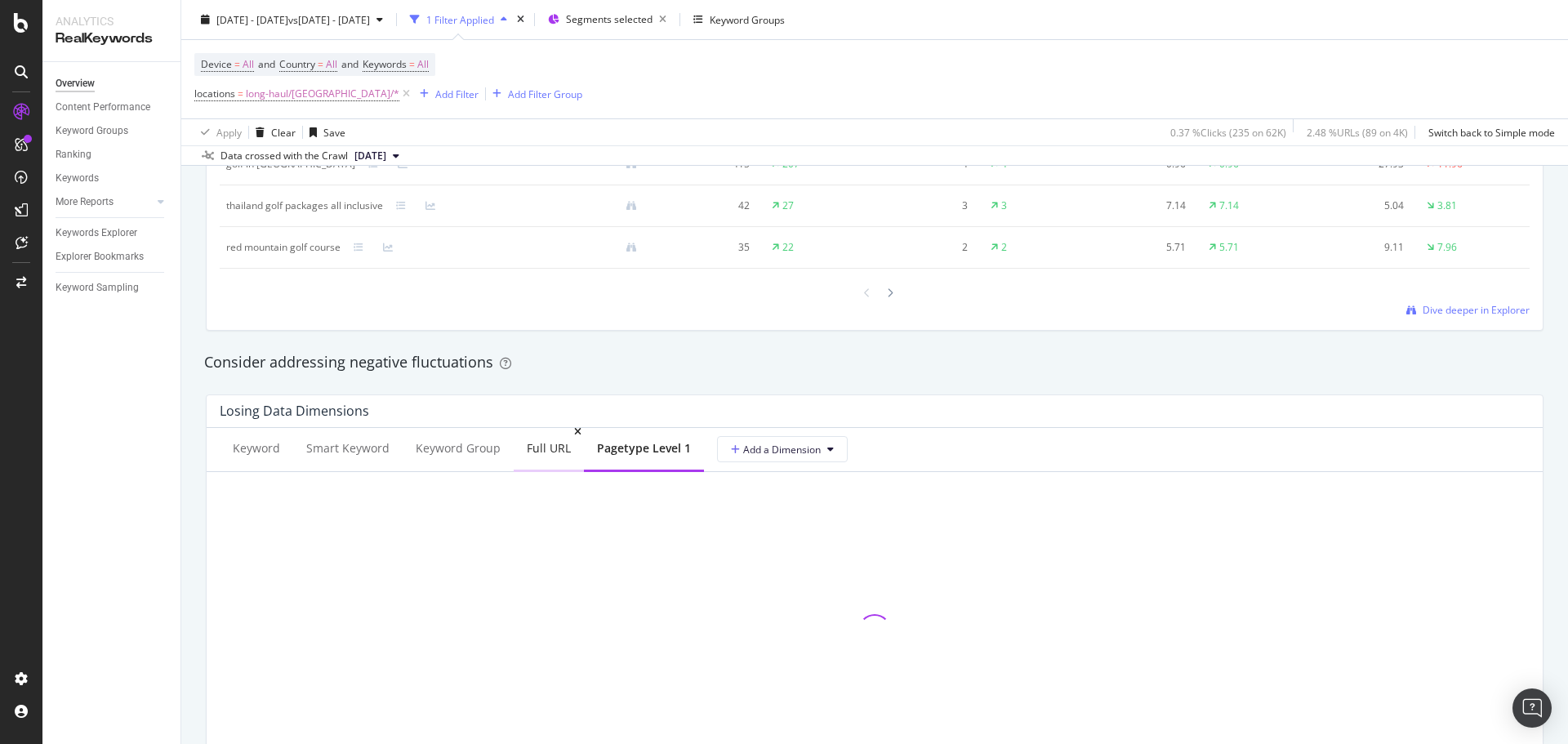
click at [562, 456] on div "Full URL" at bounding box center [549, 448] width 44 height 16
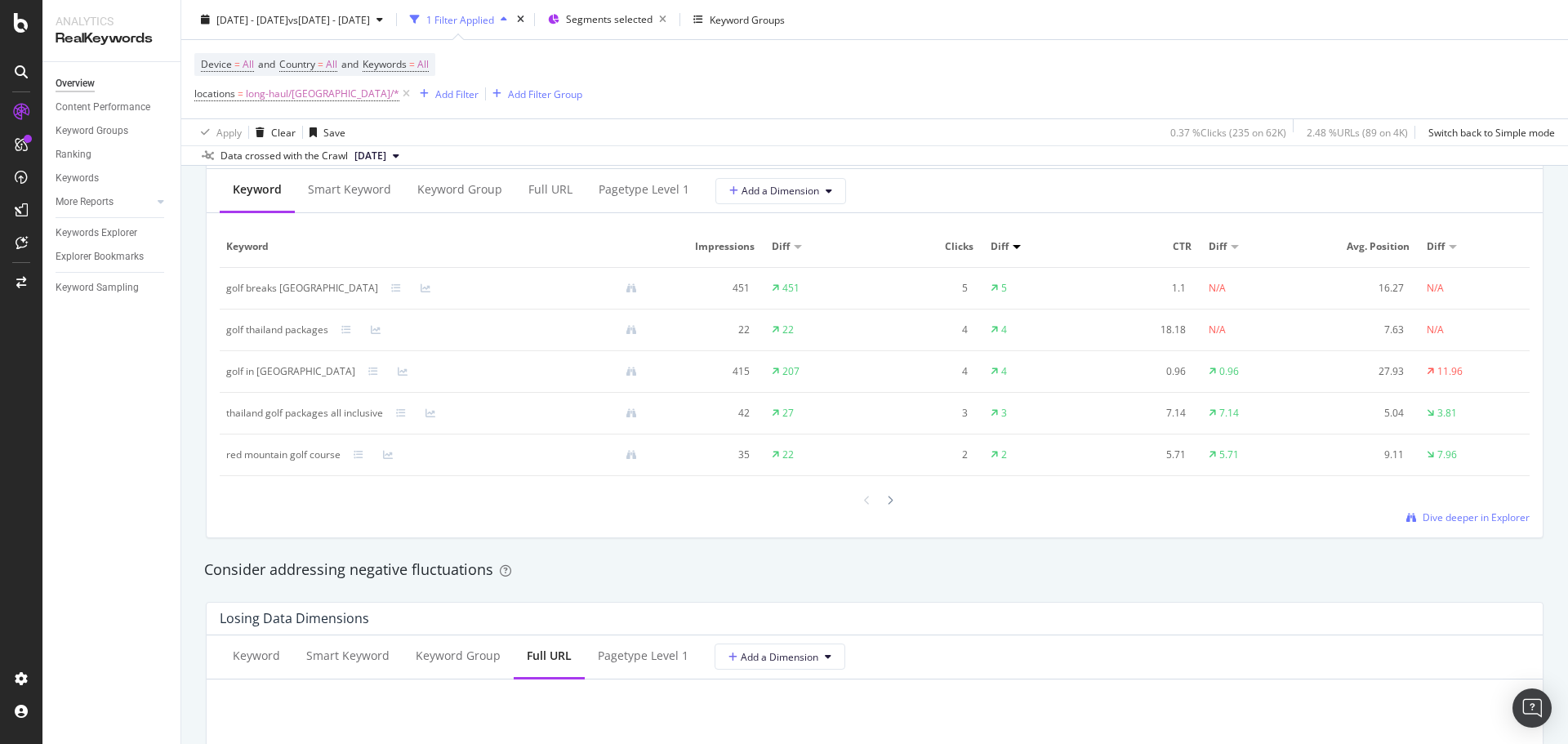
scroll to position [1389, 0]
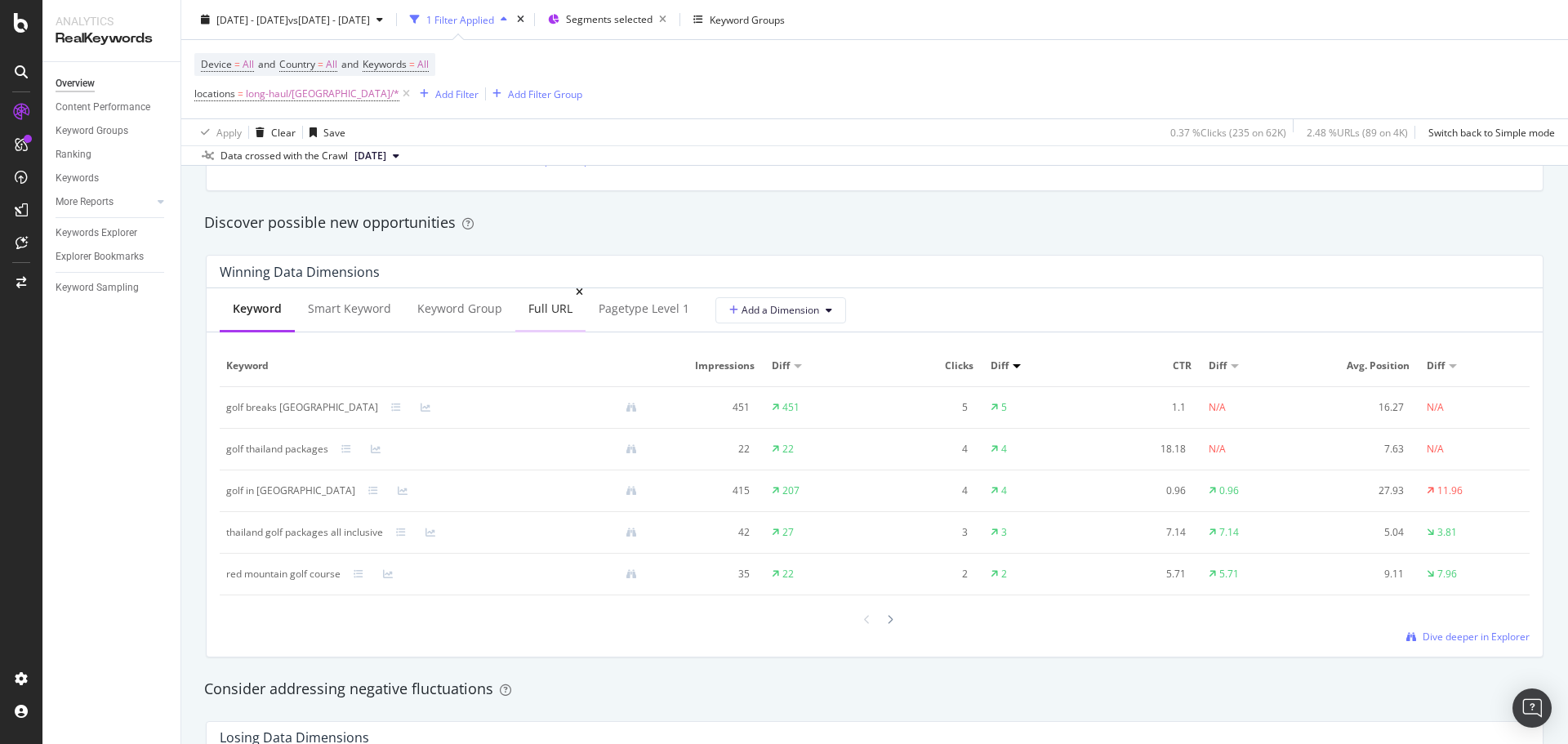
click at [549, 295] on div "Full URL" at bounding box center [551, 309] width 71 height 45
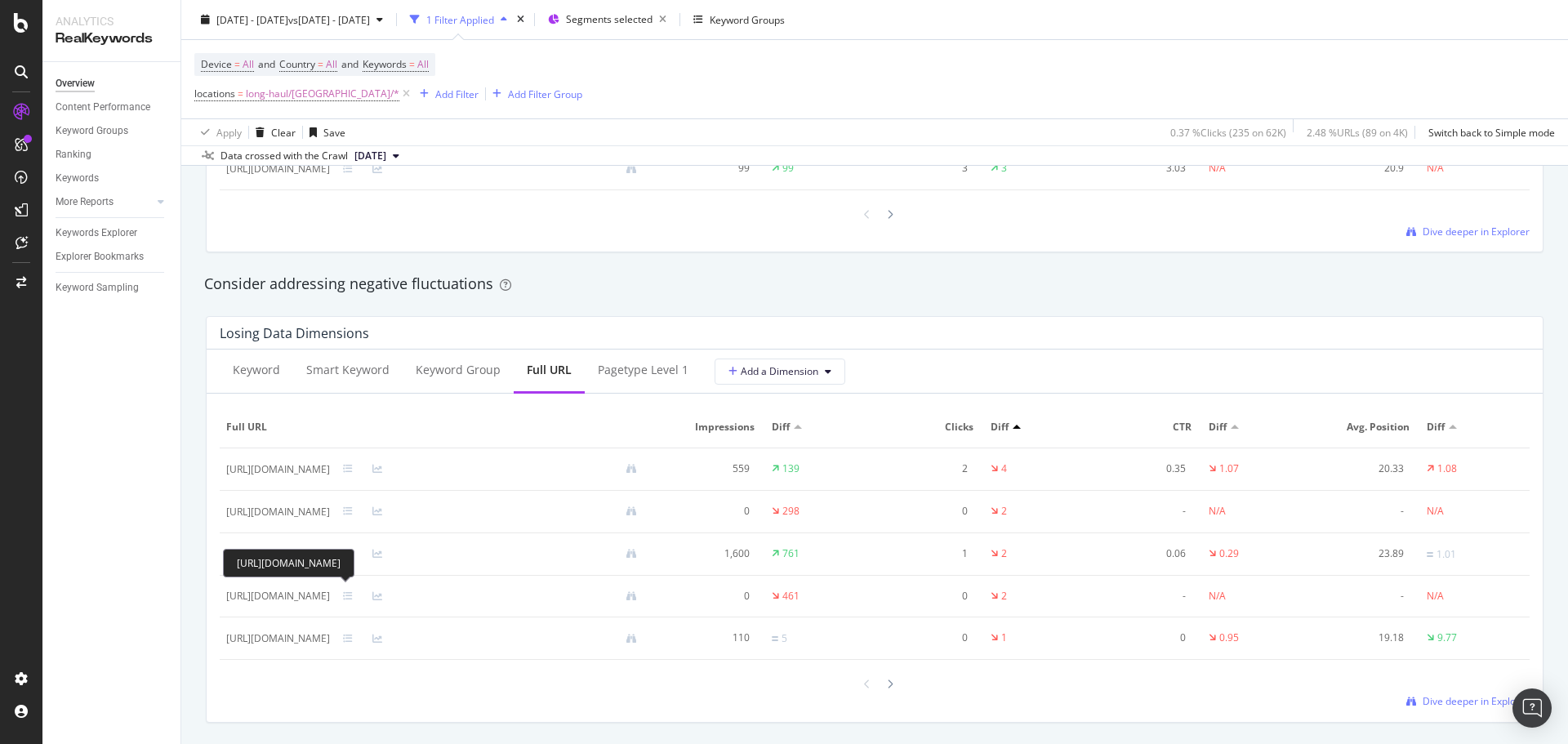
scroll to position [1143, 0]
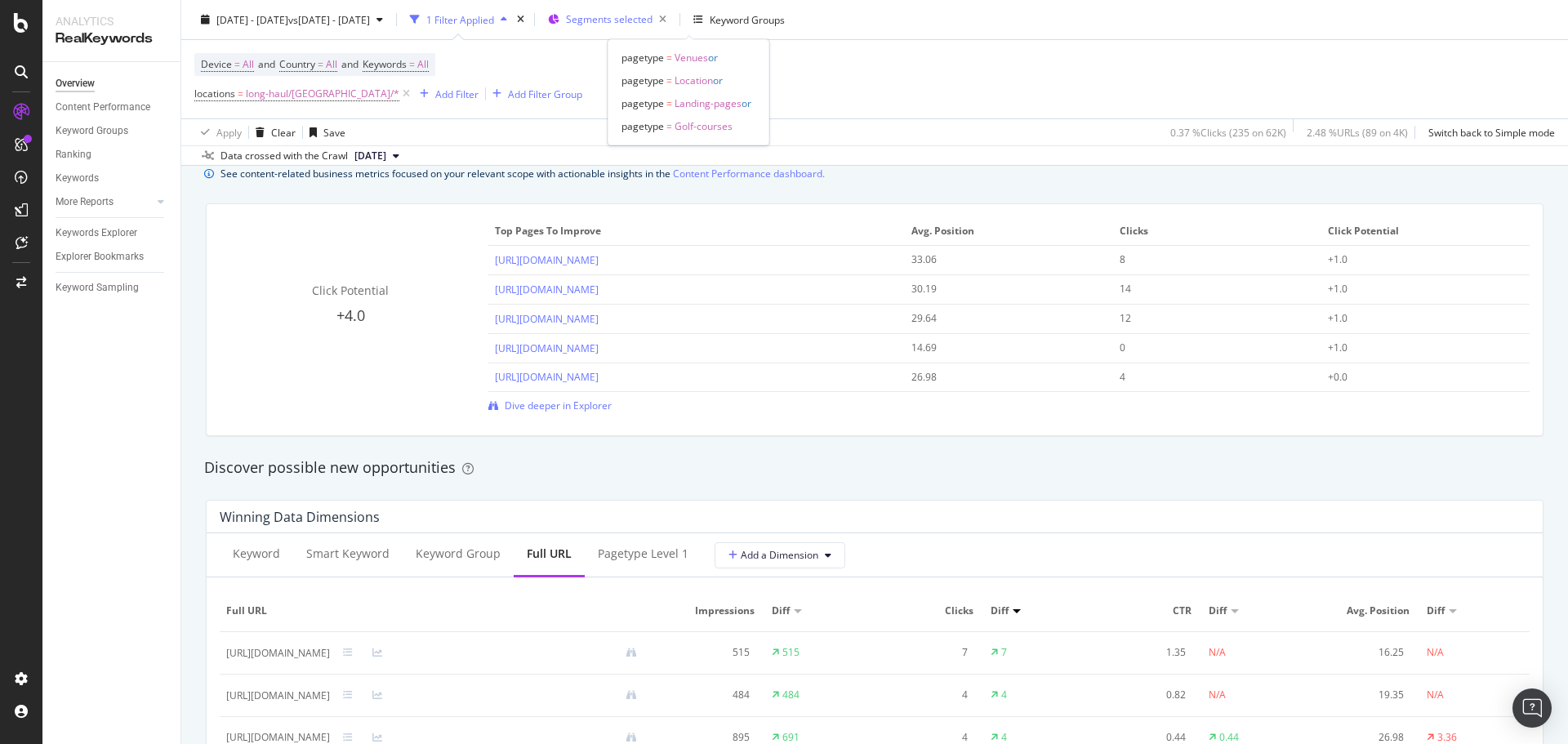
click at [652, 20] on span "Segments selected" at bounding box center [609, 19] width 87 height 14
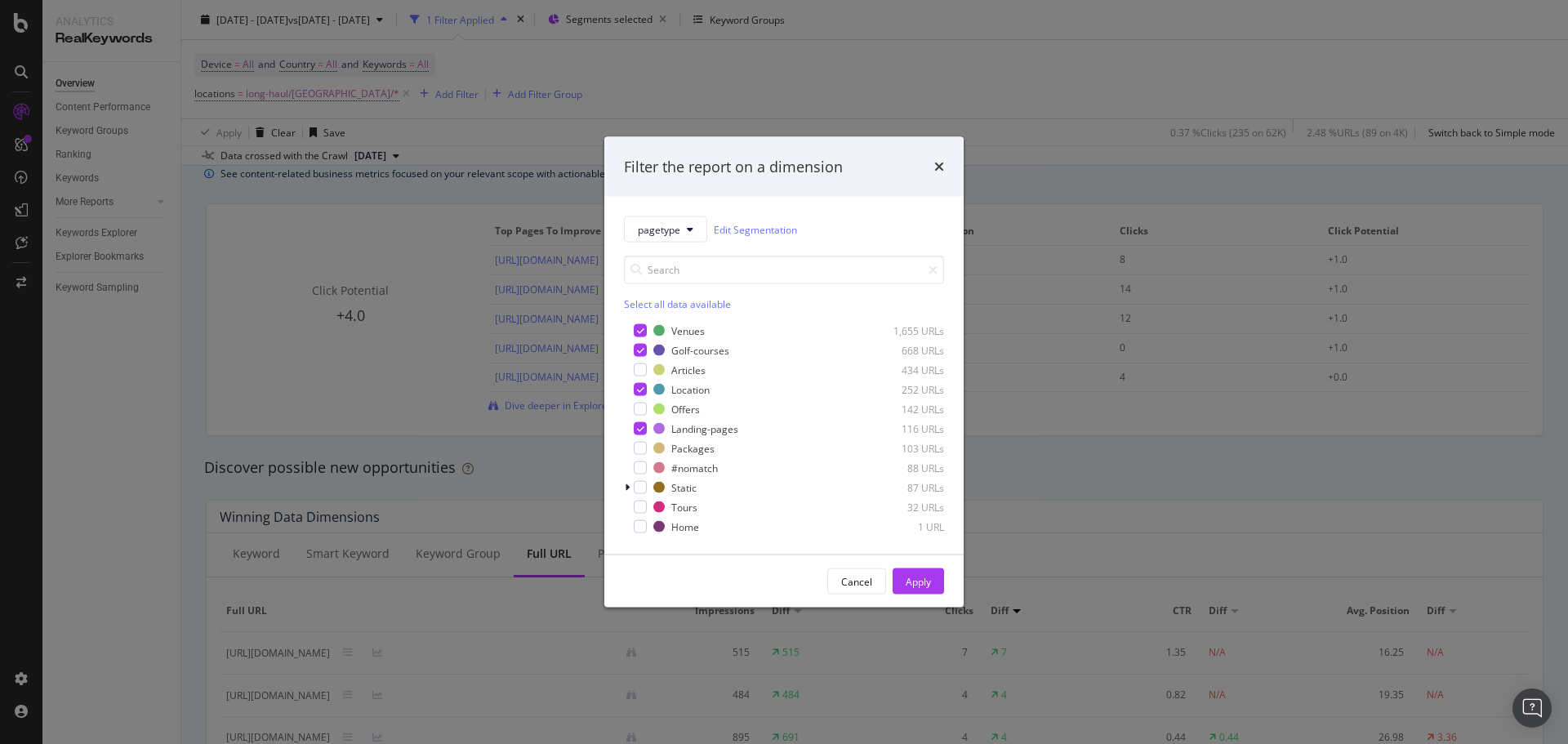
click at [932, 165] on div "Filter the report on a dimension" at bounding box center [783, 166] width 320 height 21
click at [933, 165] on div "Filter the report on a dimension" at bounding box center [783, 166] width 320 height 21
click at [936, 166] on icon "times" at bounding box center [939, 167] width 10 height 13
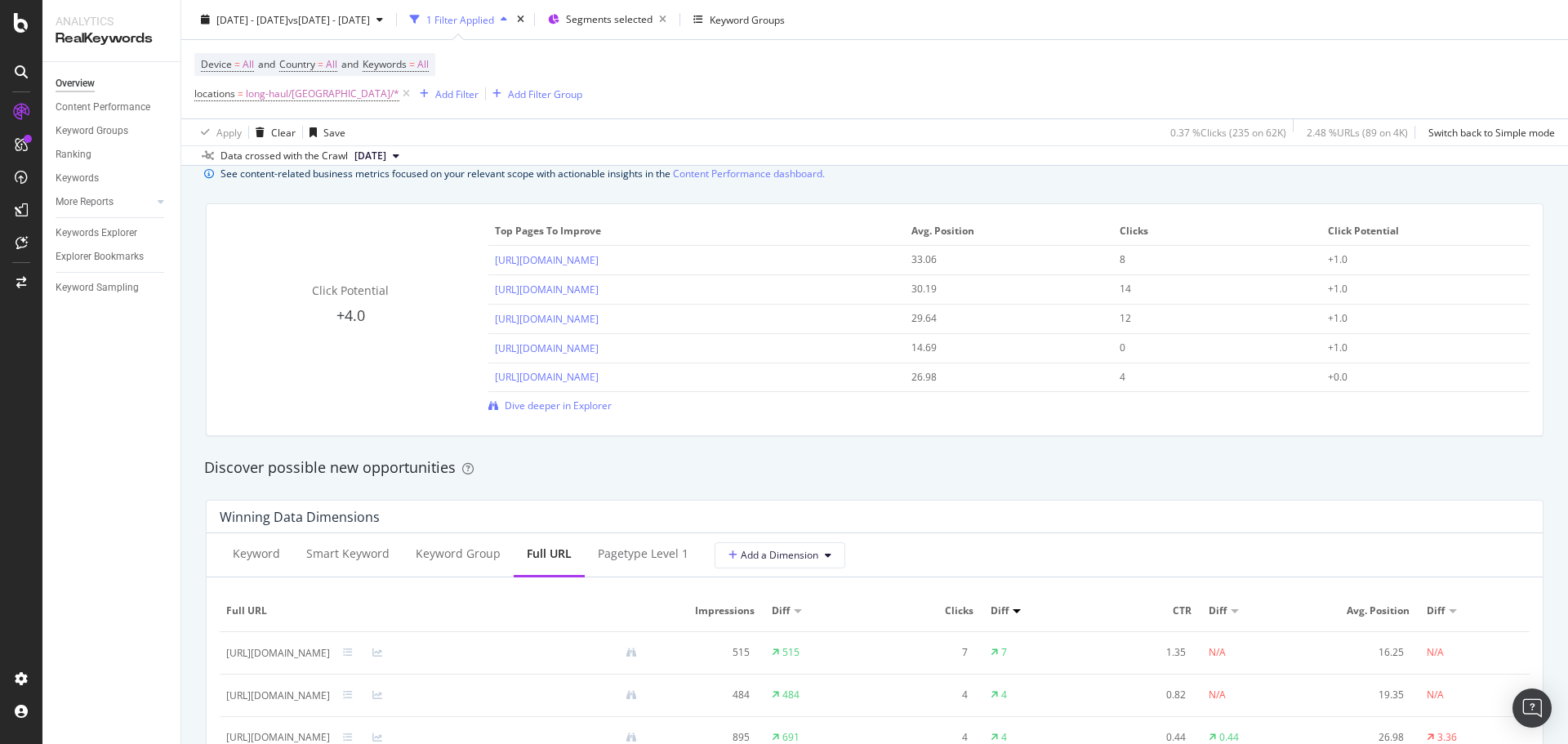
click at [673, 17] on icon "button" at bounding box center [662, 20] width 20 height 23
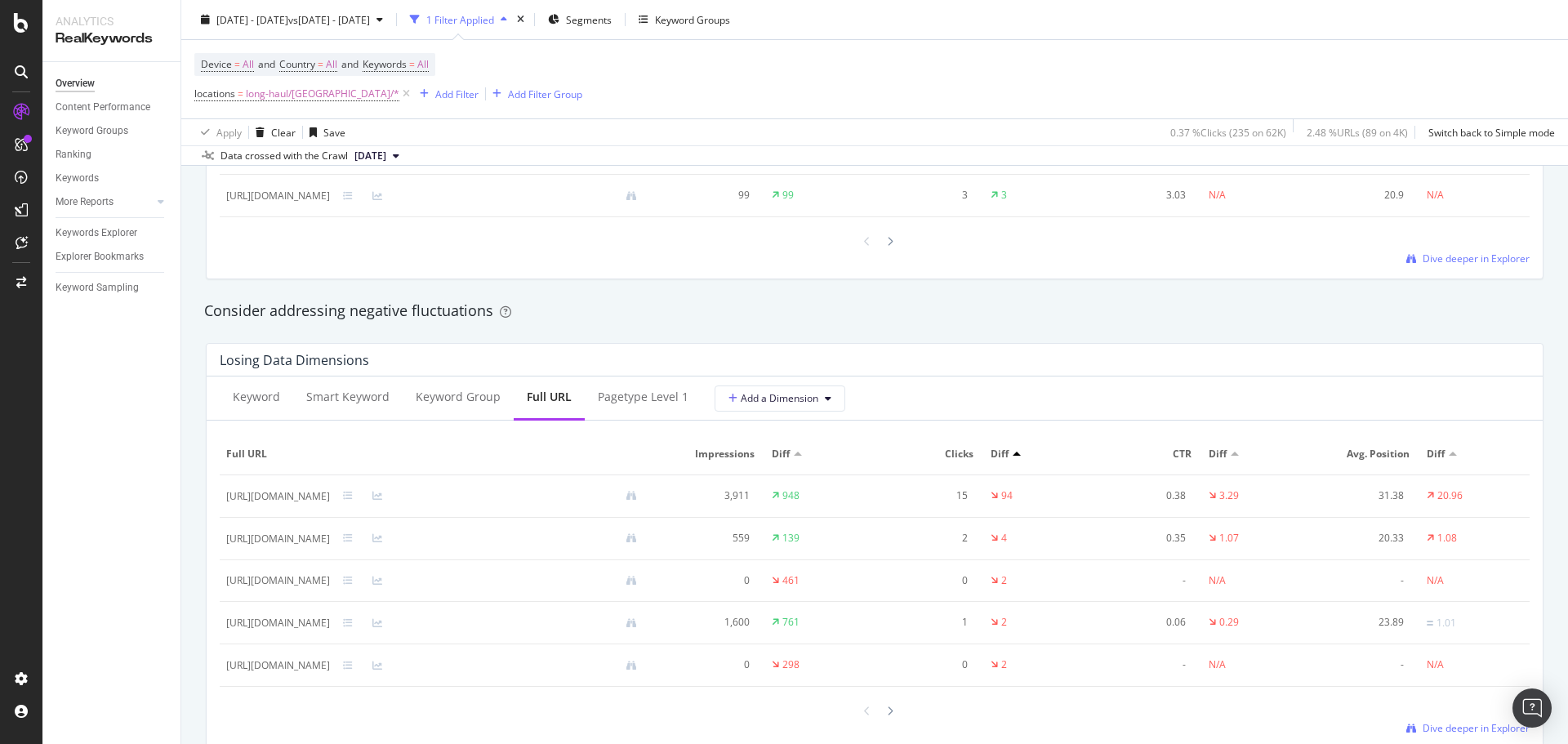
scroll to position [1796, 0]
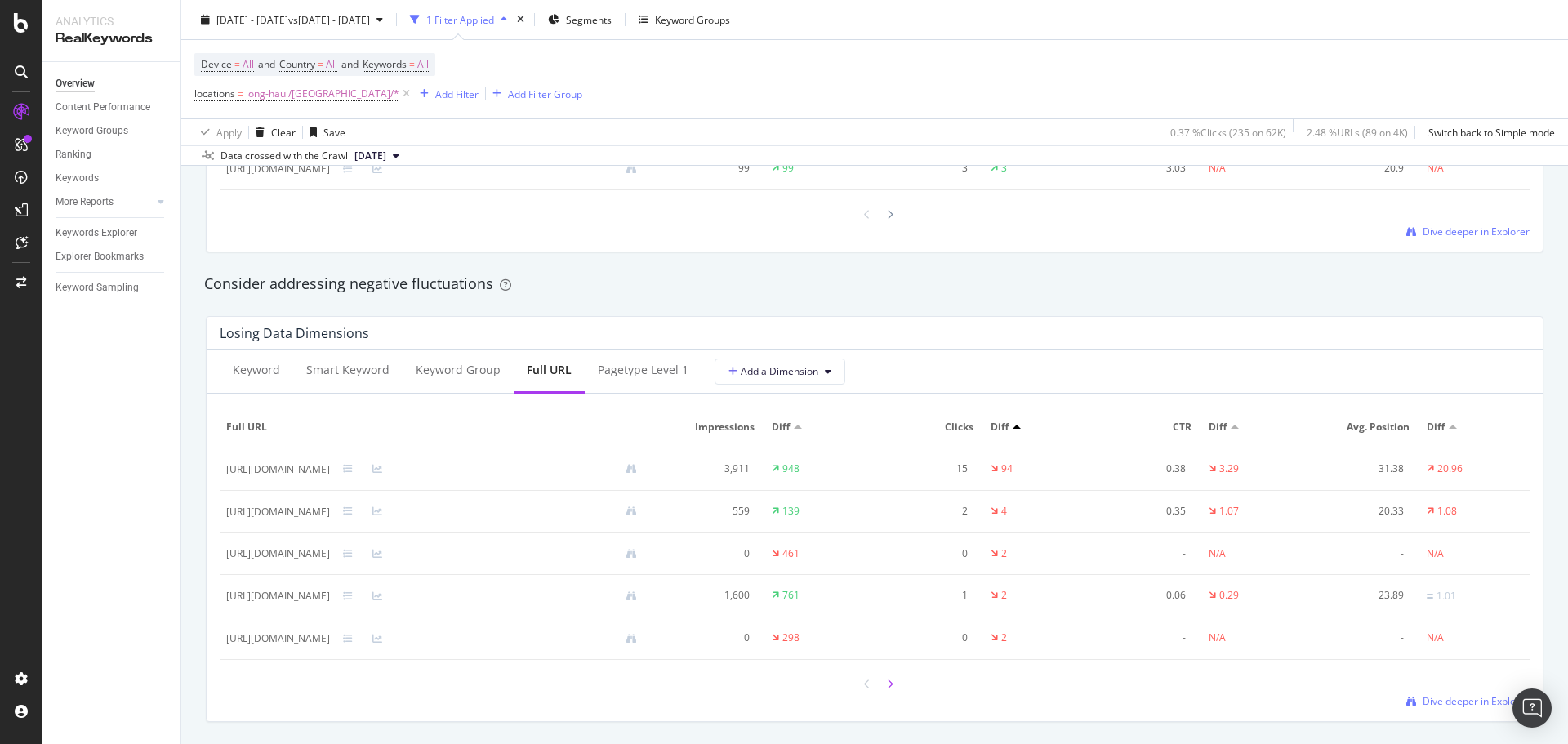
click at [888, 691] on div at bounding box center [889, 684] width 14 height 22
click at [859, 601] on div at bounding box center [866, 600] width 14 height 22
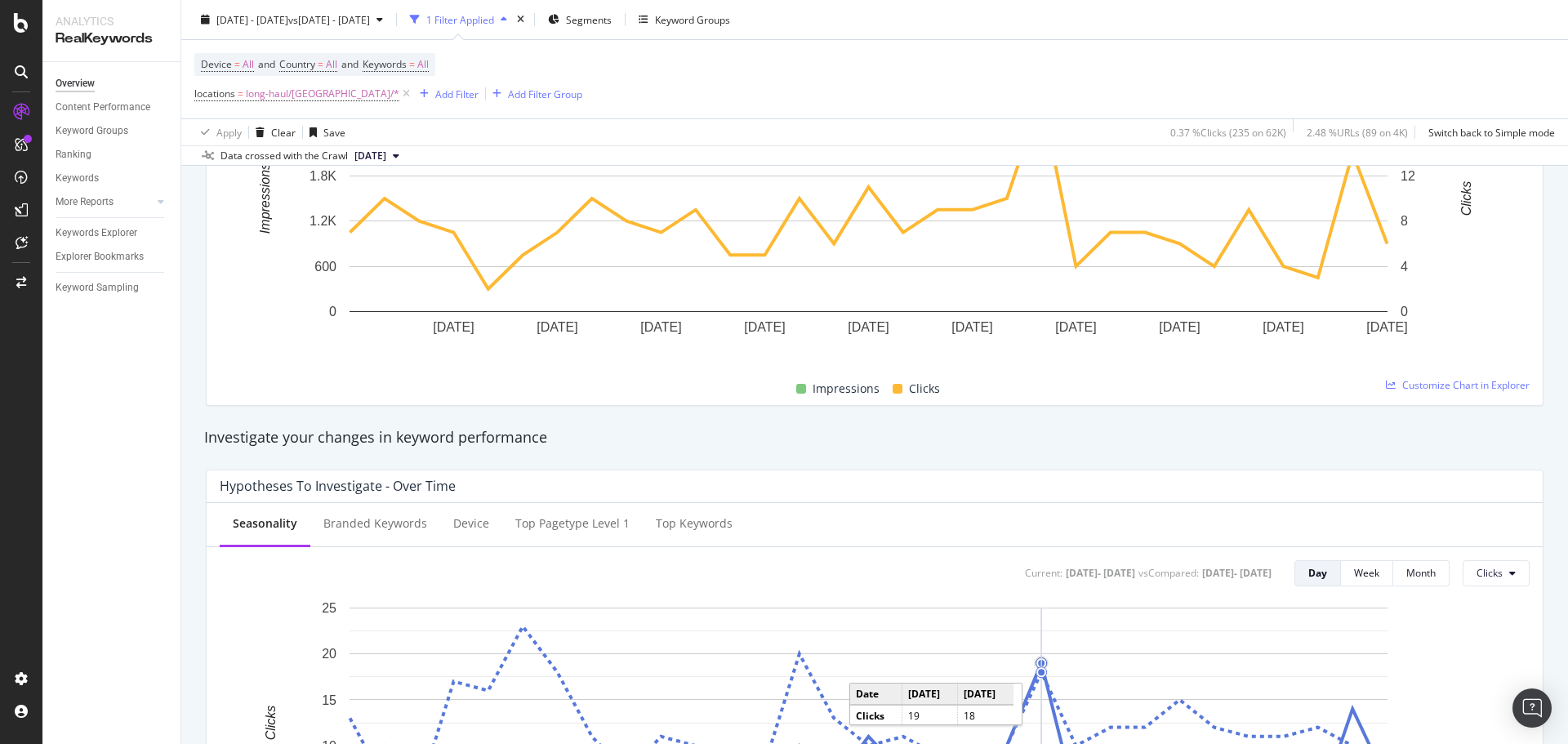
scroll to position [0, 0]
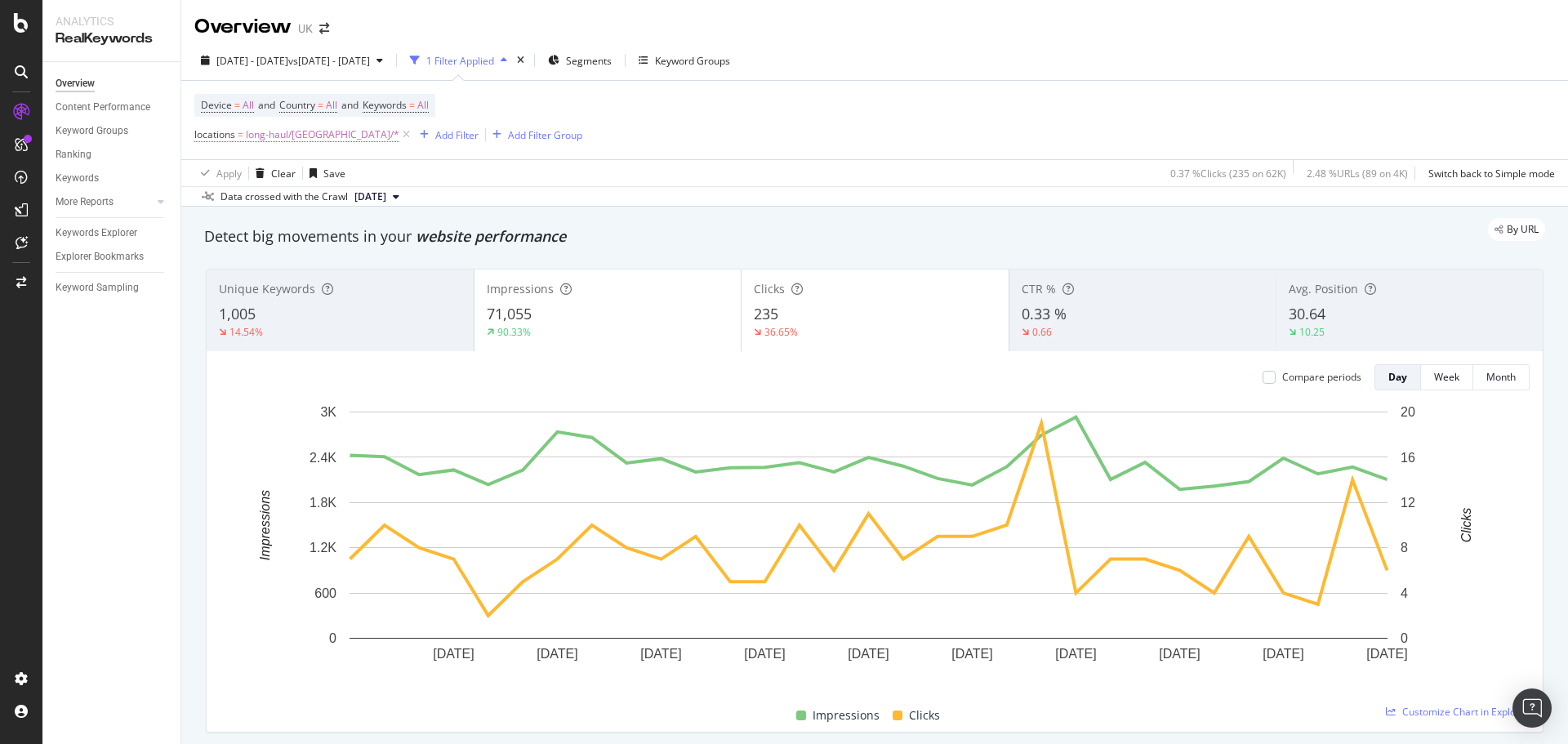
click at [291, 138] on span "long-haul/Thailand/*" at bounding box center [322, 135] width 154 height 23
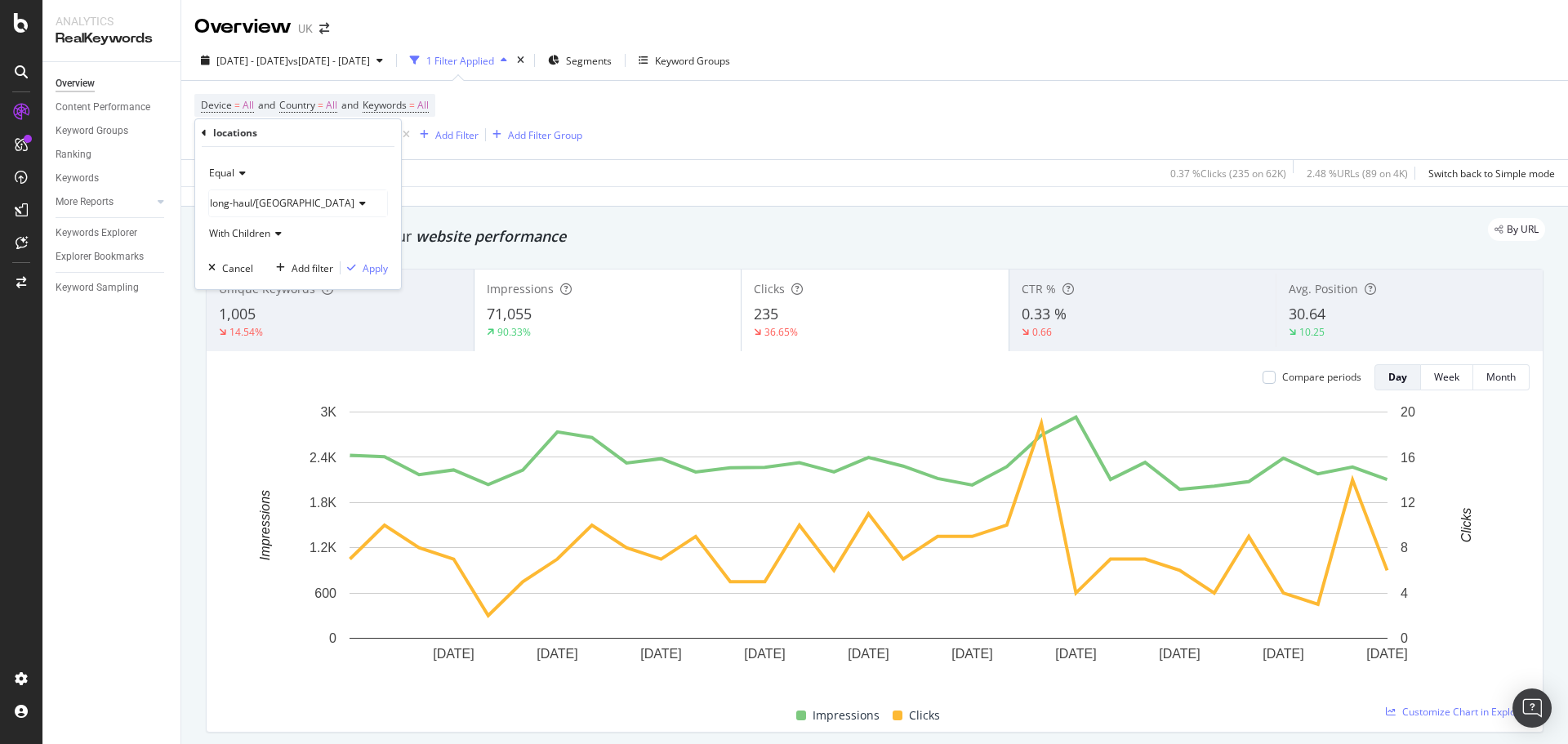
click at [254, 201] on span "long-haul/Thailand" at bounding box center [282, 202] width 144 height 14
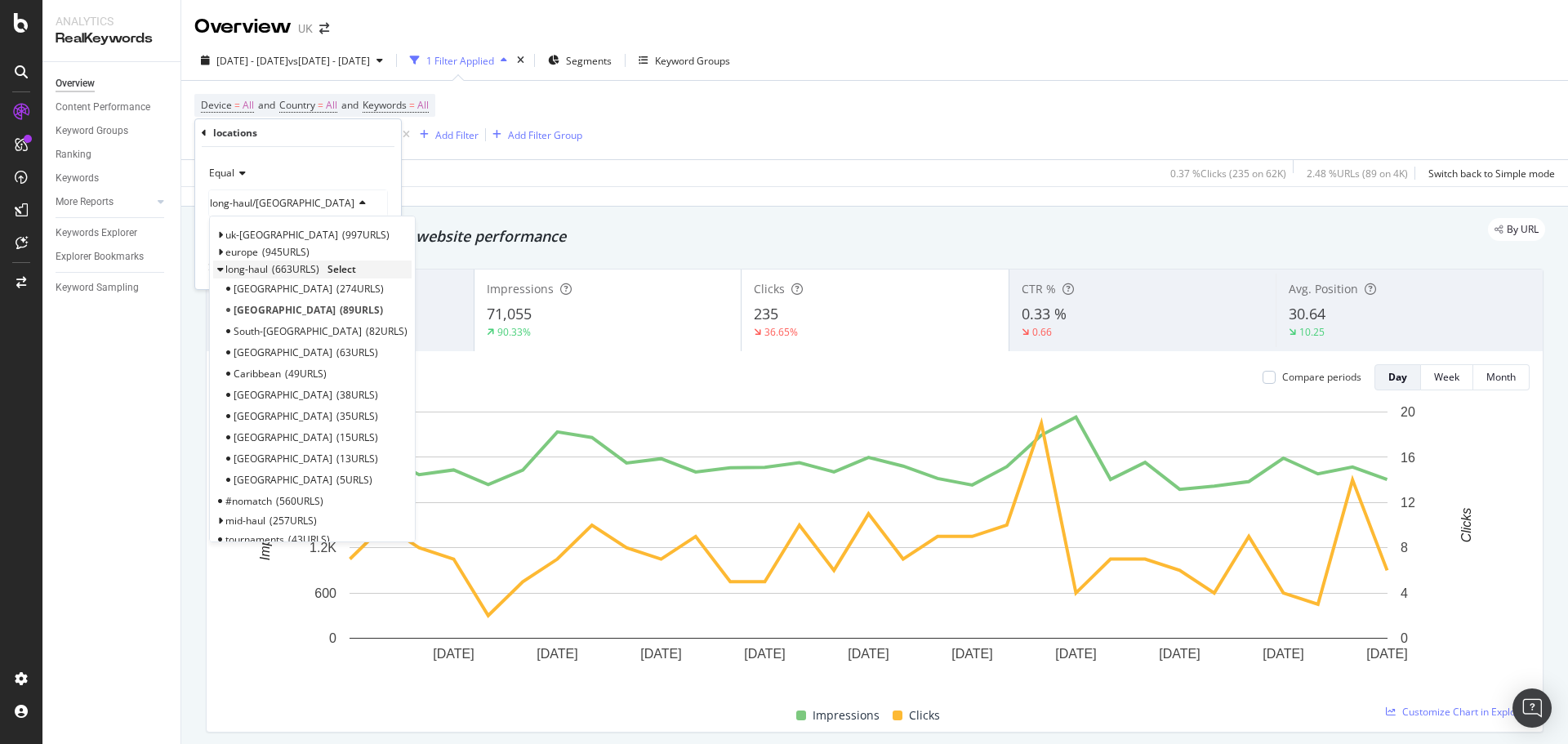
click at [331, 266] on span "Select" at bounding box center [342, 268] width 29 height 14
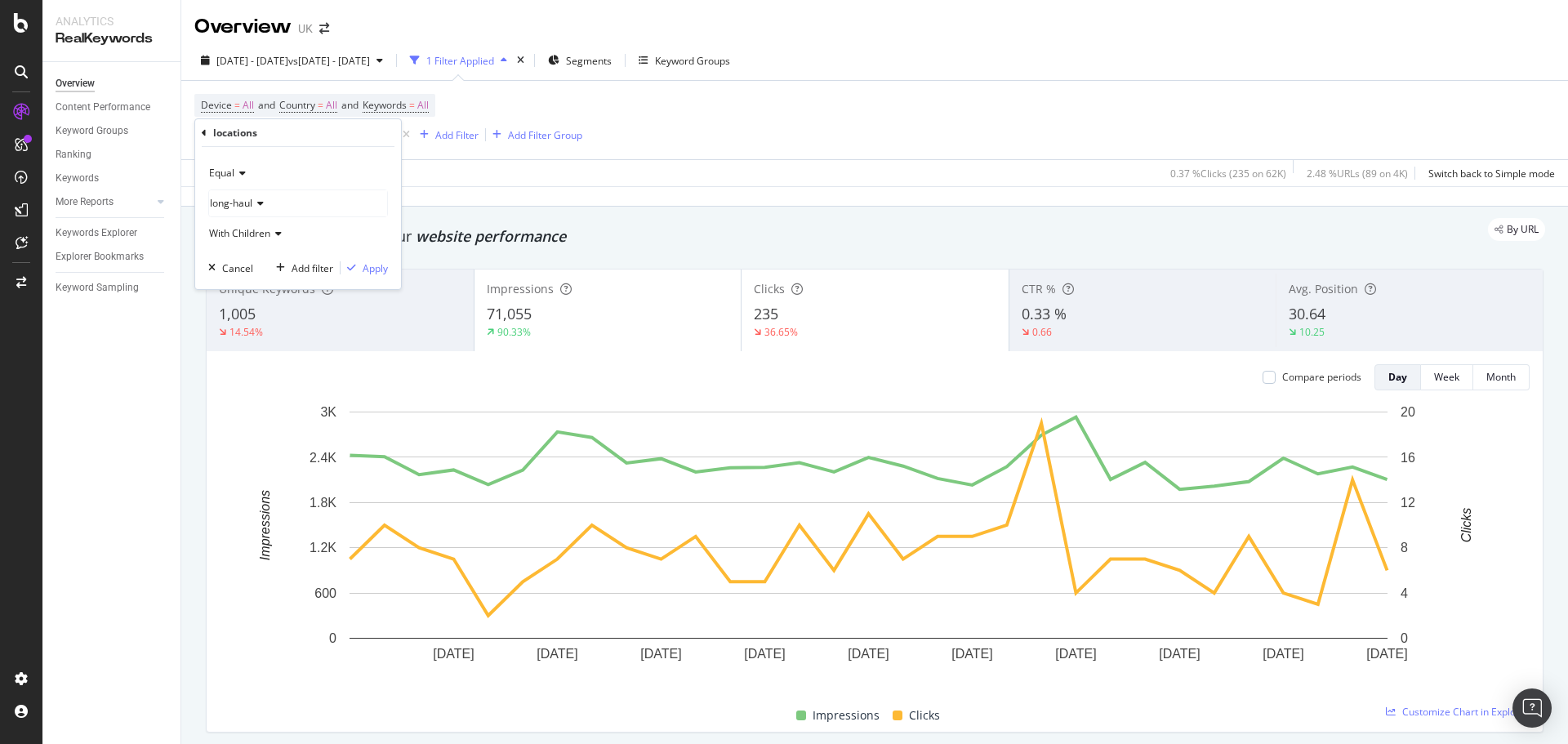
click at [370, 278] on div "Equal long-haul With Children Cancel Add filter Apply" at bounding box center [297, 218] width 205 height 142
click at [371, 273] on div "Apply" at bounding box center [375, 268] width 26 height 14
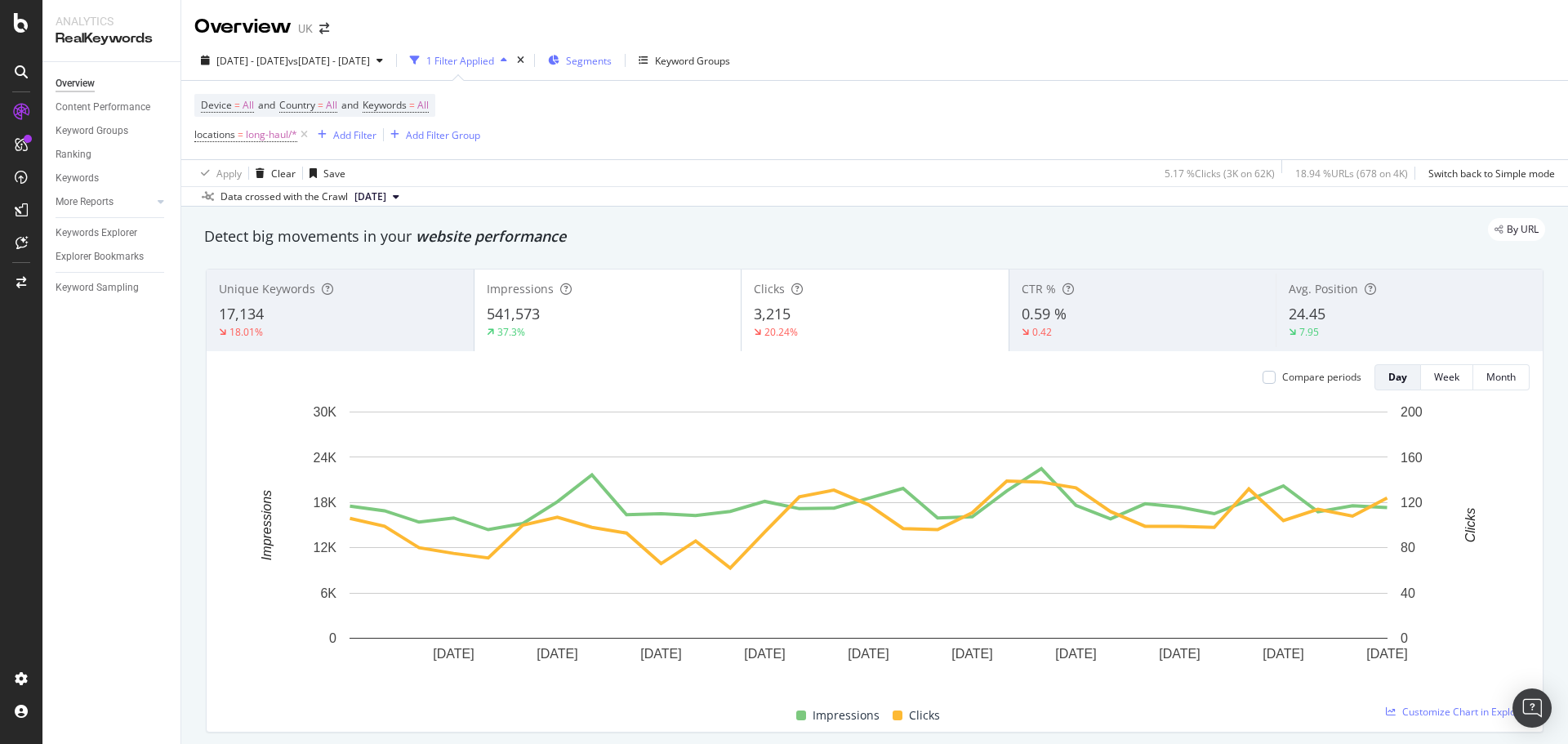
click at [611, 71] on div "Segments" at bounding box center [580, 60] width 64 height 25
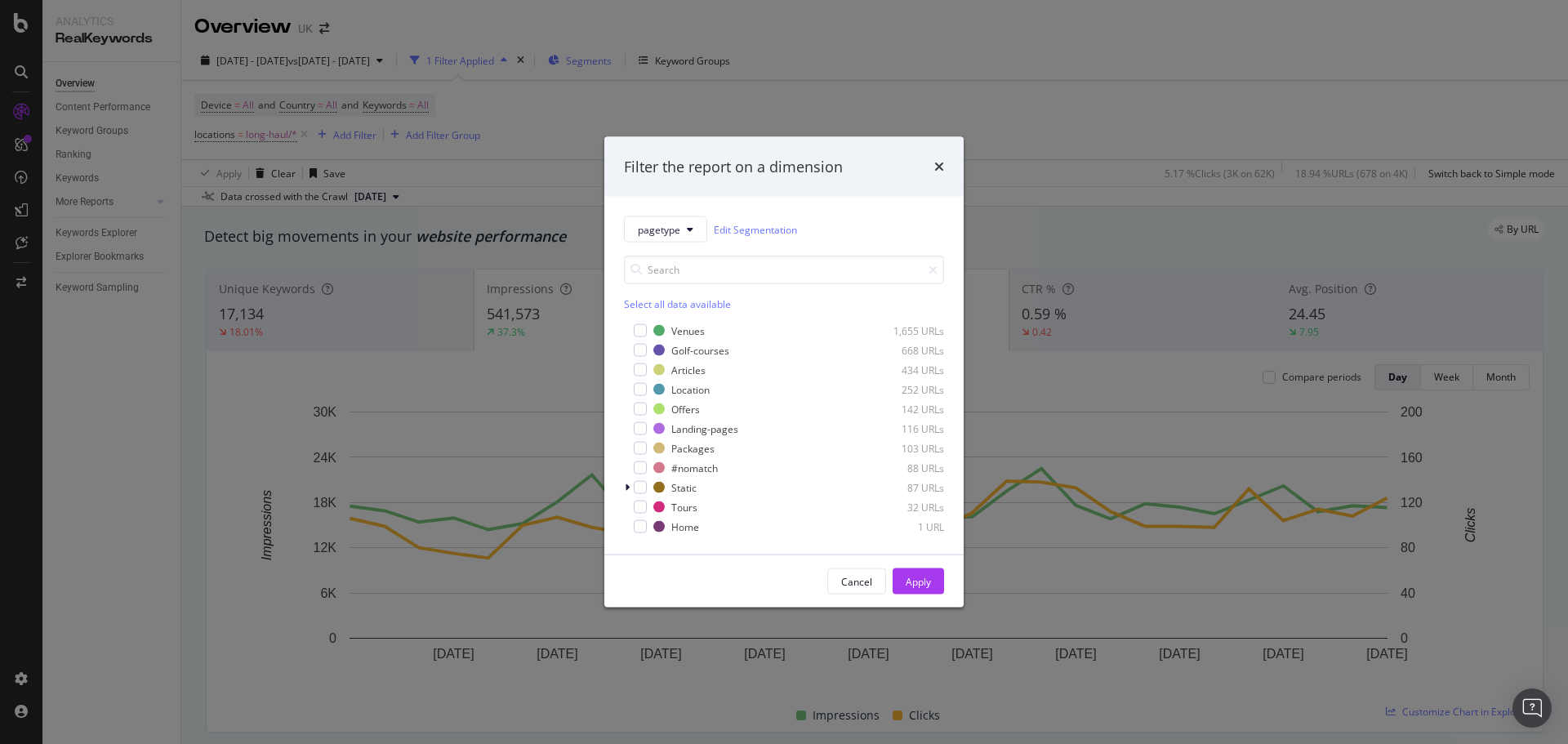
click at [682, 71] on div "Filter the report on a dimension pagetype Edit Segmentation Select all data ava…" at bounding box center [784, 372] width 1568 height 744
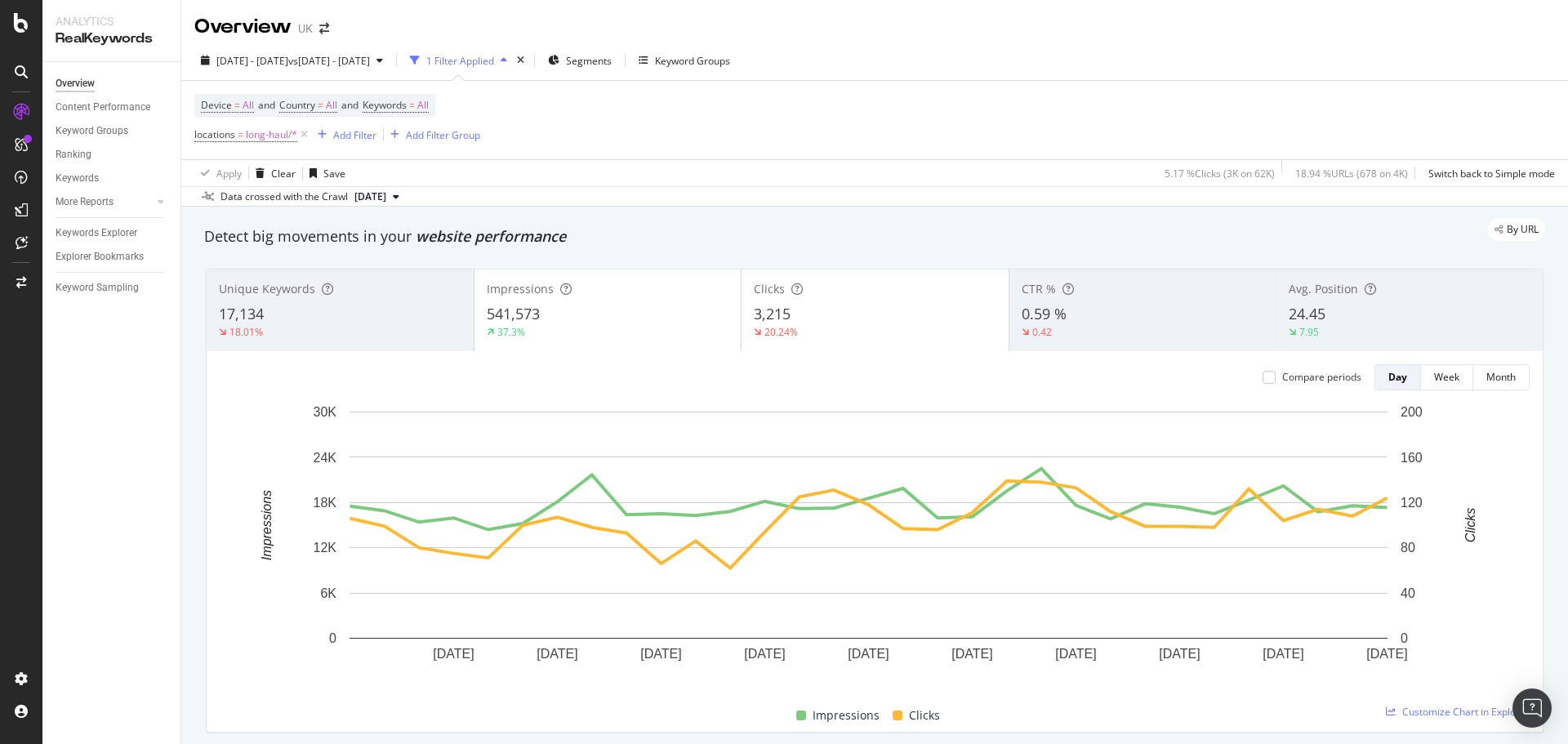
click at [494, 67] on div "1 Filter Applied" at bounding box center [459, 60] width 68 height 14
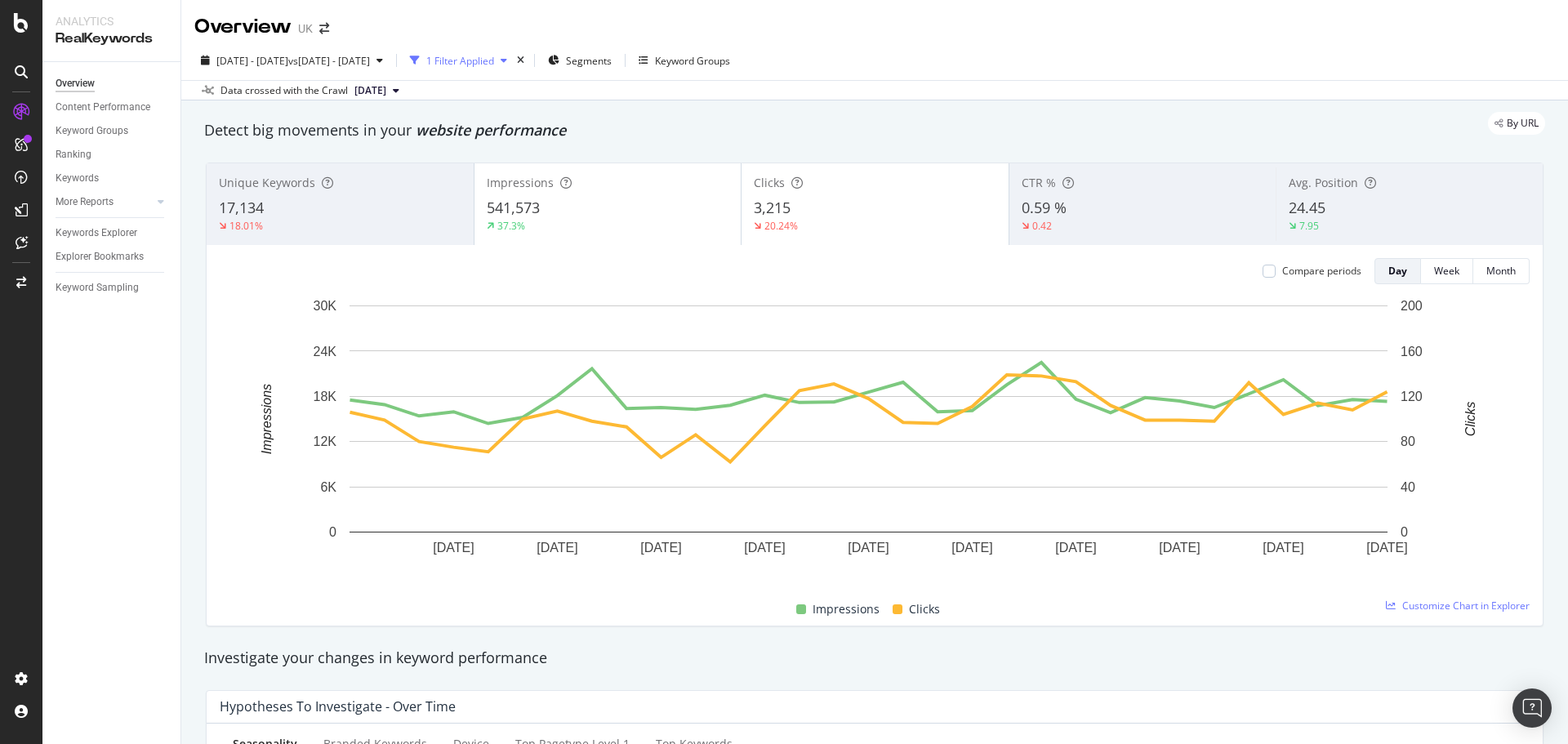
click at [494, 63] on div "1 Filter Applied" at bounding box center [459, 60] width 68 height 14
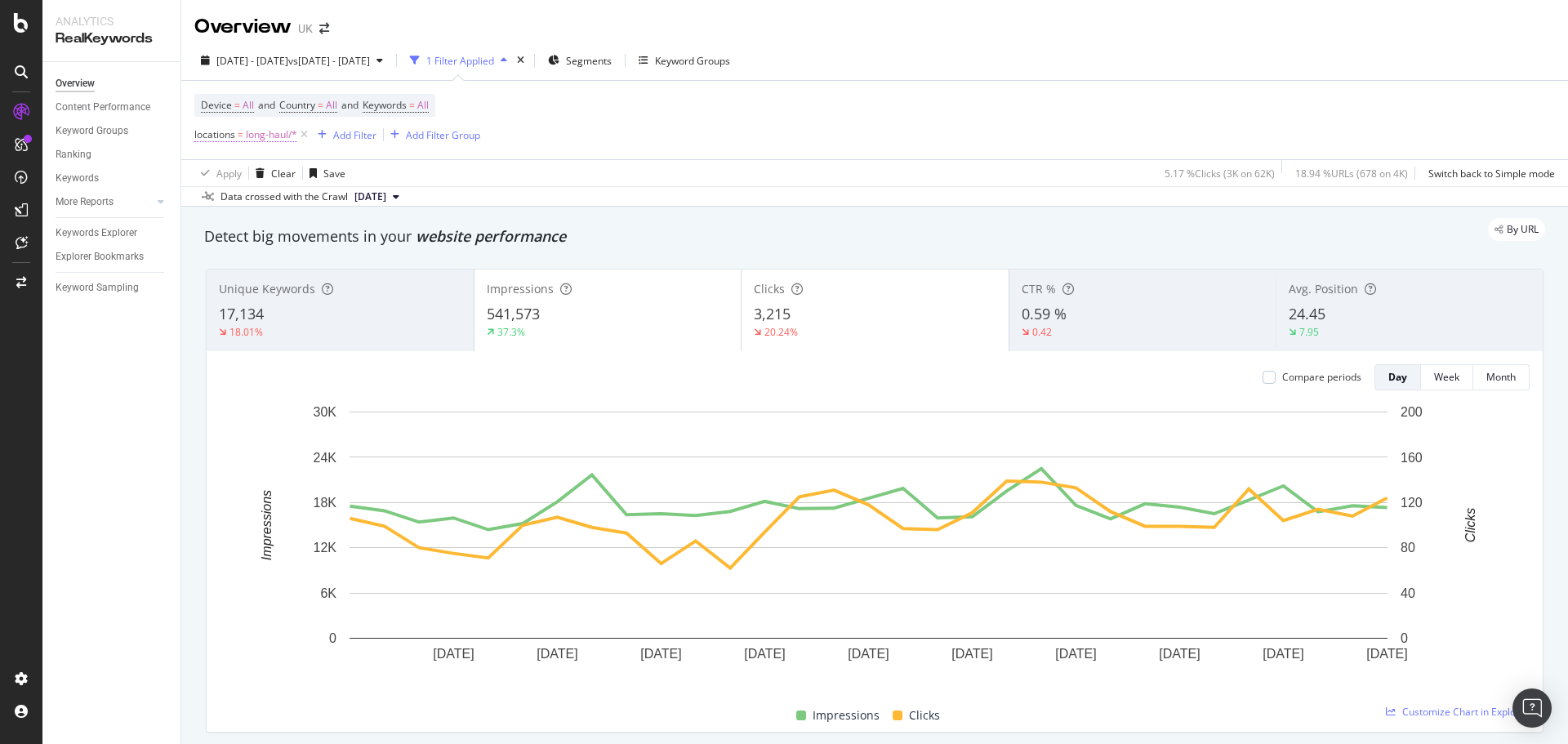
click at [279, 141] on span "long-haul/*" at bounding box center [271, 135] width 52 height 23
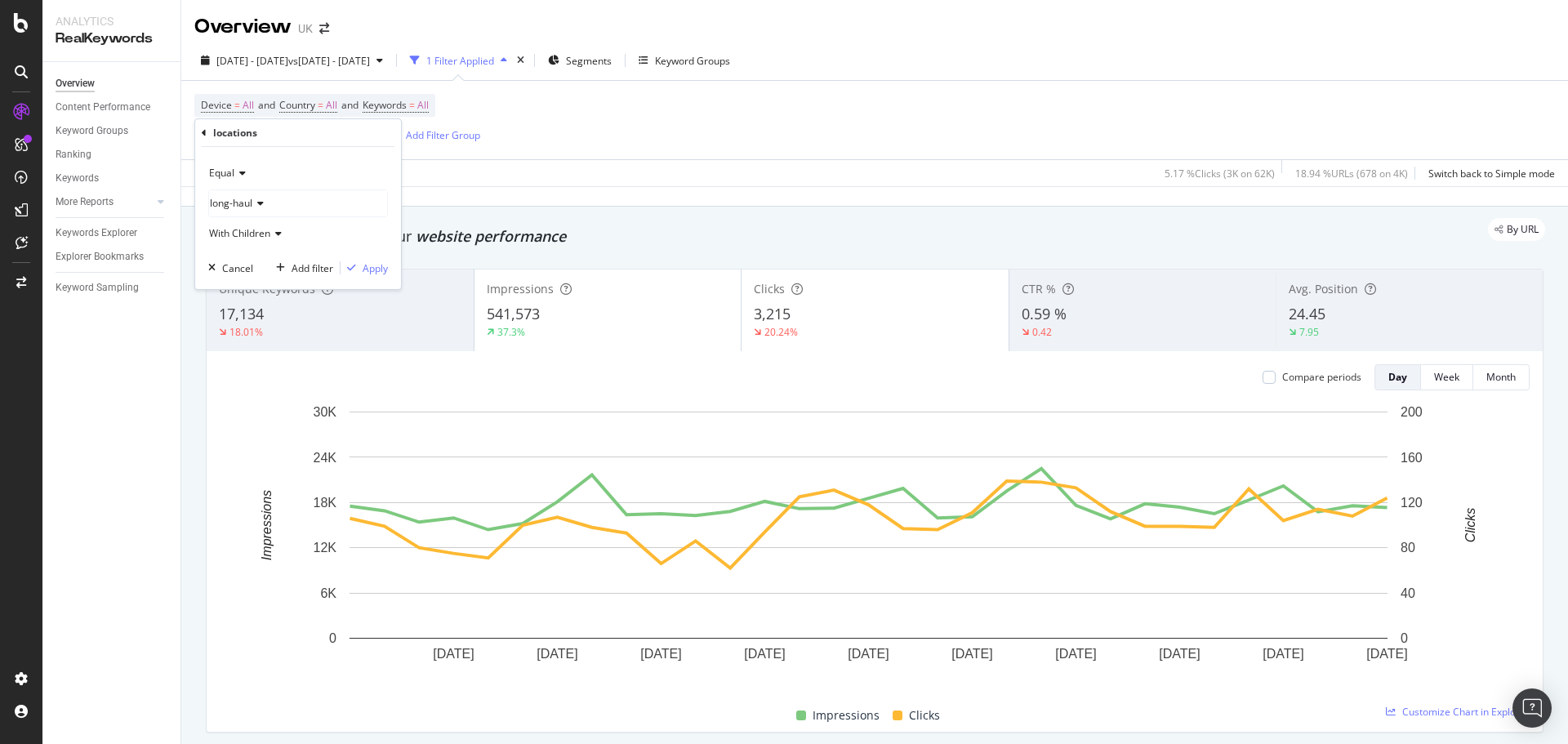
click at [258, 197] on div "long-haul" at bounding box center [298, 202] width 178 height 26
click at [219, 265] on icon at bounding box center [220, 269] width 6 height 10
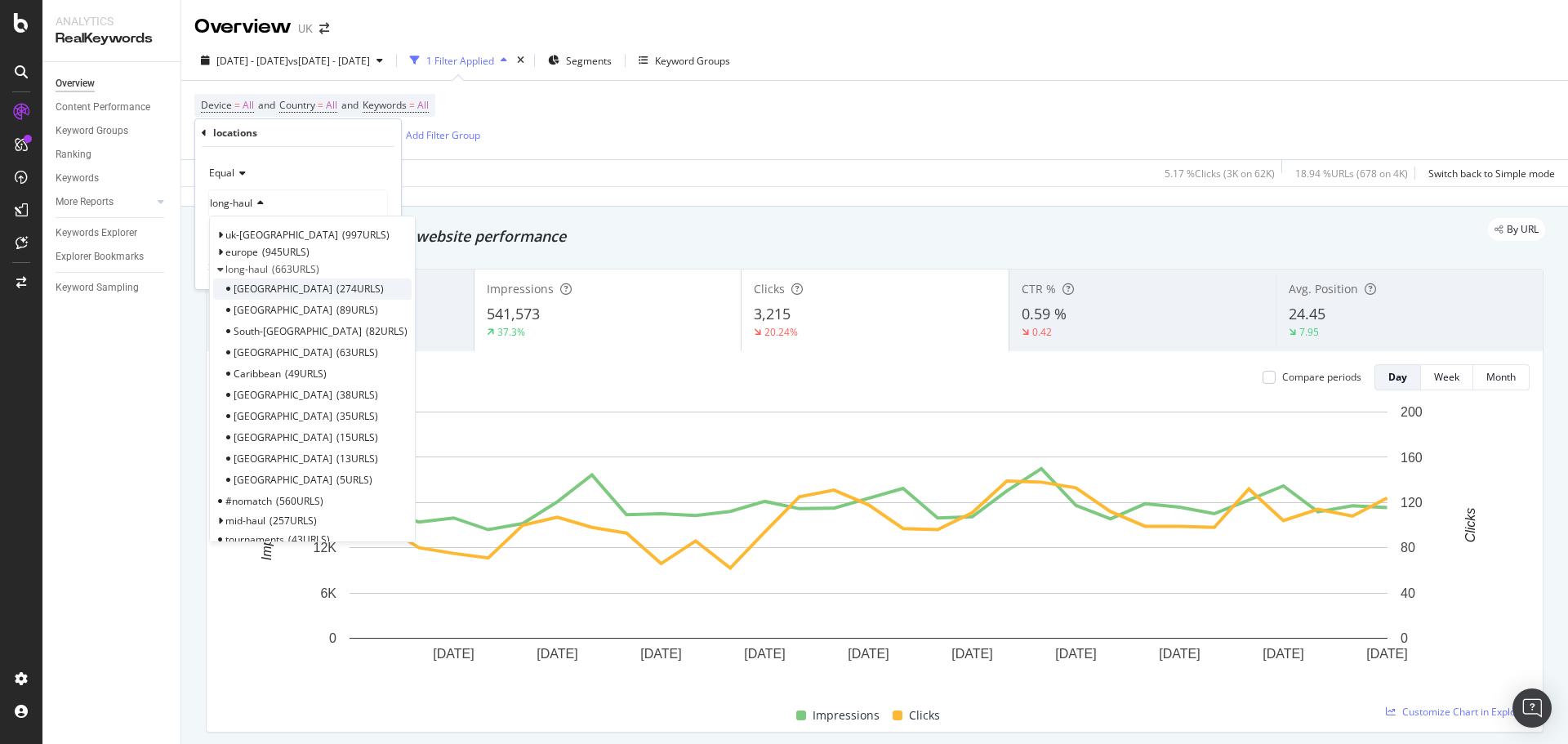
click at [336, 289] on span "274 URLS" at bounding box center [360, 288] width 48 height 14
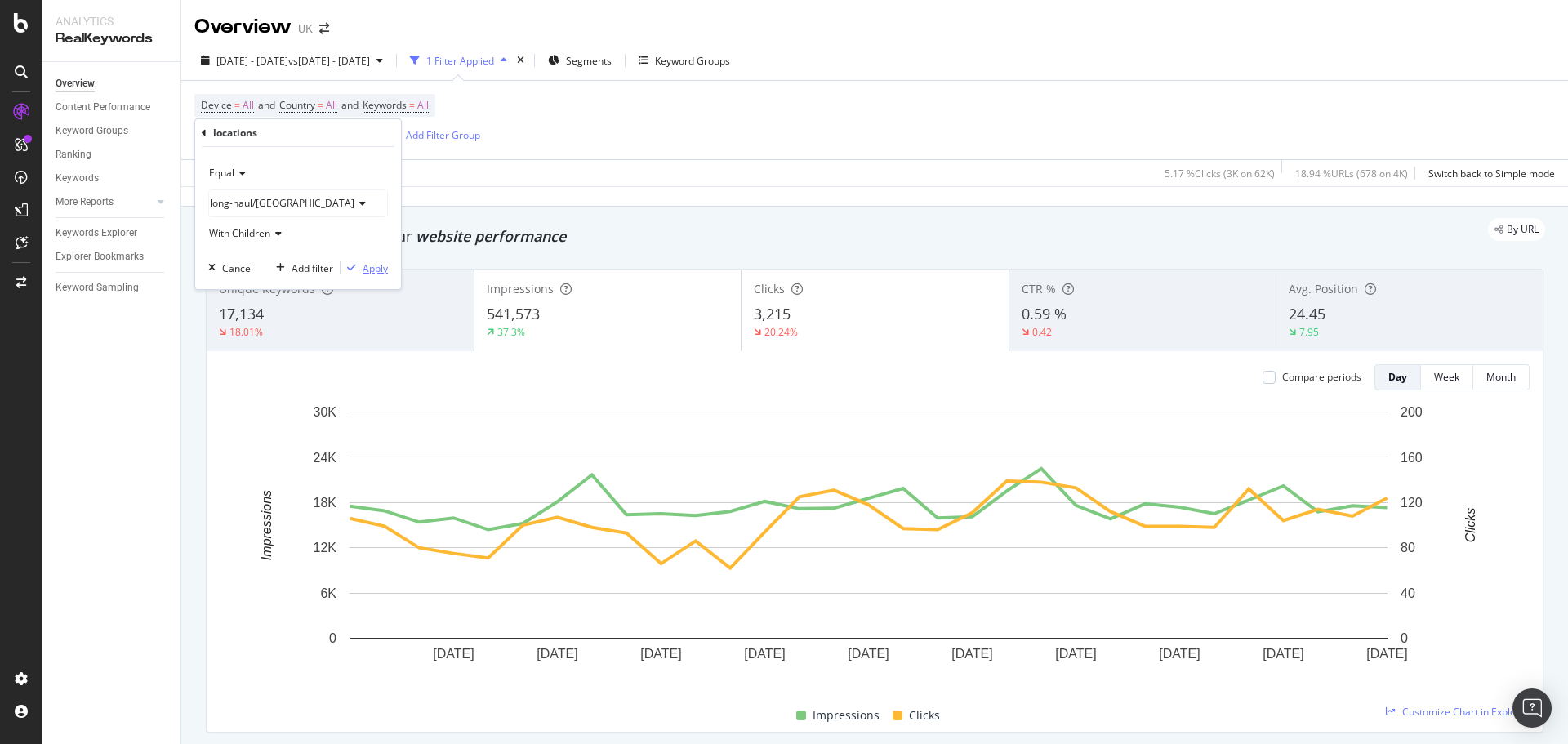
click at [371, 262] on div "Apply" at bounding box center [375, 268] width 26 height 14
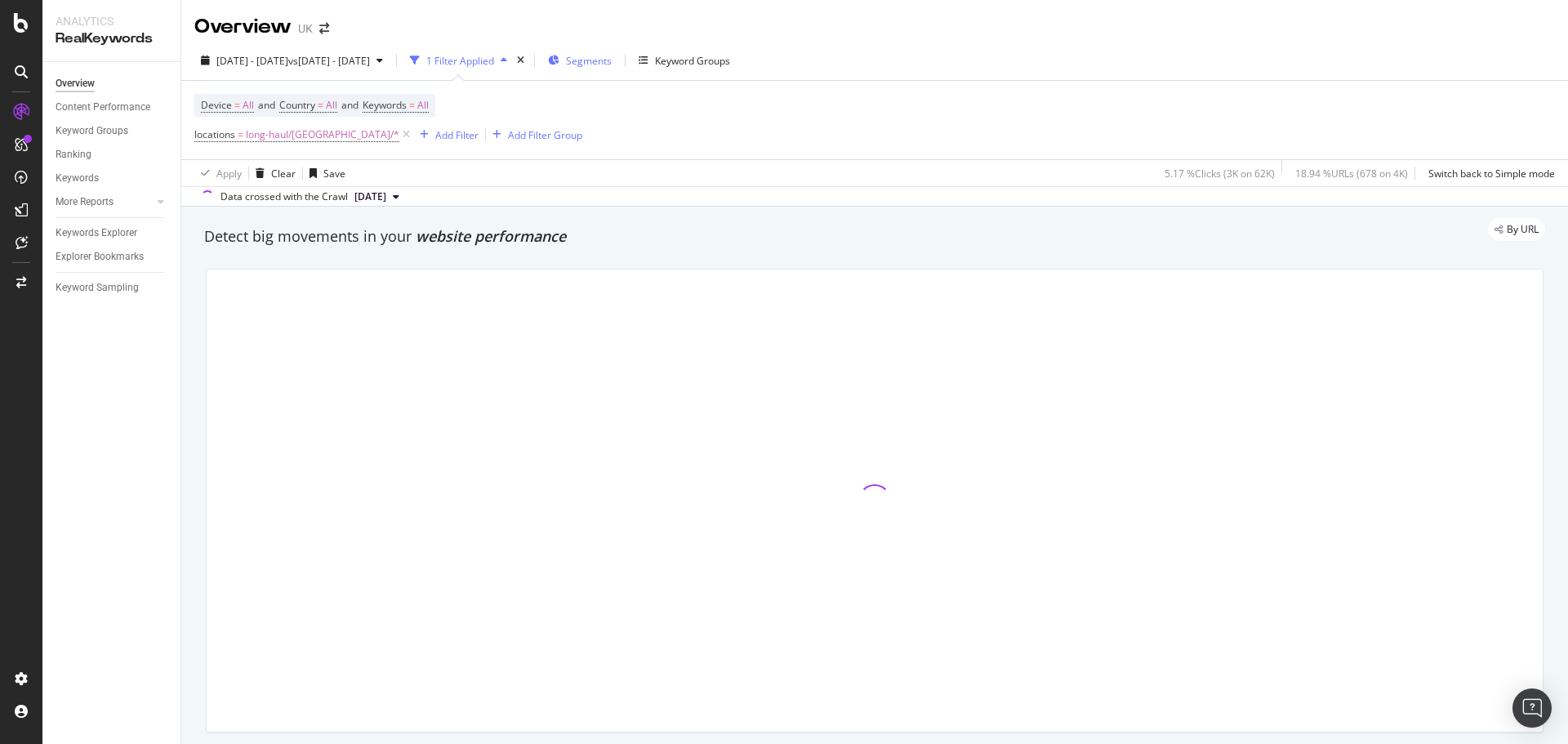
click at [611, 60] on span "Segments" at bounding box center [589, 60] width 46 height 14
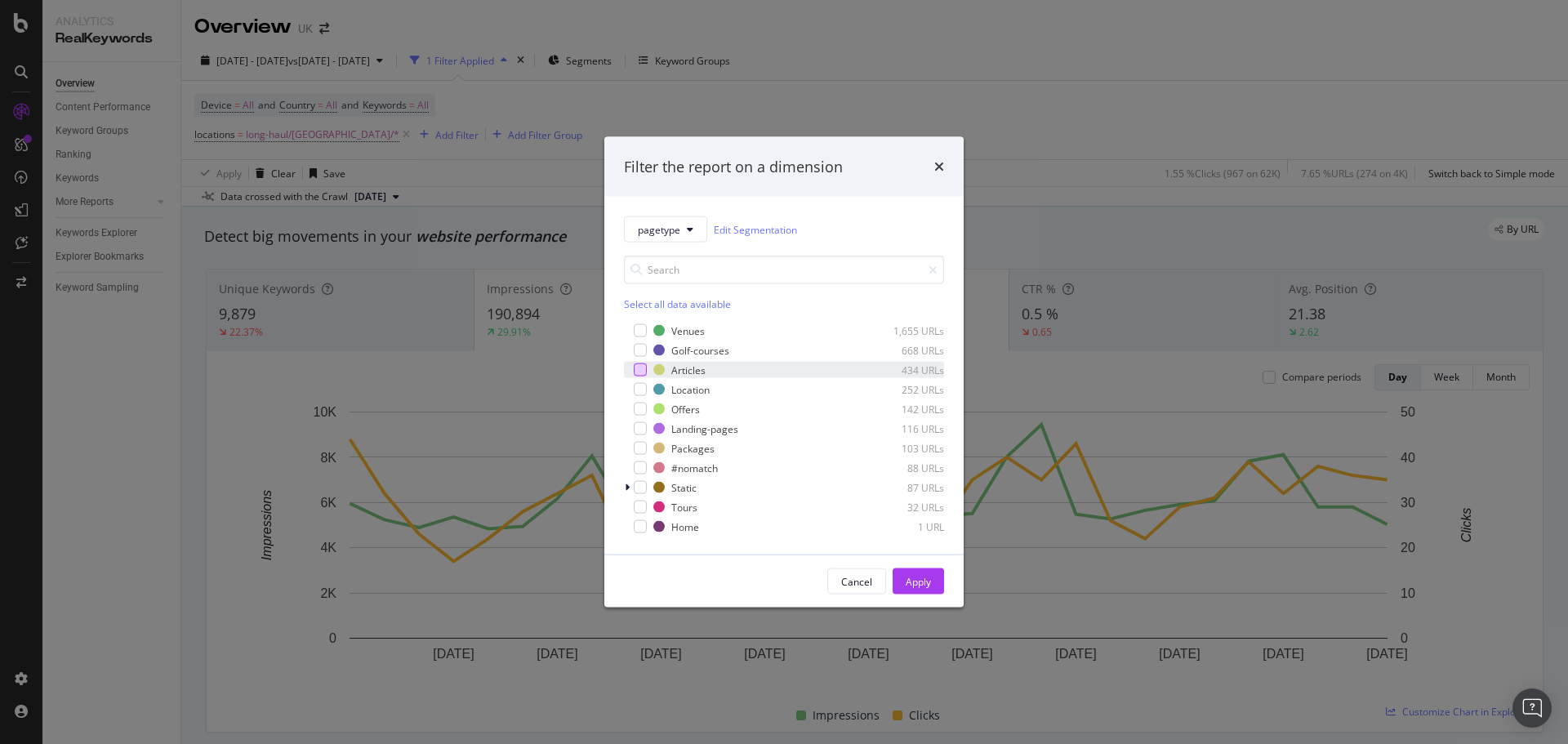
click at [639, 374] on div "modal" at bounding box center [641, 371] width 13 height 13
click at [939, 568] on button "Apply" at bounding box center [919, 581] width 52 height 26
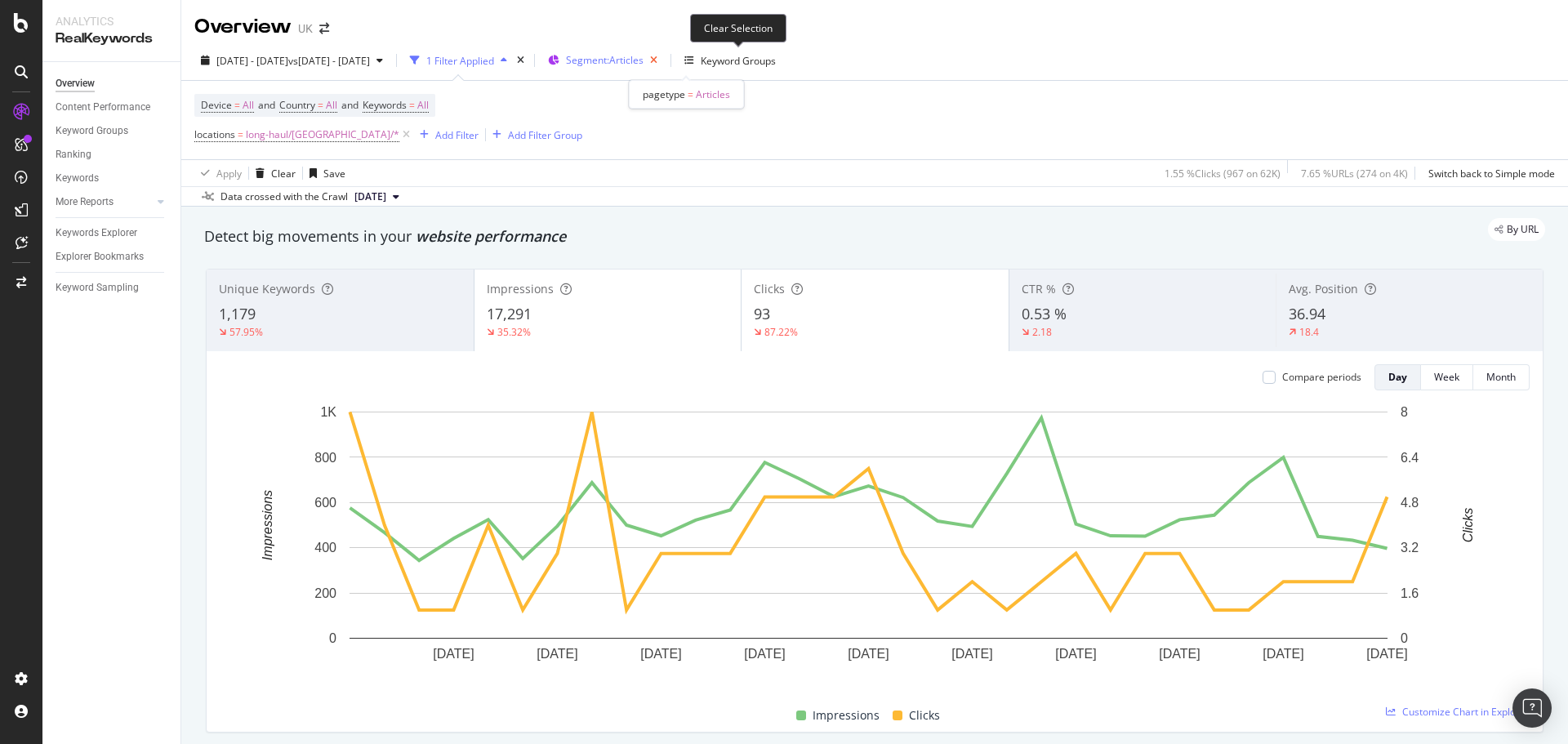
click at [664, 55] on icon "button" at bounding box center [653, 60] width 20 height 23
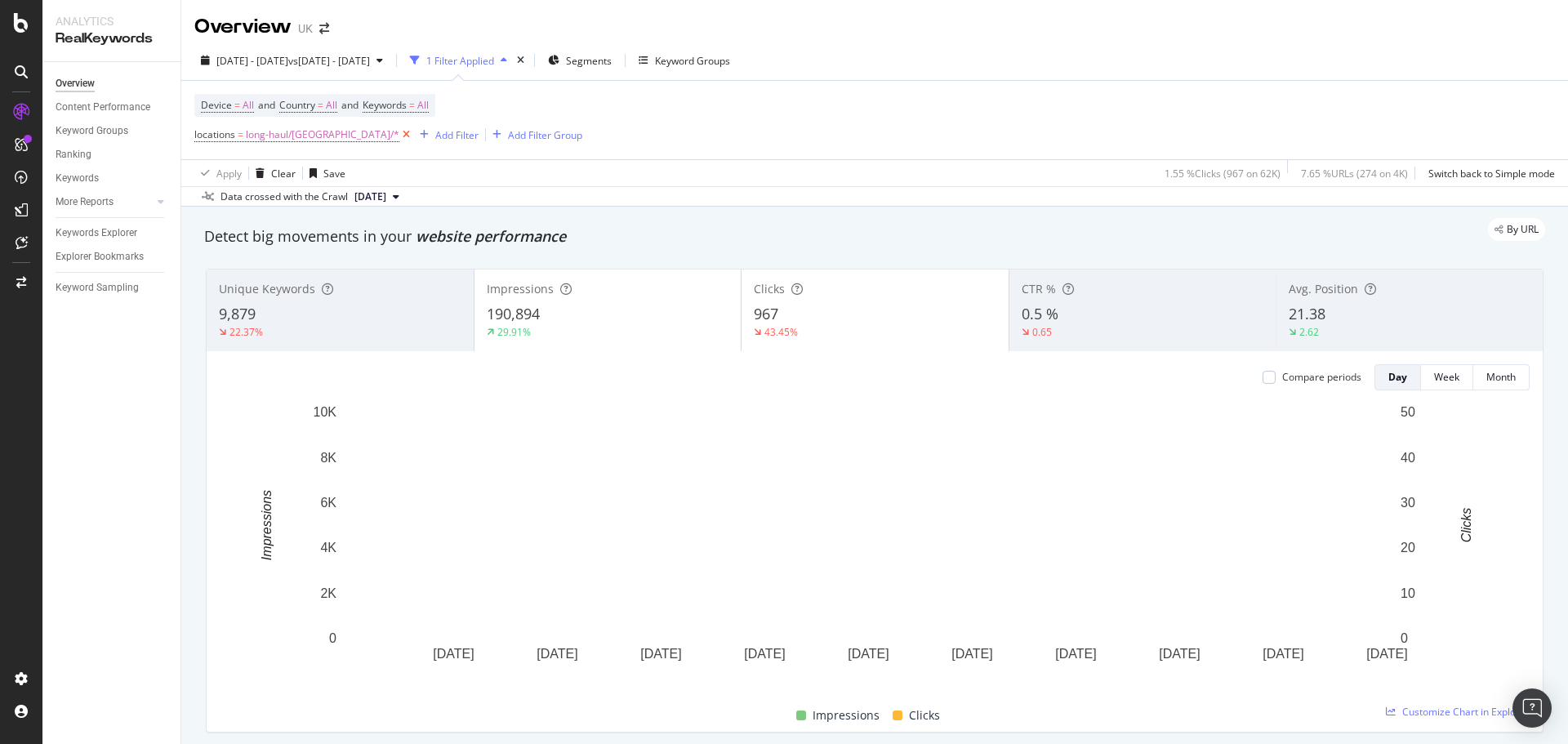
click at [399, 133] on icon at bounding box center [406, 135] width 14 height 16
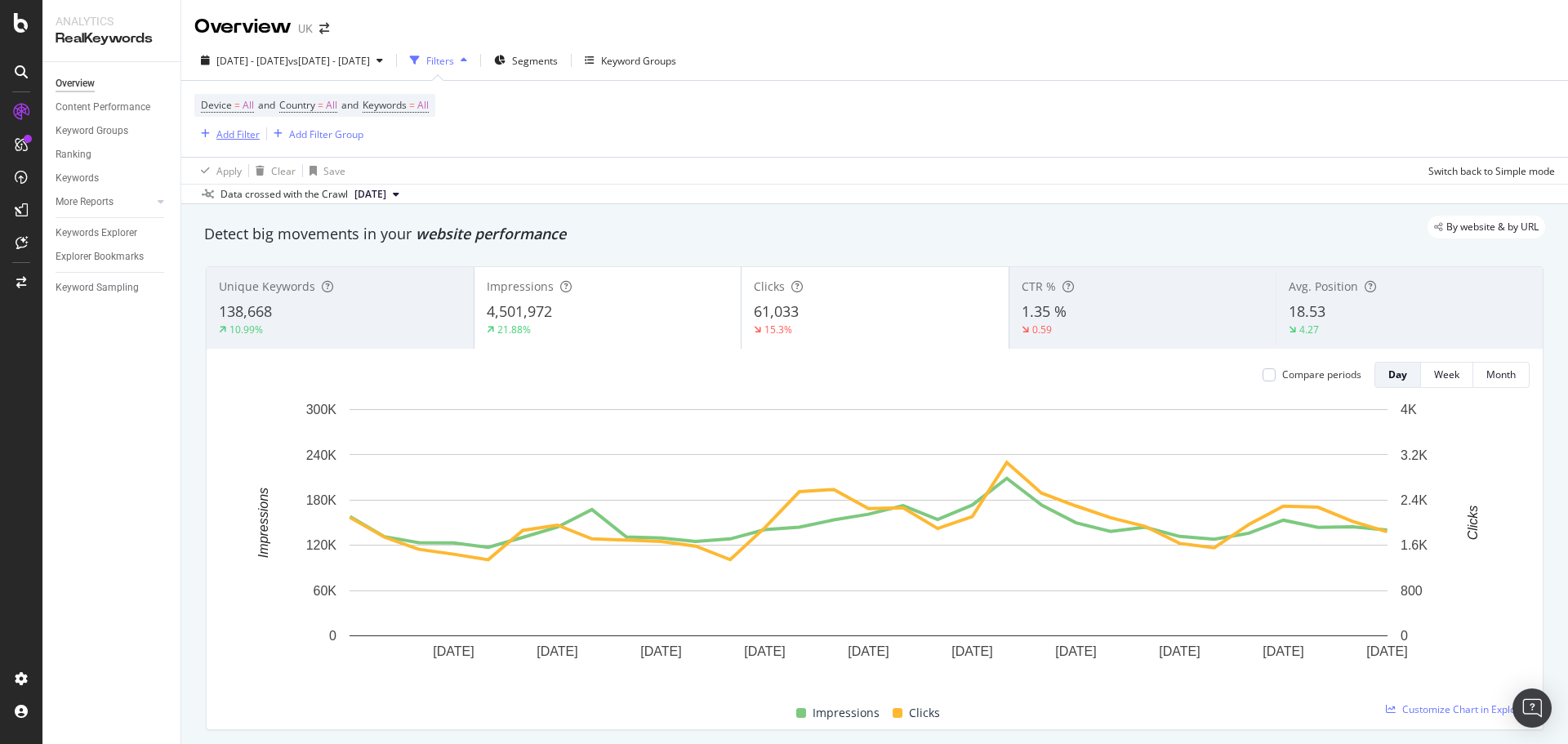
click at [226, 132] on div "Add Filter" at bounding box center [238, 134] width 43 height 14
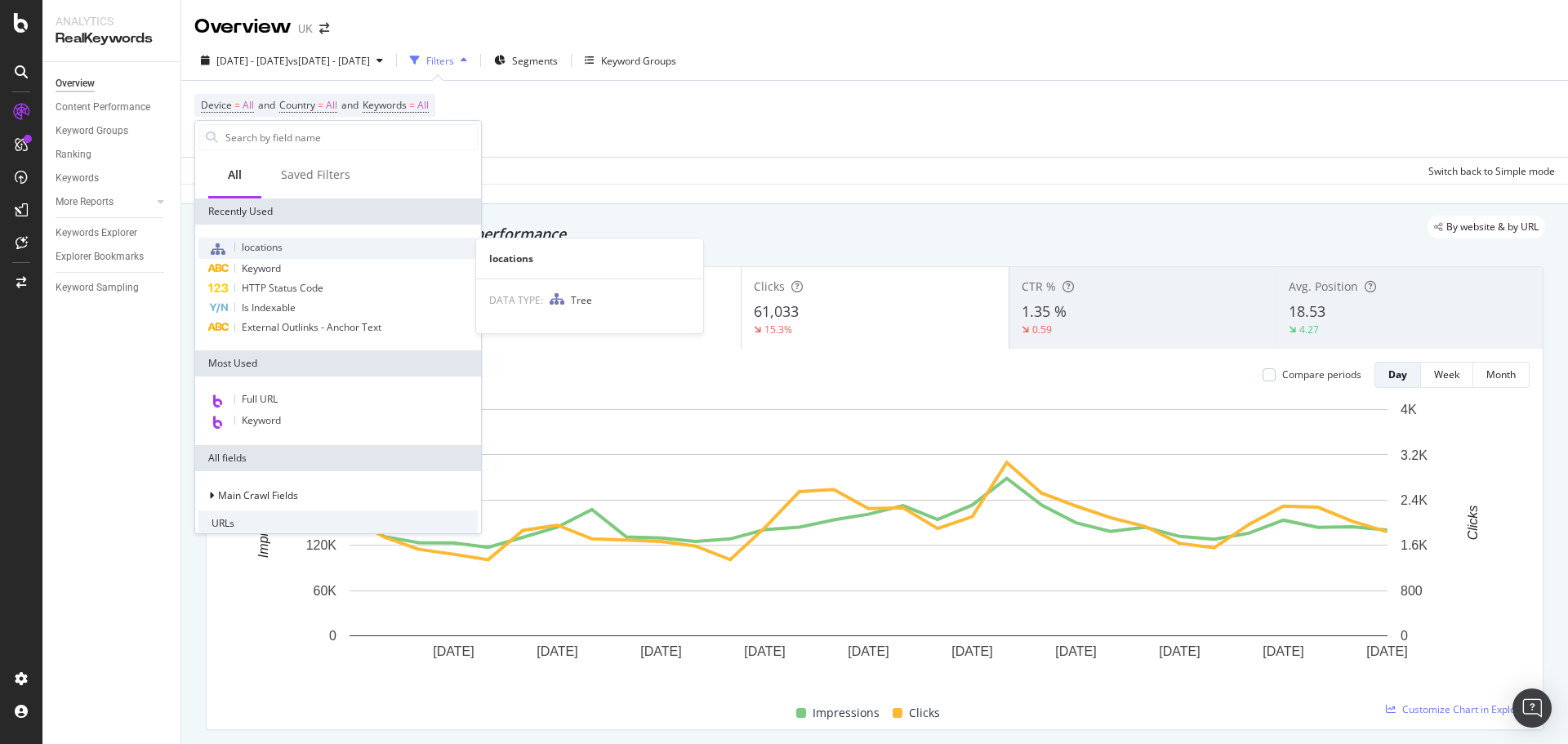
click at [270, 245] on span "locations" at bounding box center [262, 246] width 41 height 14
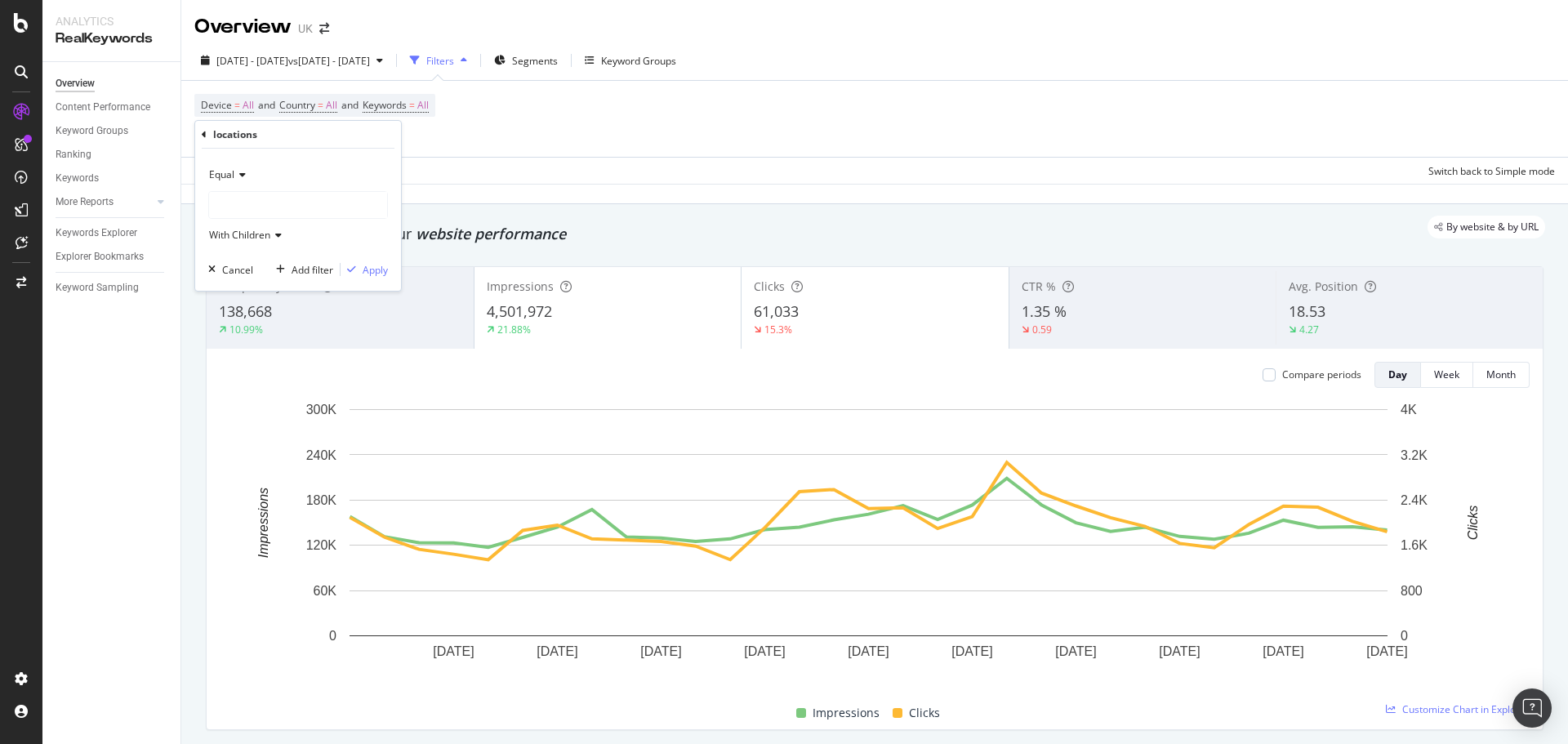
click at [285, 212] on div at bounding box center [298, 204] width 178 height 26
click at [338, 271] on span "Select" at bounding box center [342, 270] width 29 height 14
click at [364, 271] on div "Apply" at bounding box center [375, 269] width 26 height 14
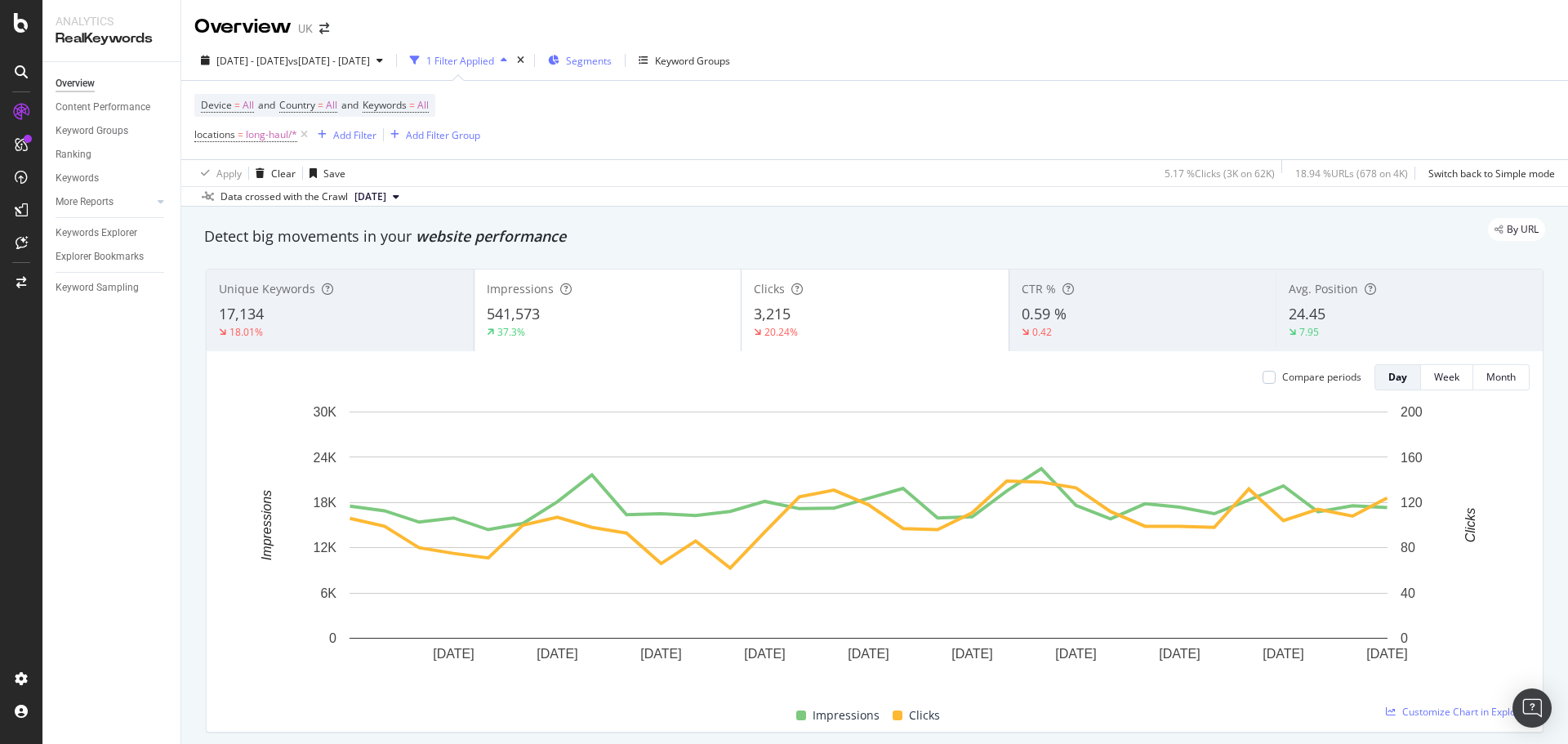
click at [611, 59] on div "Segments" at bounding box center [580, 60] width 64 height 25
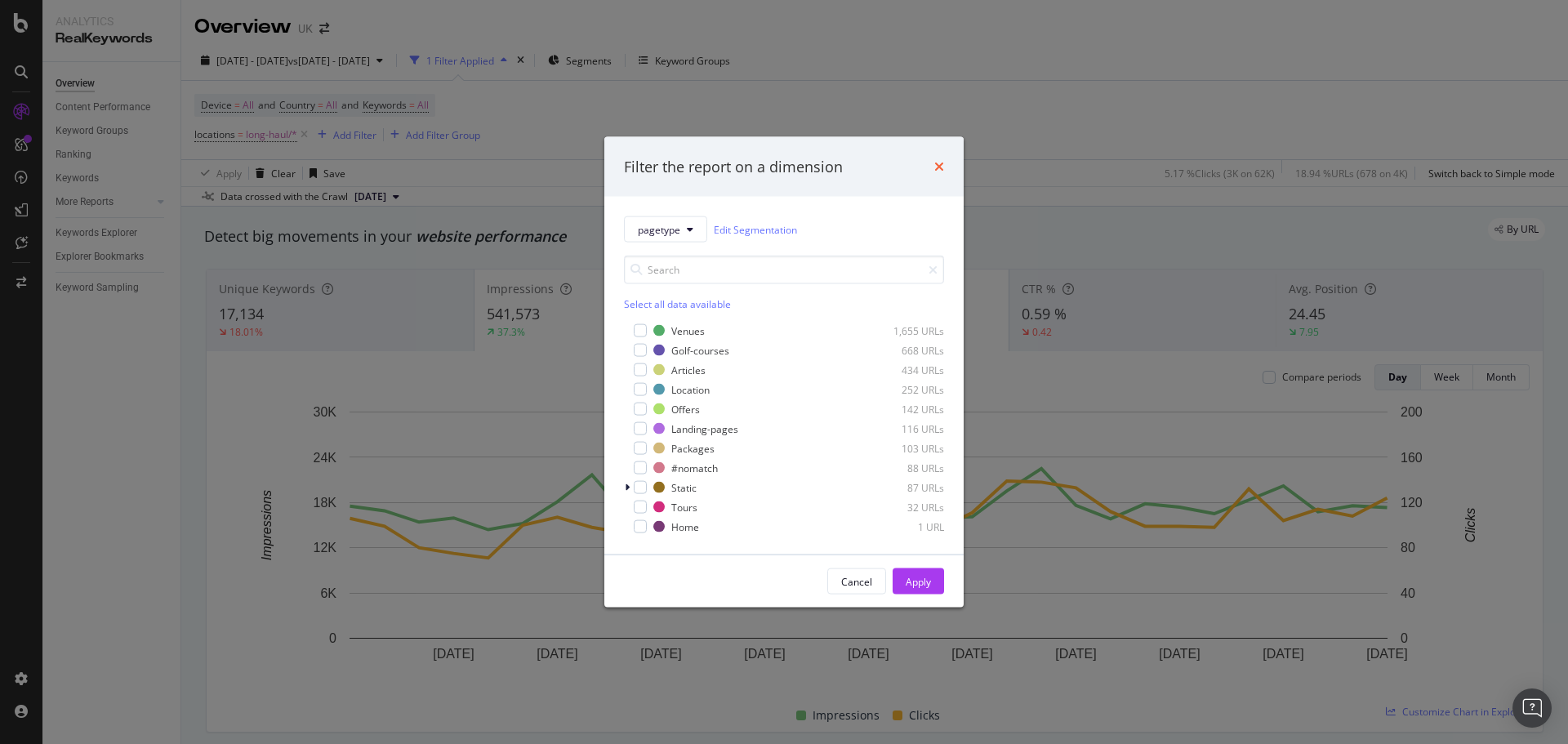
click at [941, 165] on icon "times" at bounding box center [939, 167] width 10 height 13
